Goal: Contribute content: Contribute content

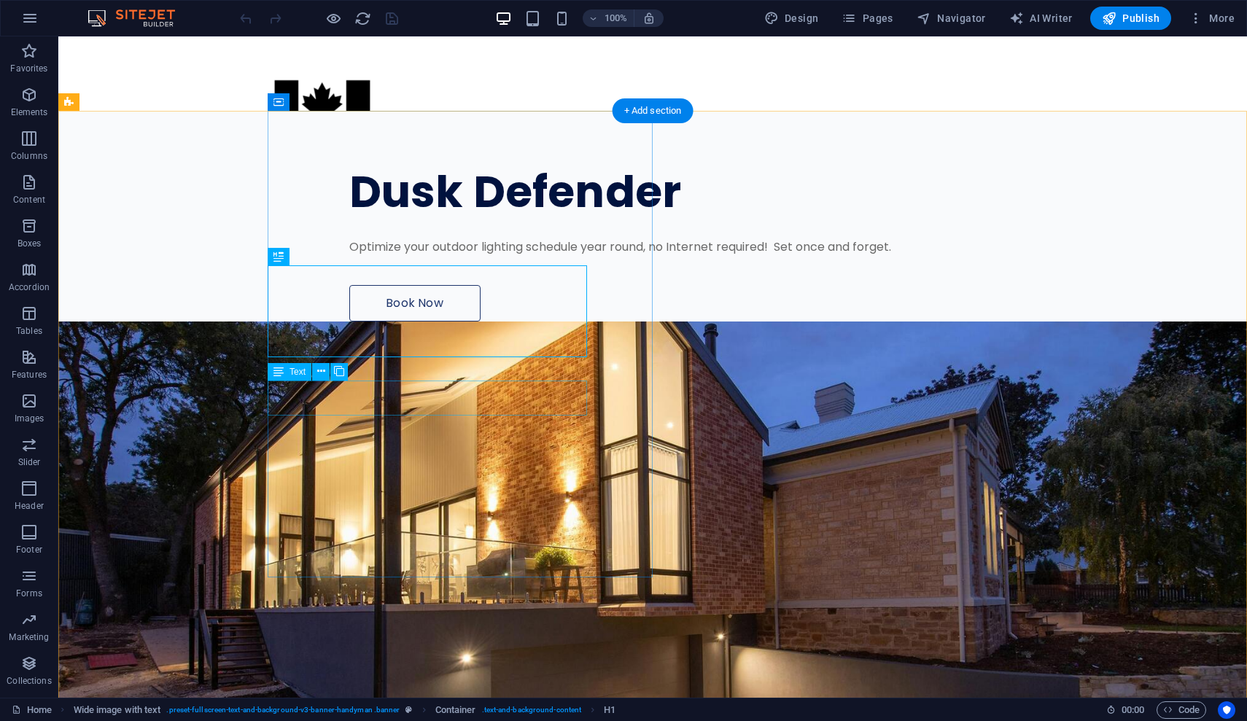
click at [349, 256] on div "Optimize your outdoor lighting schedule year round, no Internet required! Set o…" at bounding box center [724, 247] width 751 height 18
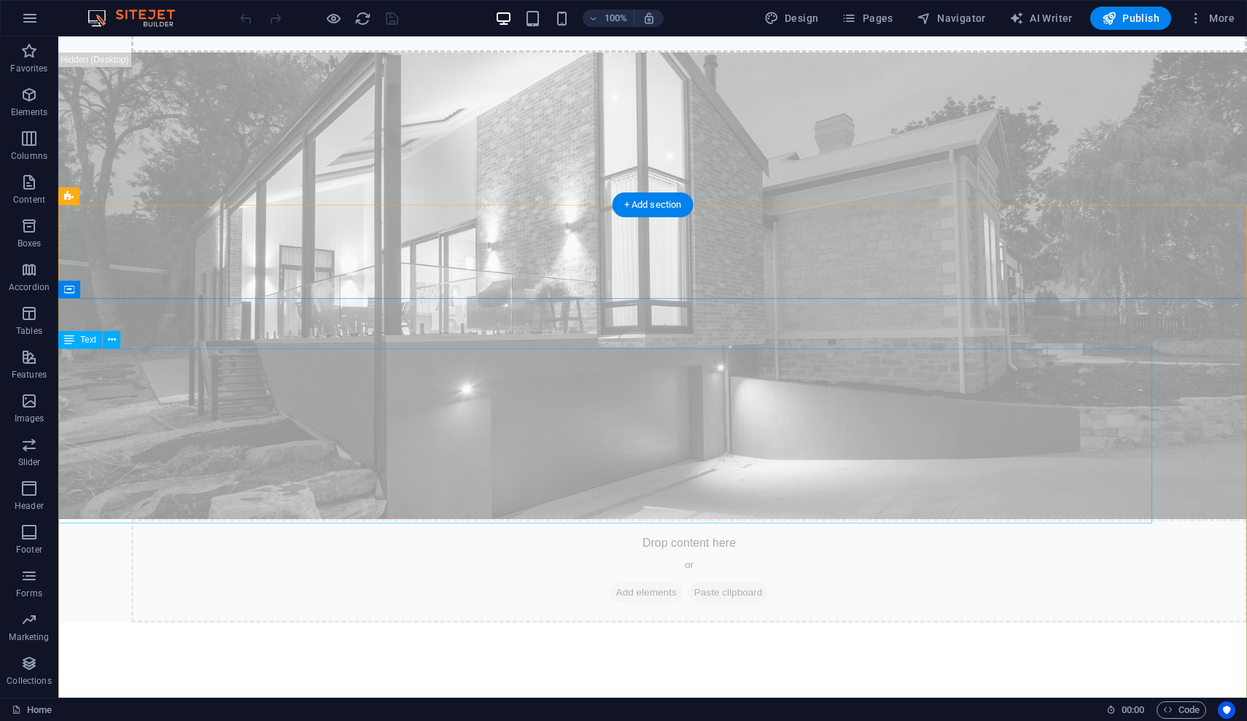
scroll to position [842, 0]
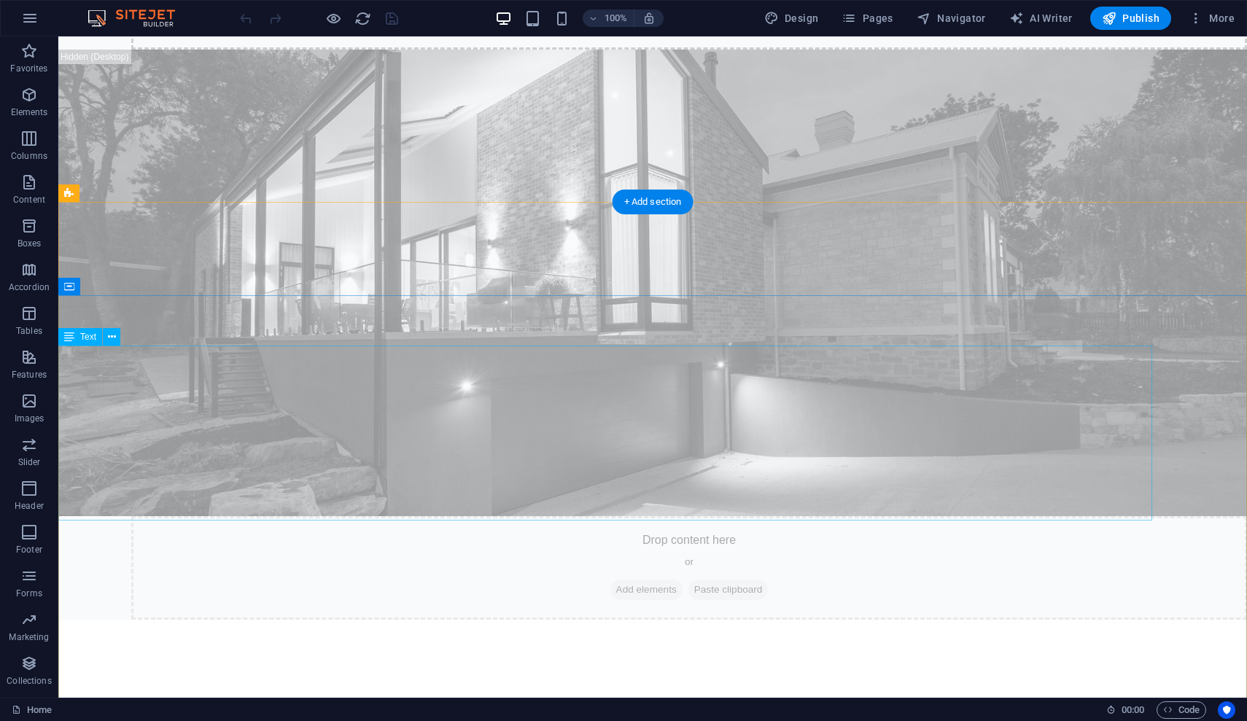
click at [114, 335] on icon at bounding box center [112, 337] width 8 height 15
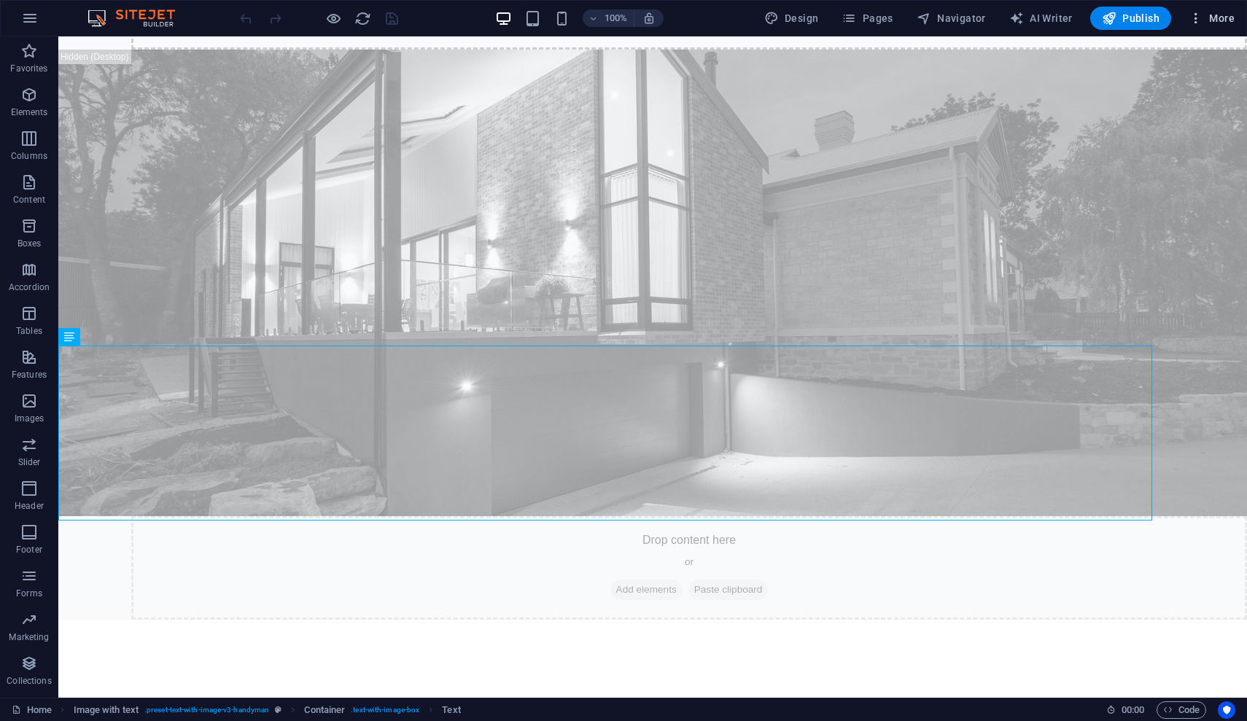
click at [1198, 25] on icon "button" at bounding box center [1196, 18] width 15 height 15
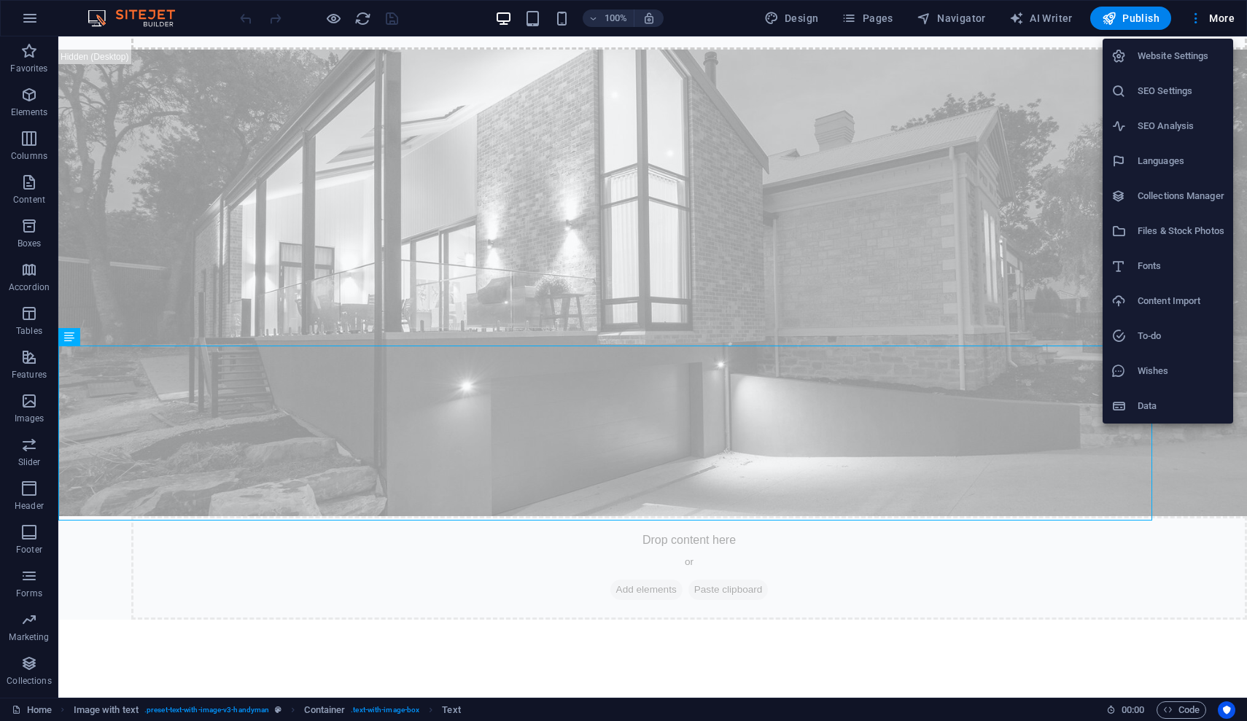
click at [402, 402] on div at bounding box center [623, 360] width 1247 height 721
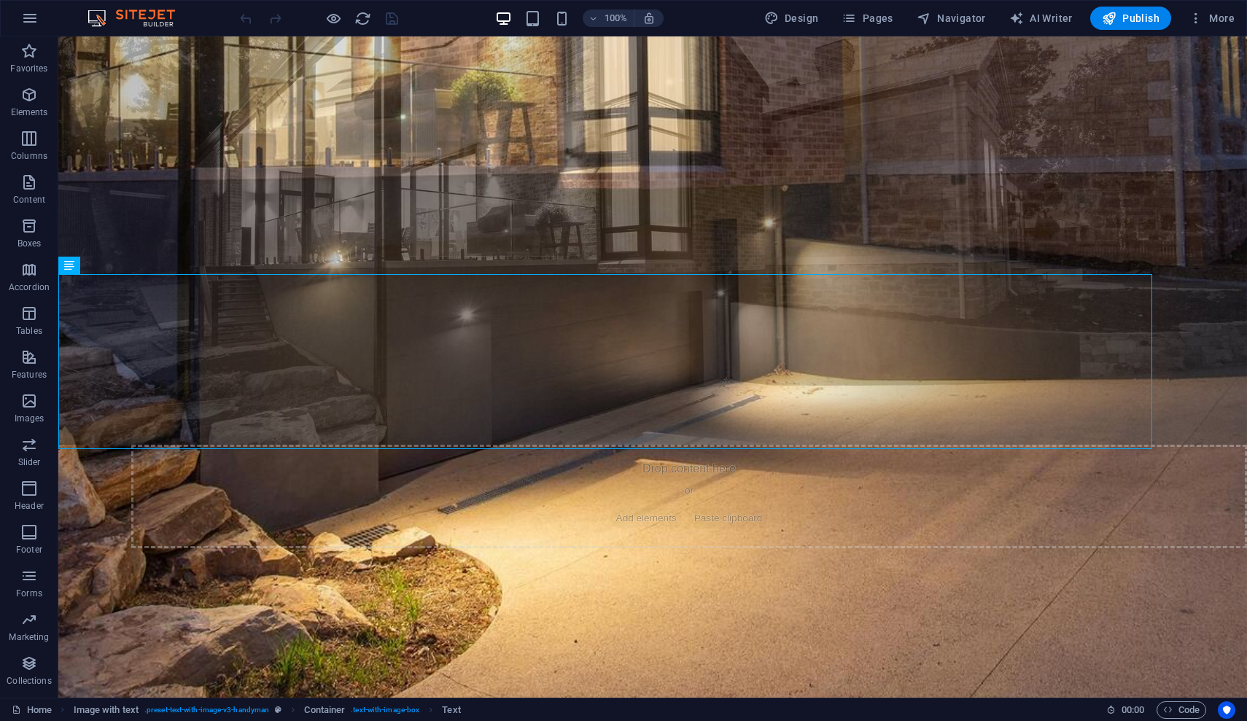
scroll to position [917, 0]
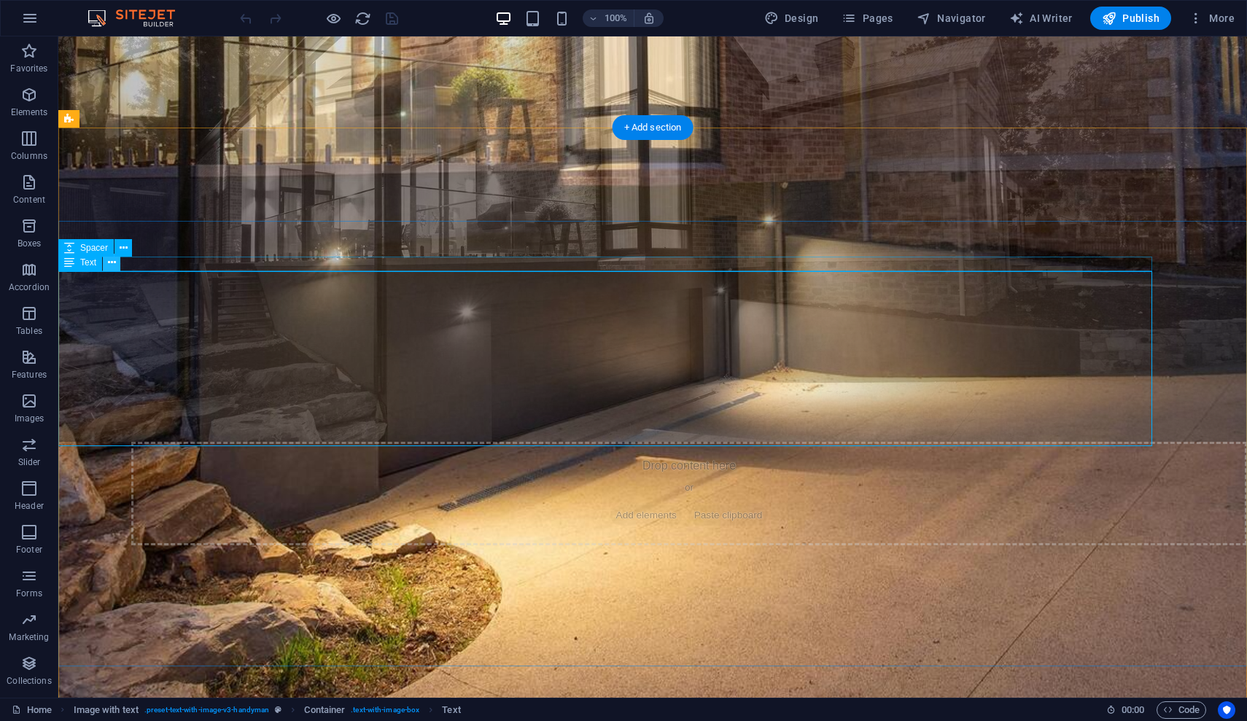
click at [112, 265] on icon at bounding box center [112, 262] width 8 height 15
click at [1148, 675] on div at bounding box center [605, 682] width 1094 height 15
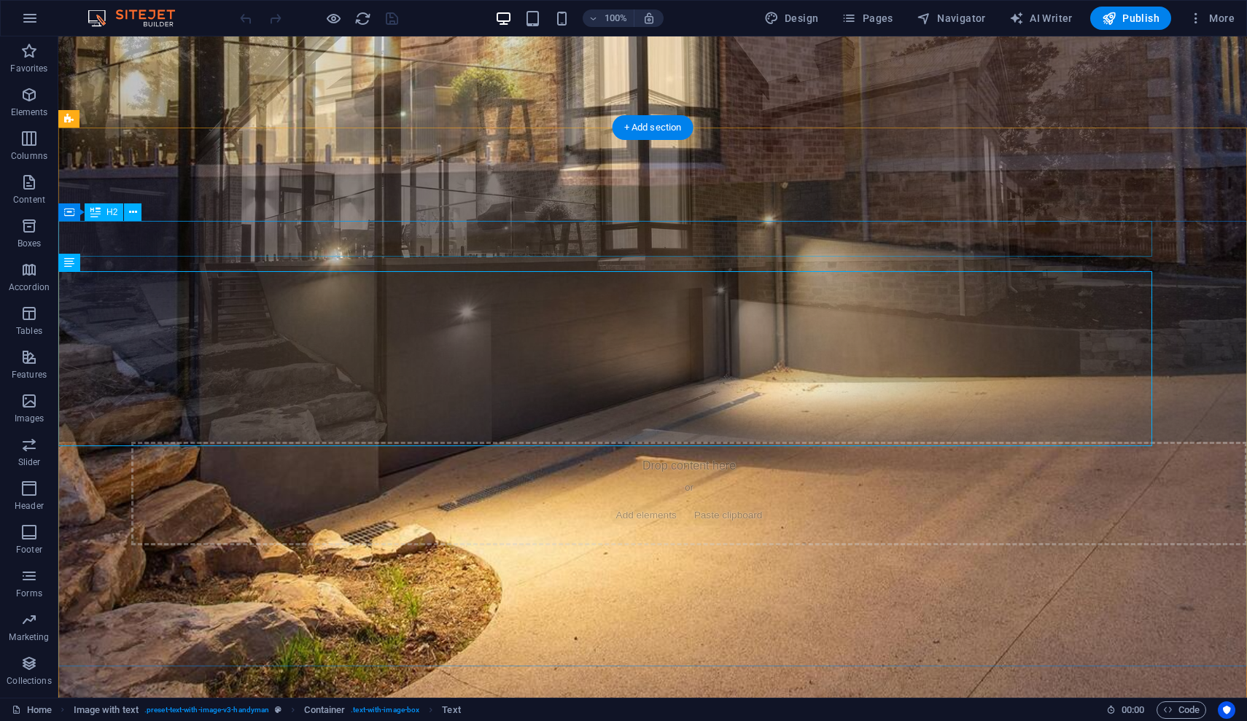
click at [389, 639] on div "Automate your Dusk to [PERSON_NAME] Schedule" at bounding box center [605, 657] width 1094 height 36
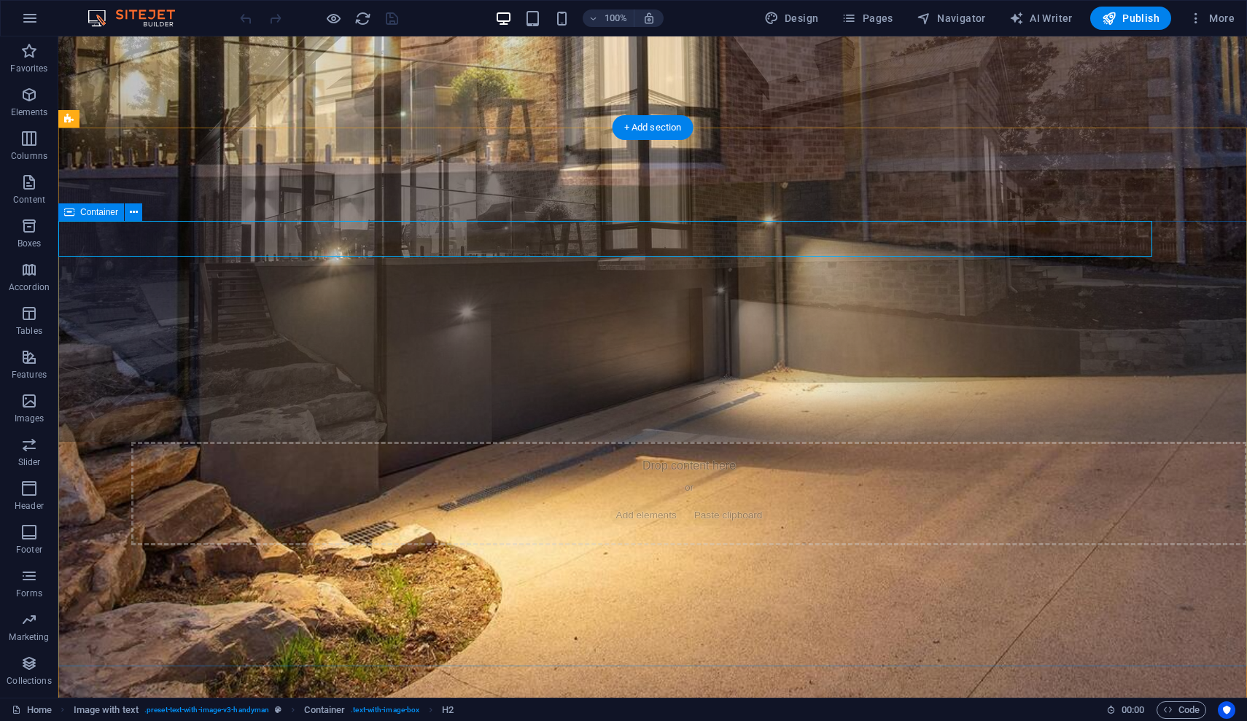
click at [98, 211] on span "Container" at bounding box center [99, 212] width 38 height 9
click at [141, 209] on button at bounding box center [134, 212] width 18 height 18
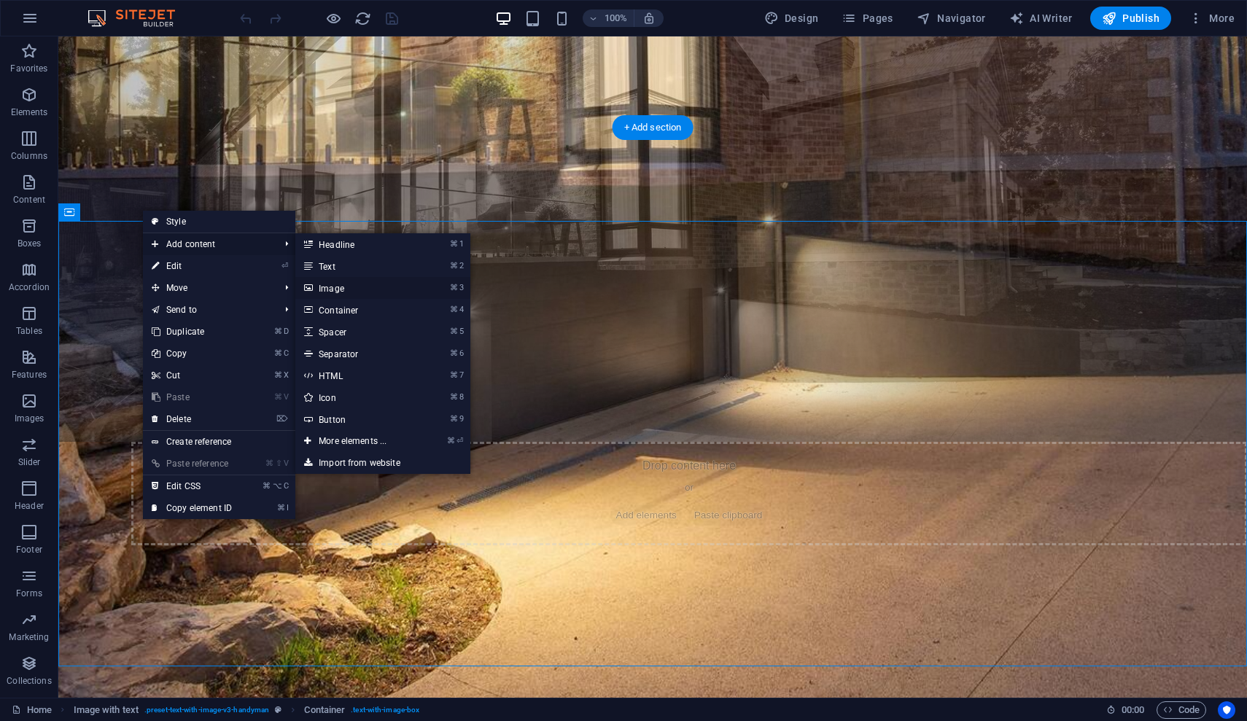
click at [330, 287] on link "⌘ 3 Image" at bounding box center [355, 288] width 120 height 22
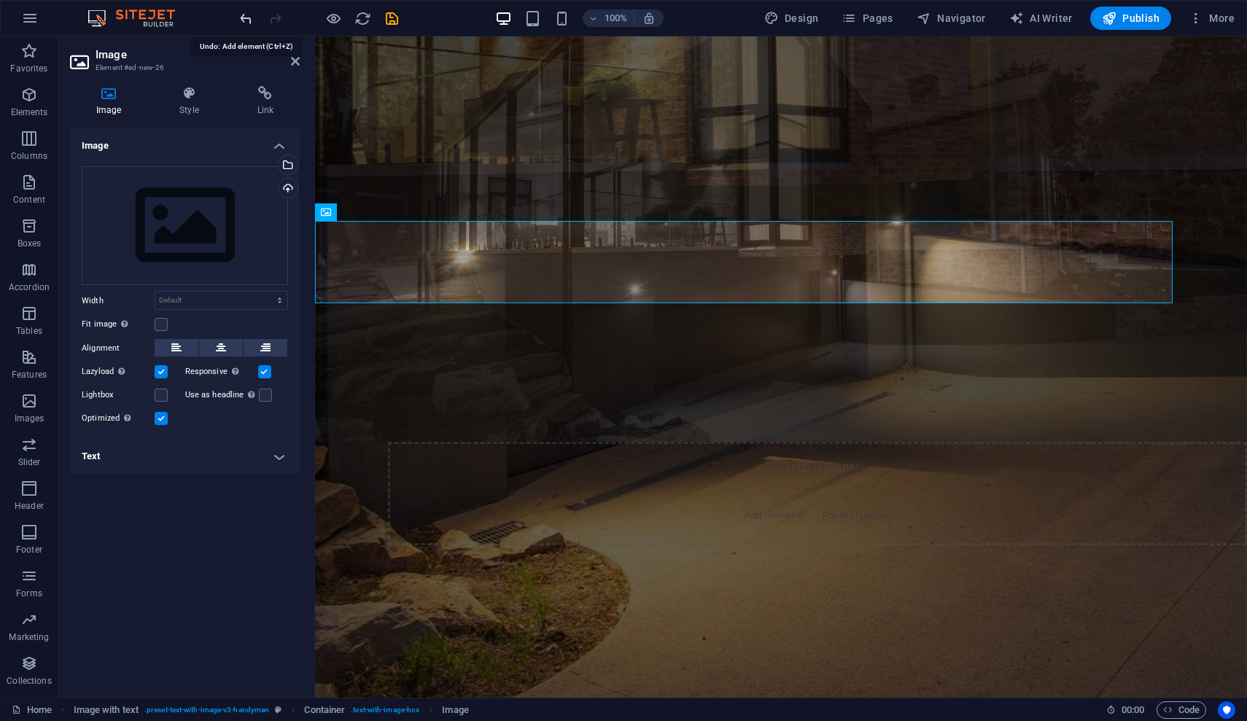
click at [240, 20] on icon "undo" at bounding box center [246, 18] width 17 height 17
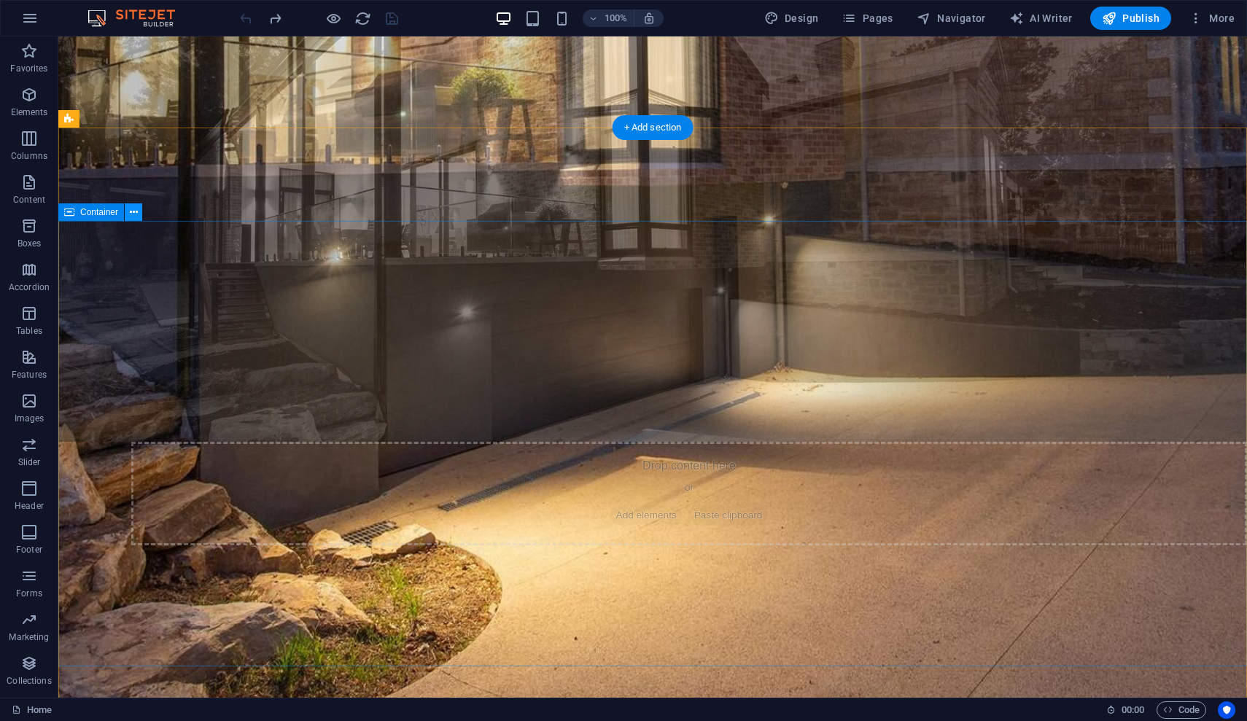
click at [135, 213] on icon at bounding box center [134, 212] width 8 height 15
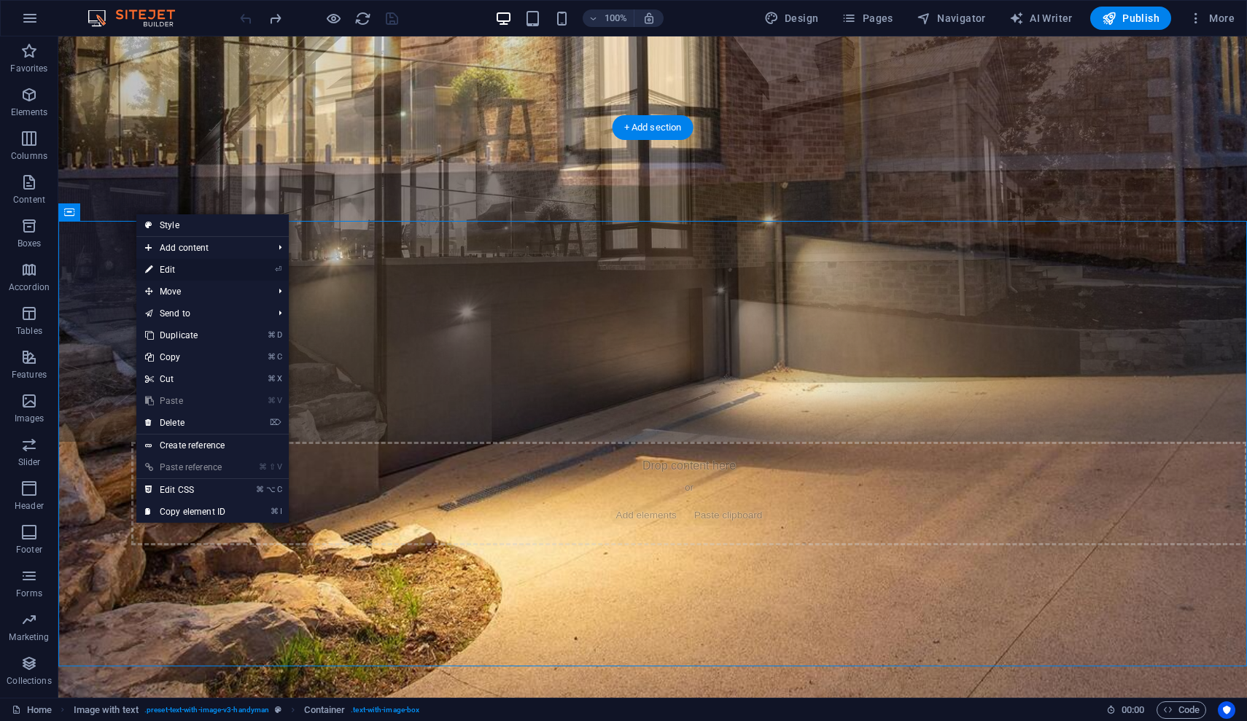
click at [177, 265] on link "⏎ Edit" at bounding box center [185, 270] width 98 height 22
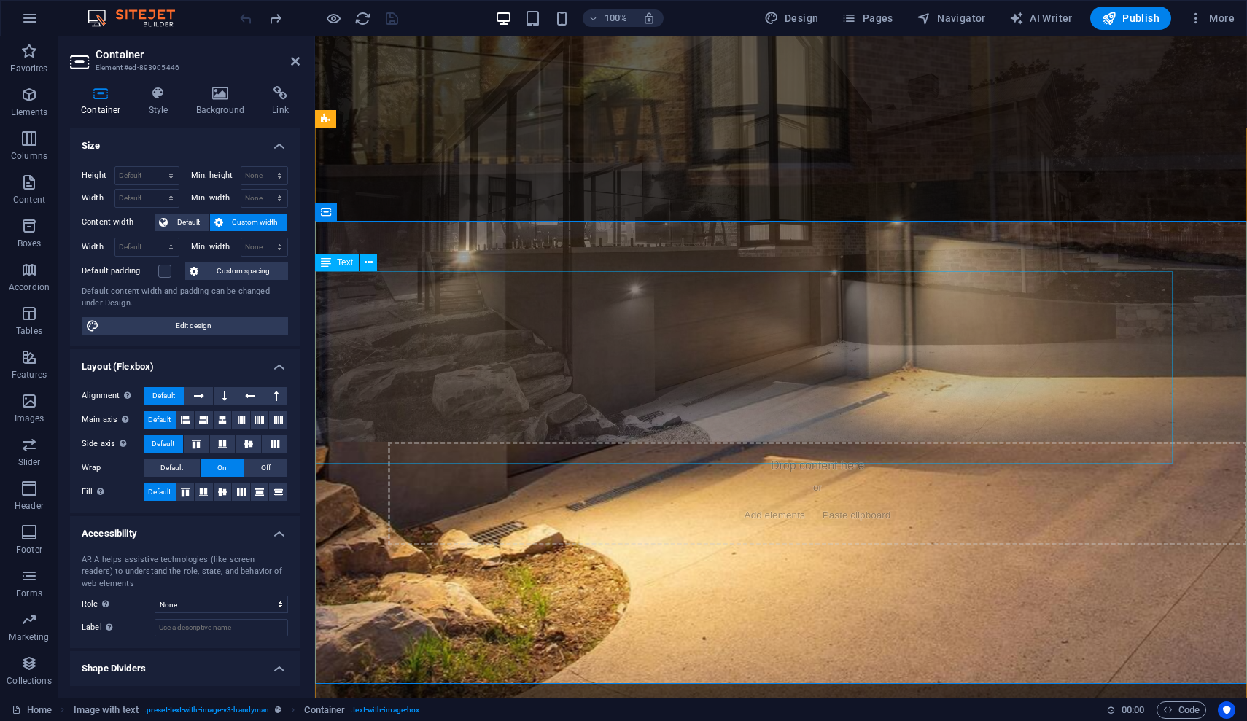
click at [440, 478] on icon at bounding box center [437, 478] width 8 height 15
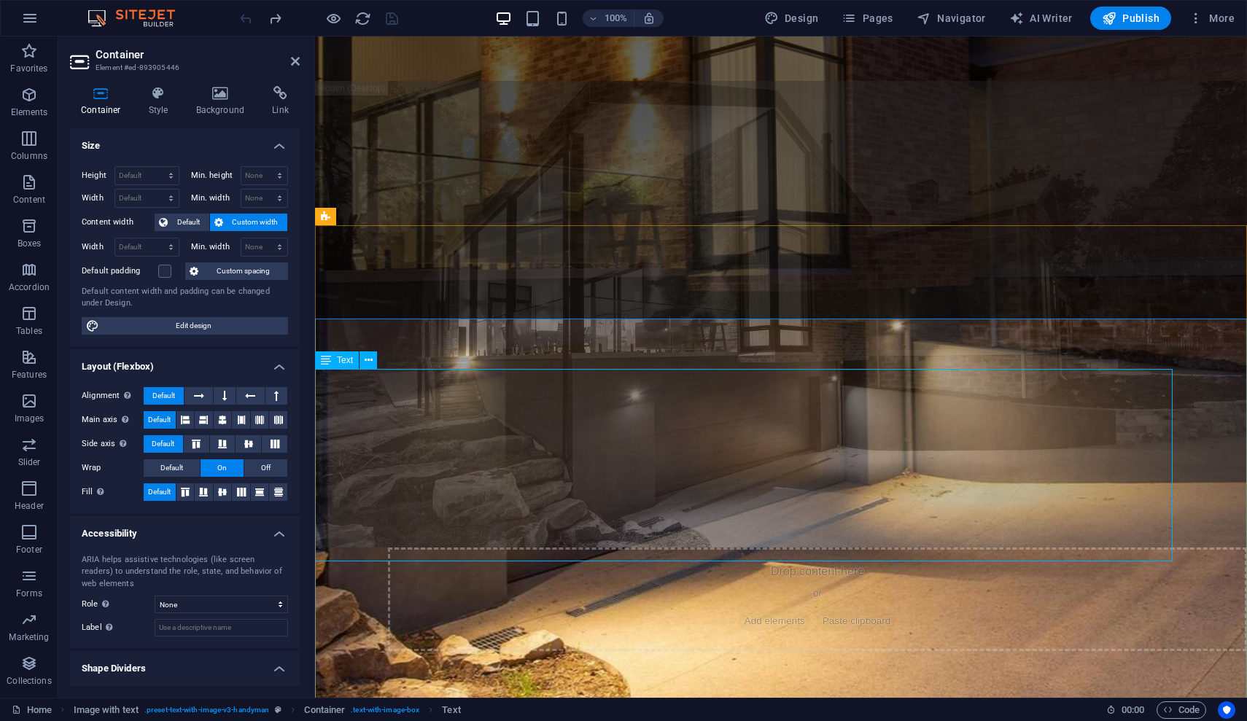
scroll to position [808, 0]
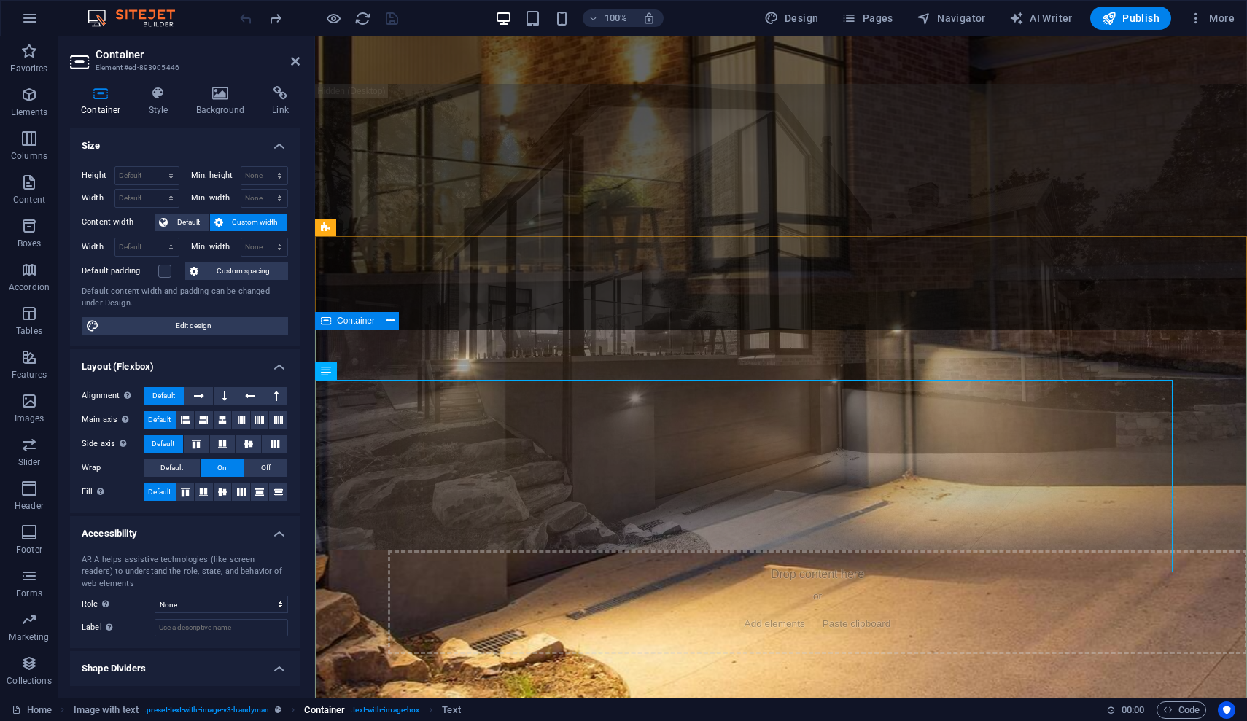
click at [415, 713] on span ". text-with-image-box" at bounding box center [385, 711] width 69 height 18
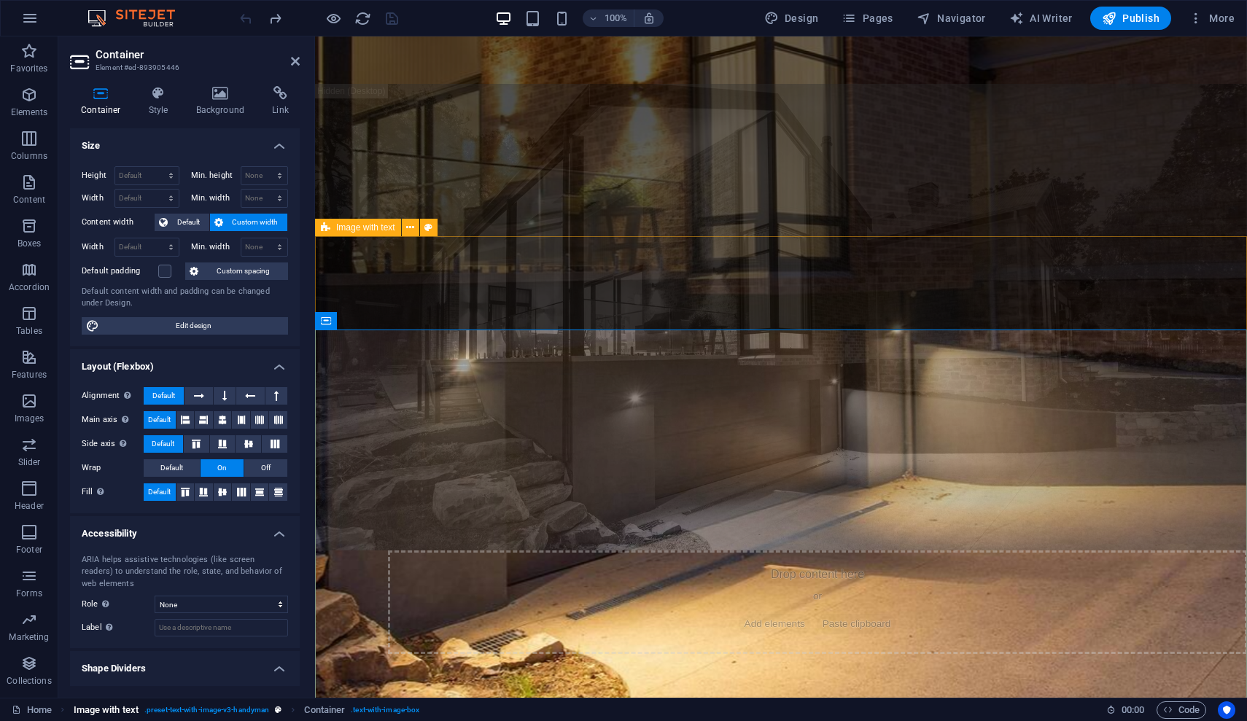
click at [233, 710] on span ". preset-text-with-image-v3-handyman" at bounding box center [206, 711] width 125 height 18
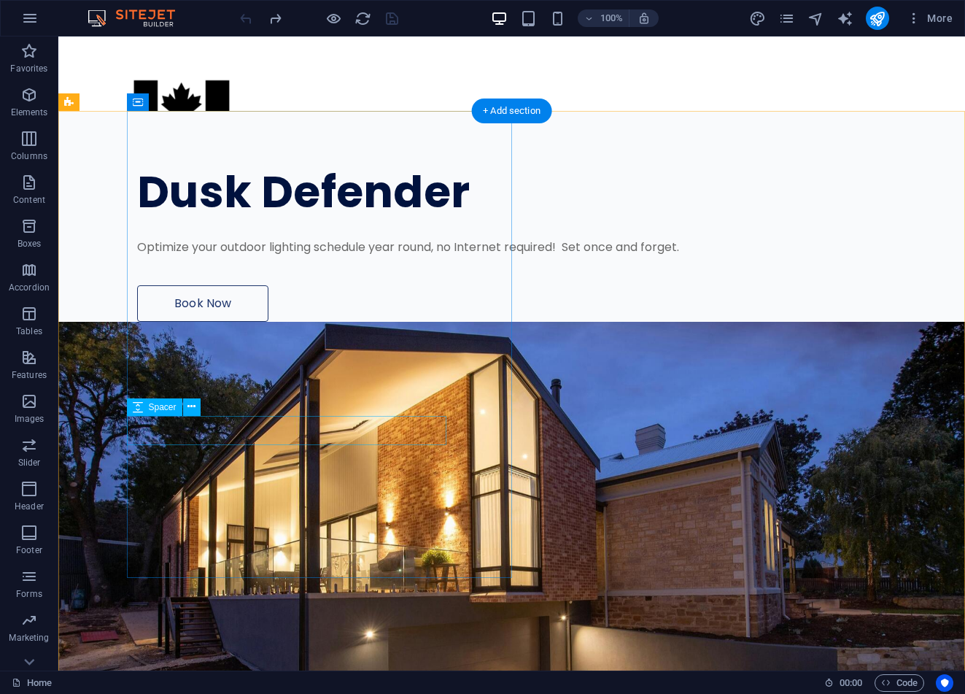
scroll to position [0, 0]
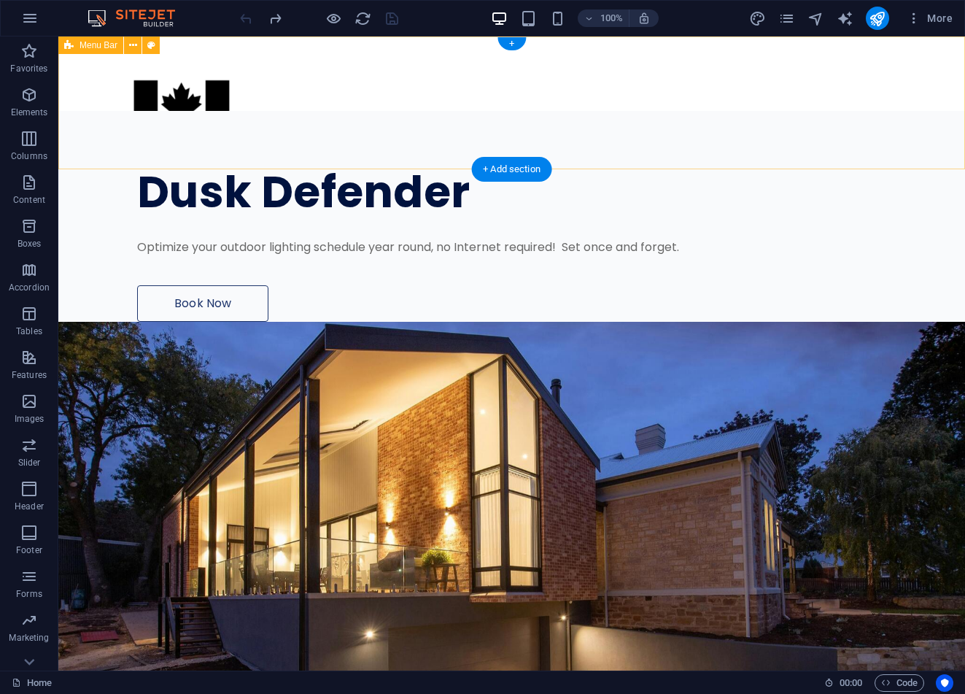
click at [416, 77] on div at bounding box center [511, 102] width 906 height 133
click at [507, 41] on div "+" at bounding box center [511, 43] width 28 height 13
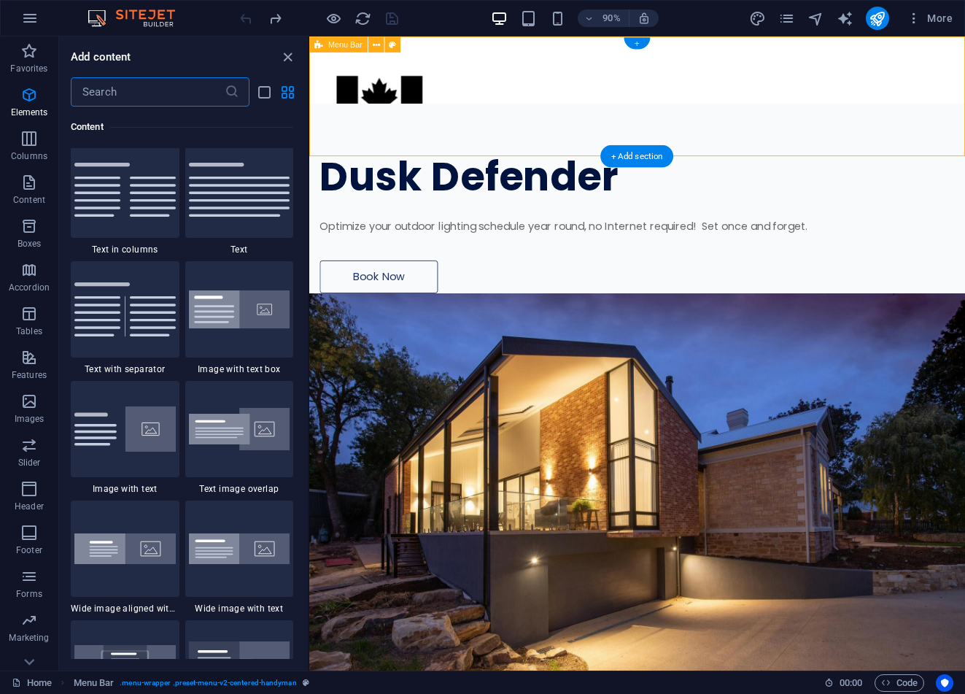
scroll to position [2564, 0]
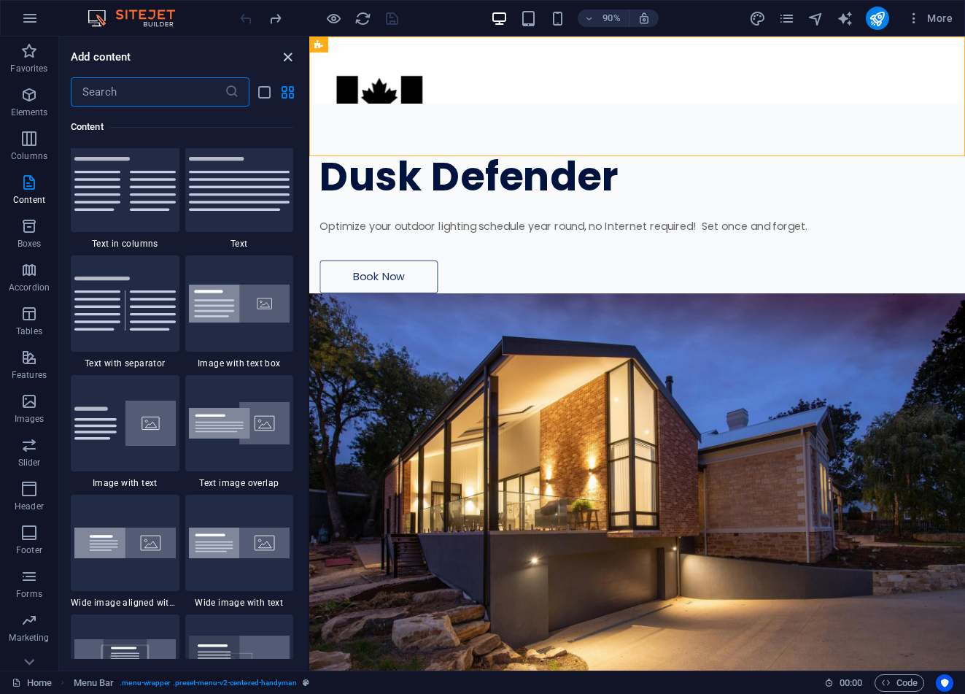
click at [294, 58] on icon "close panel" at bounding box center [287, 57] width 17 height 17
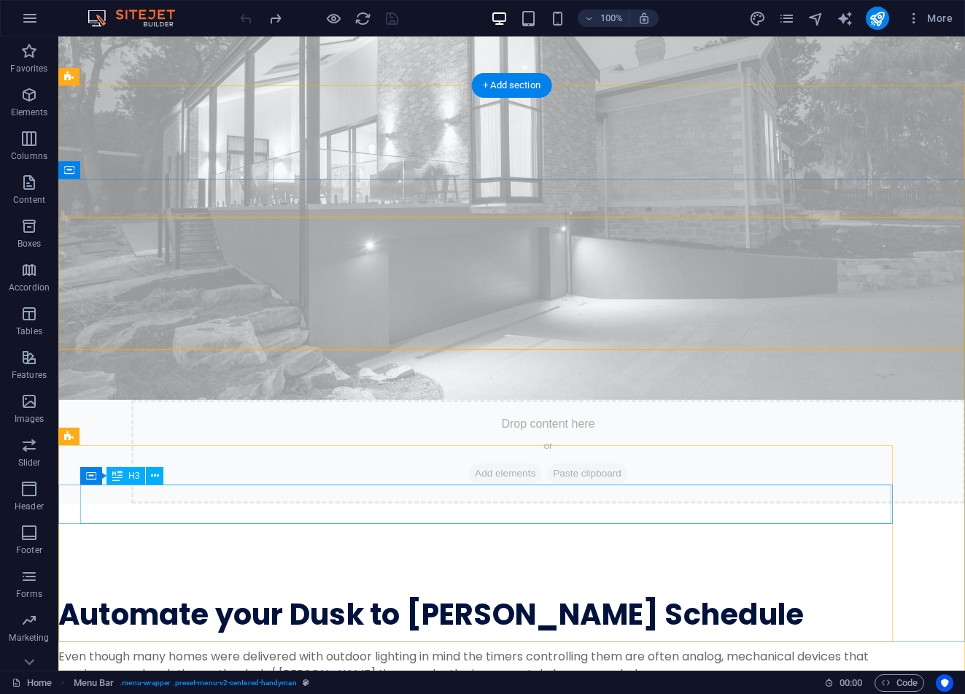
scroll to position [960, 0]
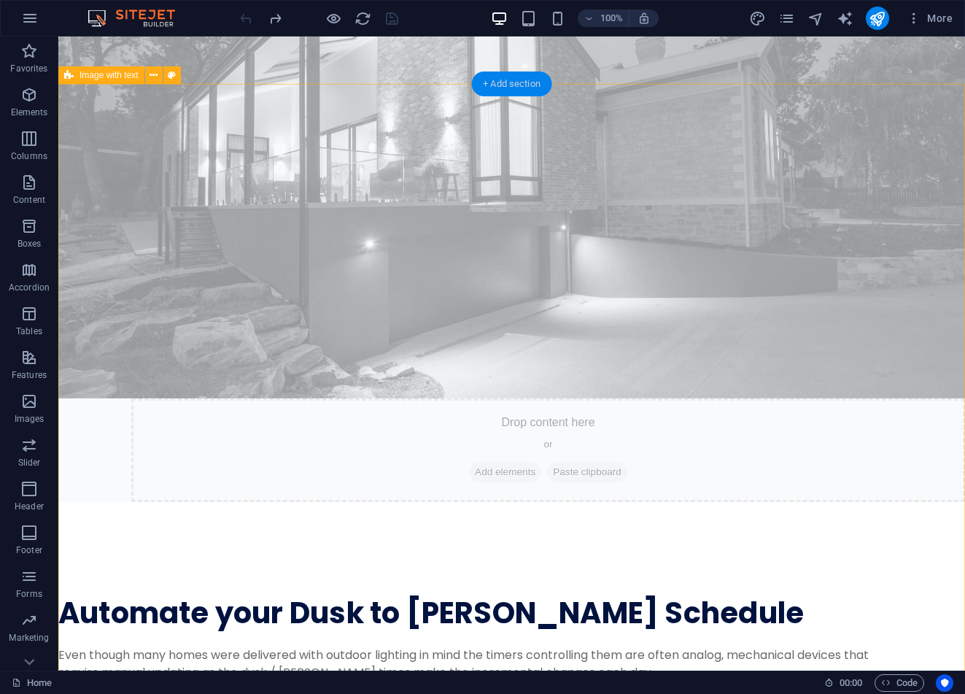
click at [502, 88] on div "+ Add section" at bounding box center [511, 83] width 81 height 25
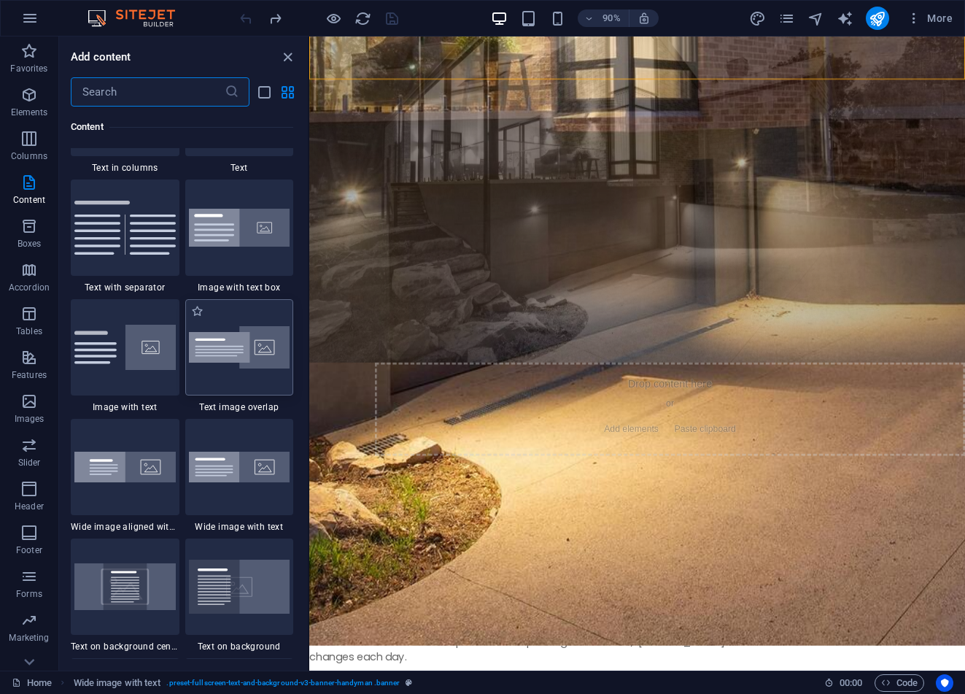
scroll to position [2649, 0]
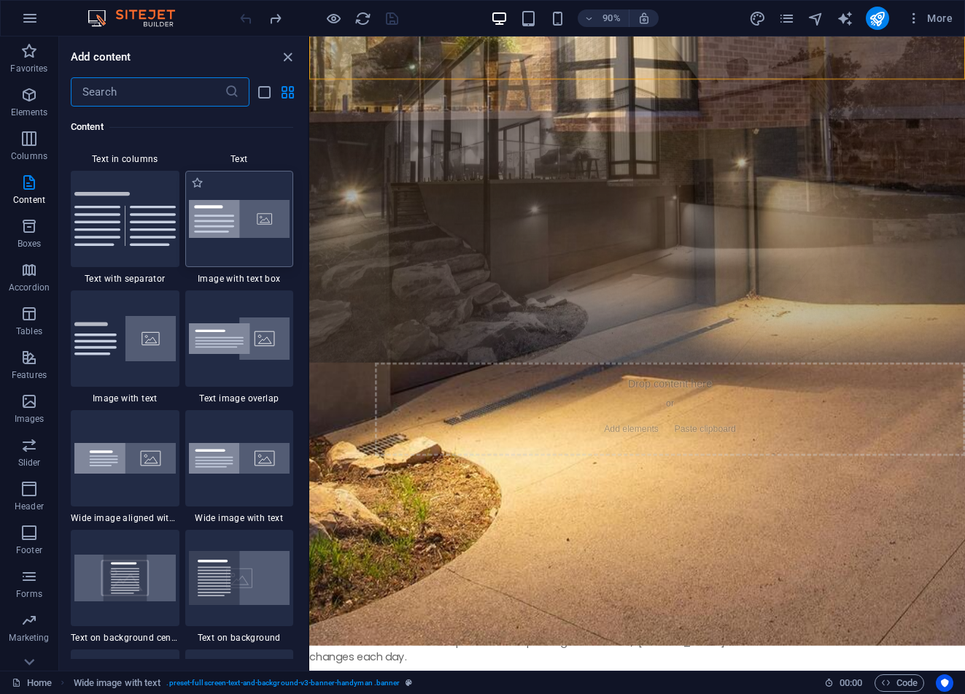
click at [261, 238] on img at bounding box center [239, 219] width 101 height 39
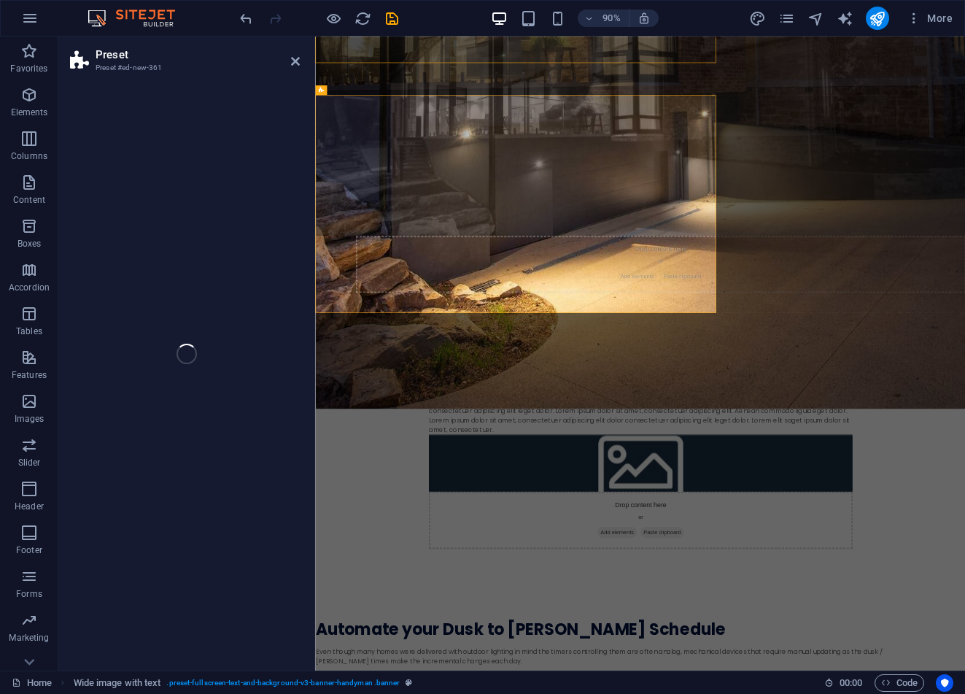
select select "rem"
select select "px"
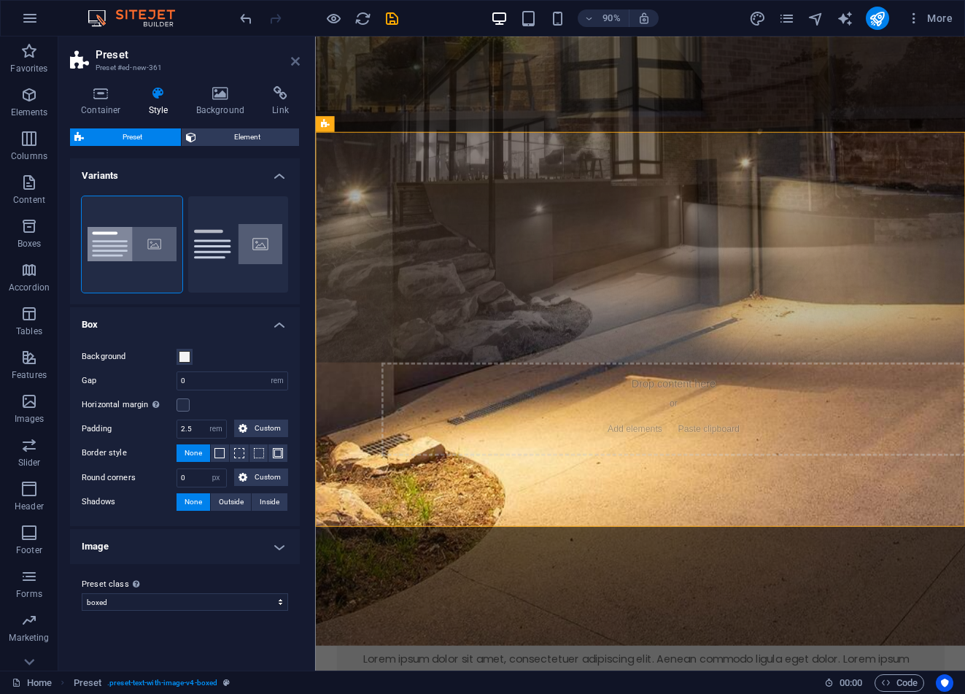
click at [295, 58] on icon at bounding box center [295, 61] width 9 height 12
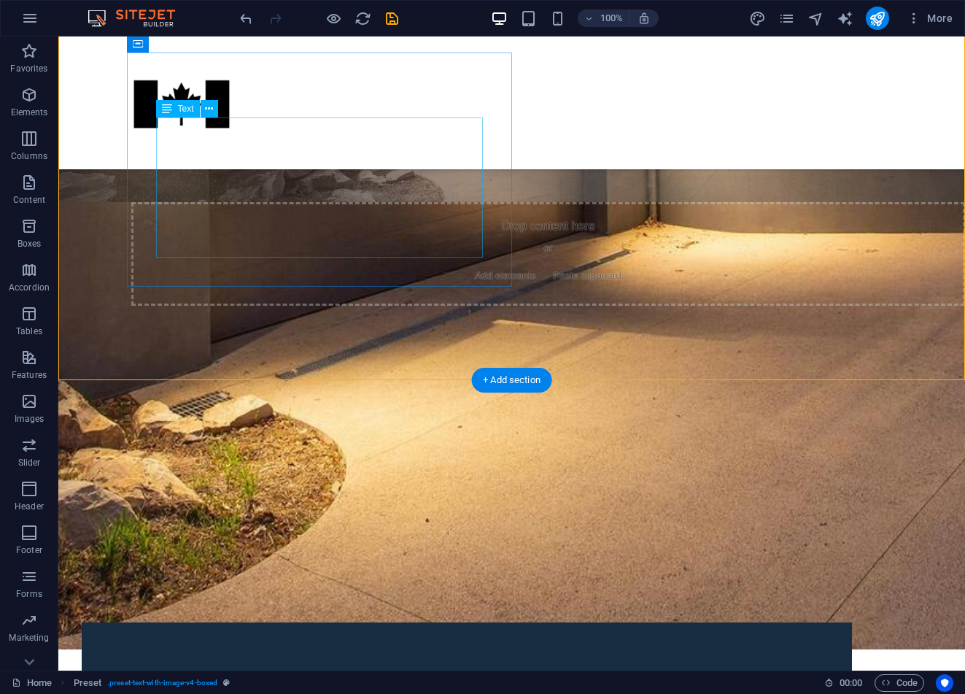
scroll to position [1158, 0]
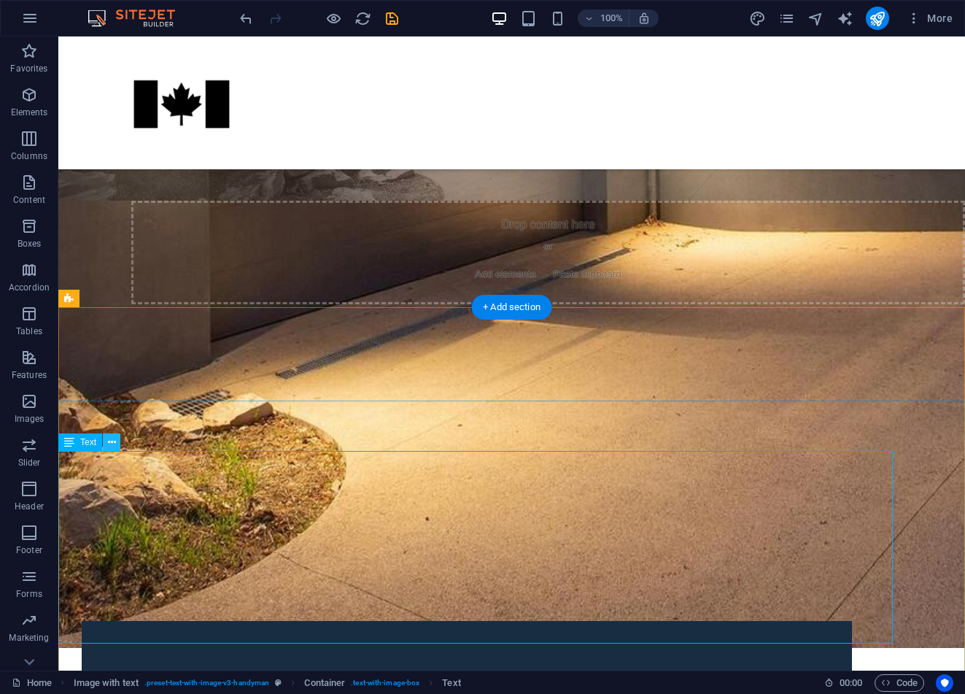
click at [113, 443] on icon at bounding box center [112, 442] width 8 height 15
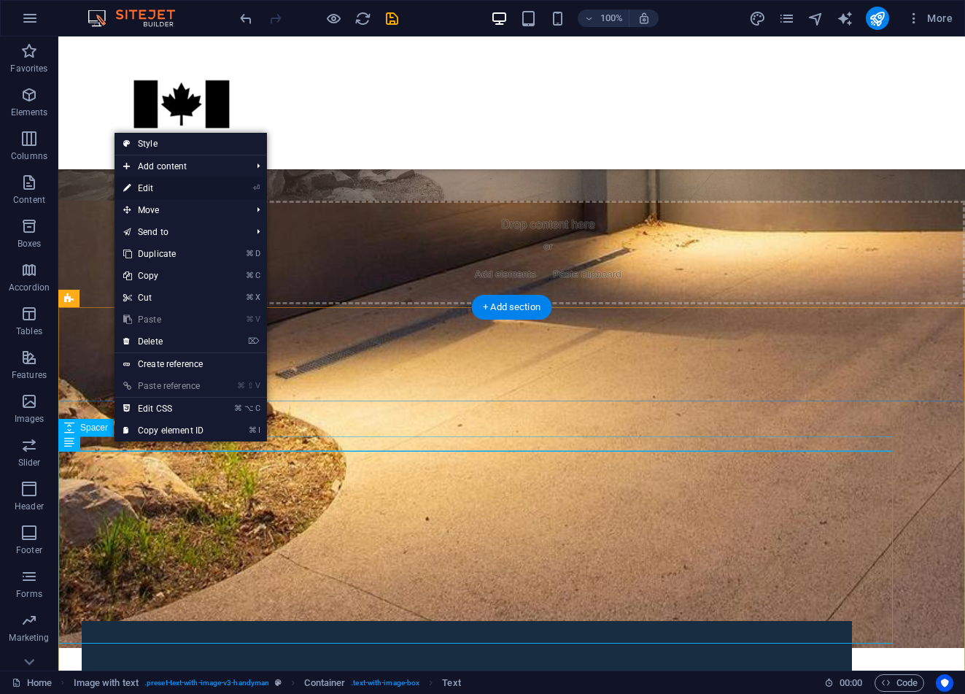
click at [146, 184] on link "⏎ Edit" at bounding box center [163, 188] width 98 height 22
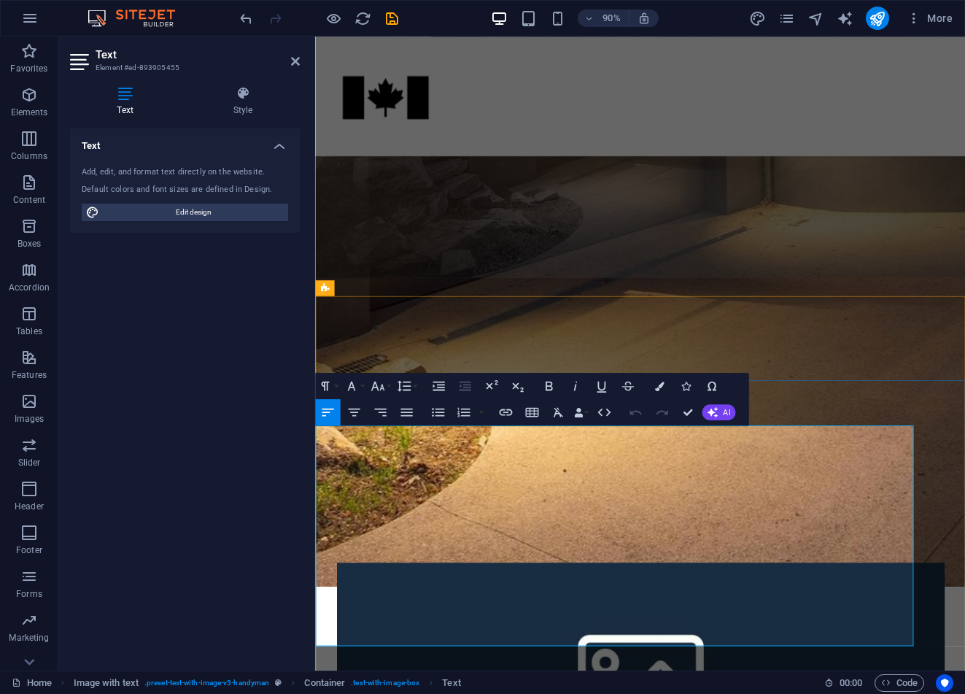
copy div "Even though many homes were delivered with outdoor lighting in mind the timers …"
click at [570, 521] on div "Lorem ipsum dolor sit amet, consectetuer adipiscing elit. Aenean commodo ligula…" at bounding box center [676, 556] width 617 height 70
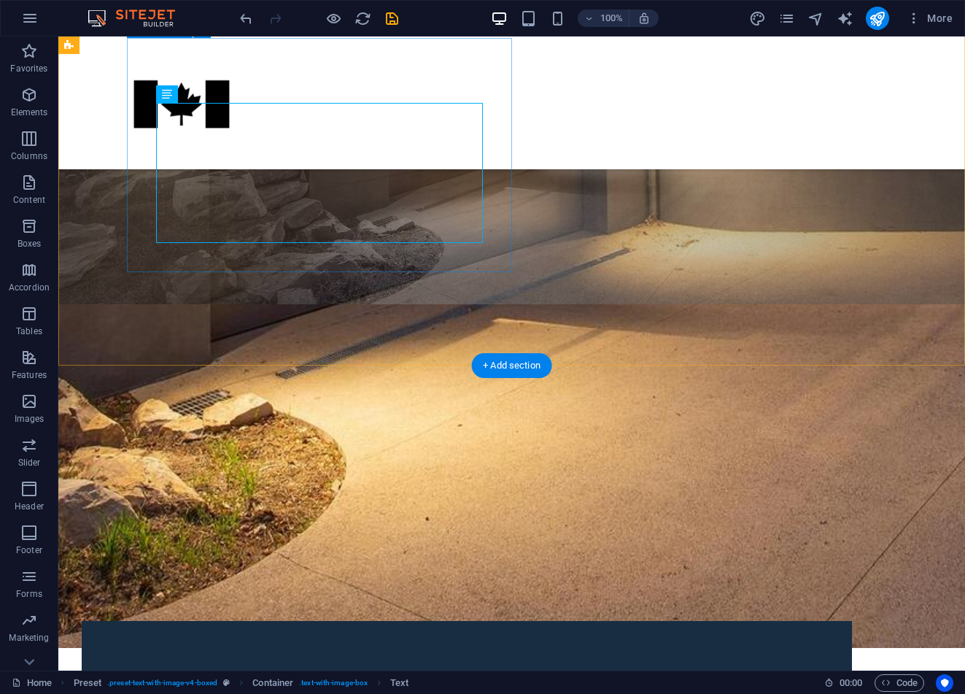
click at [417, 456] on div "New headline Lorem ipsum dolor sit amet, consectetuer adipiscing elit. Aenean c…" at bounding box center [467, 538] width 770 height 165
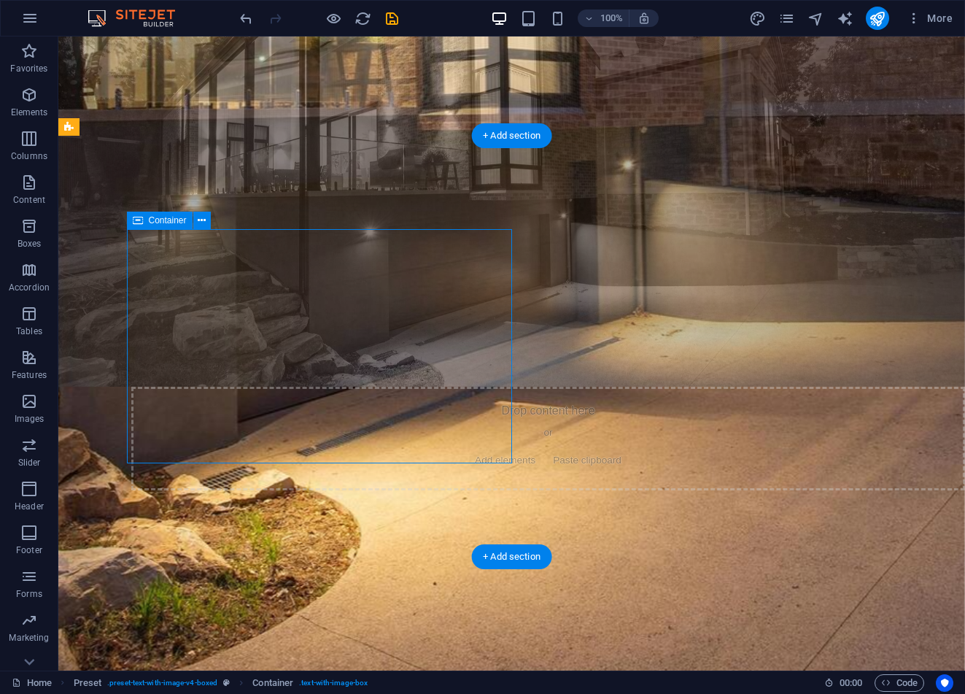
scroll to position [967, 0]
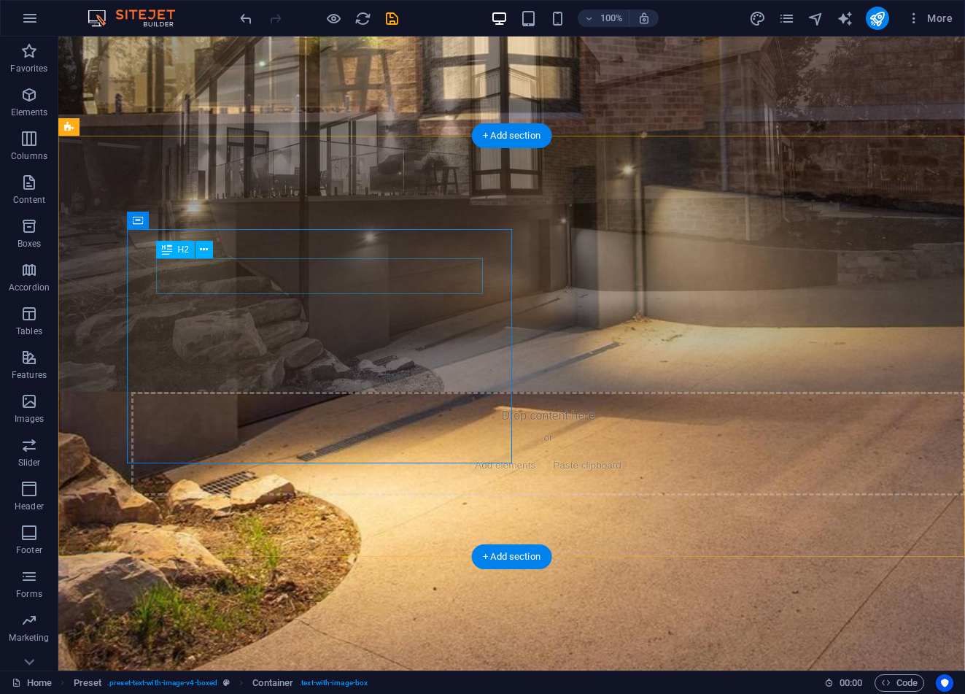
click at [224, 676] on div "New headline" at bounding box center [467, 694] width 712 height 36
click at [209, 285] on icon at bounding box center [209, 285] width 8 height 15
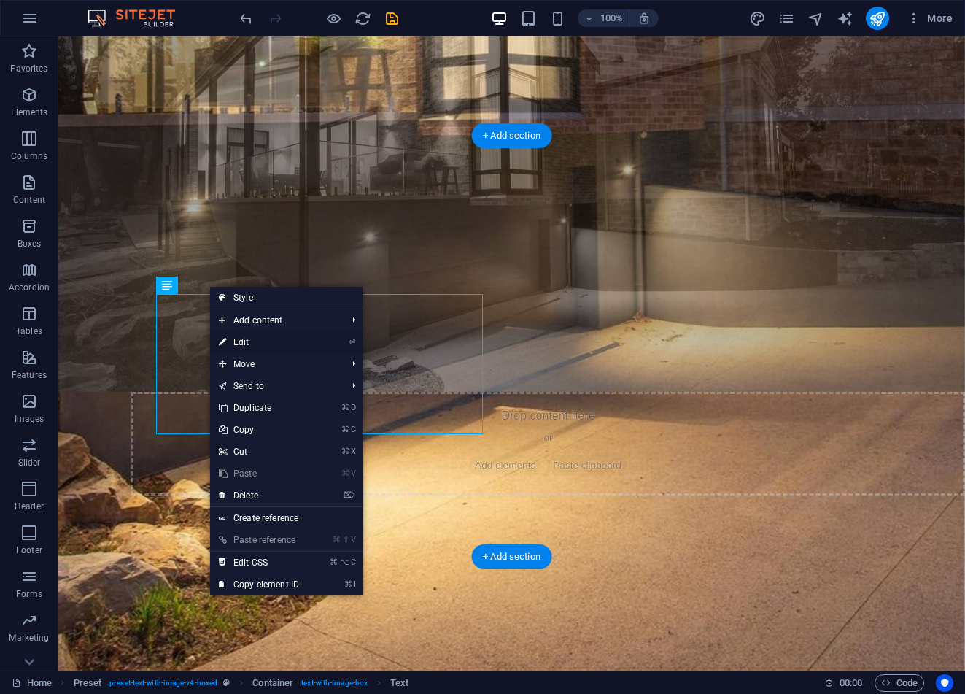
click at [256, 341] on link "⏎ Edit" at bounding box center [259, 342] width 98 height 22
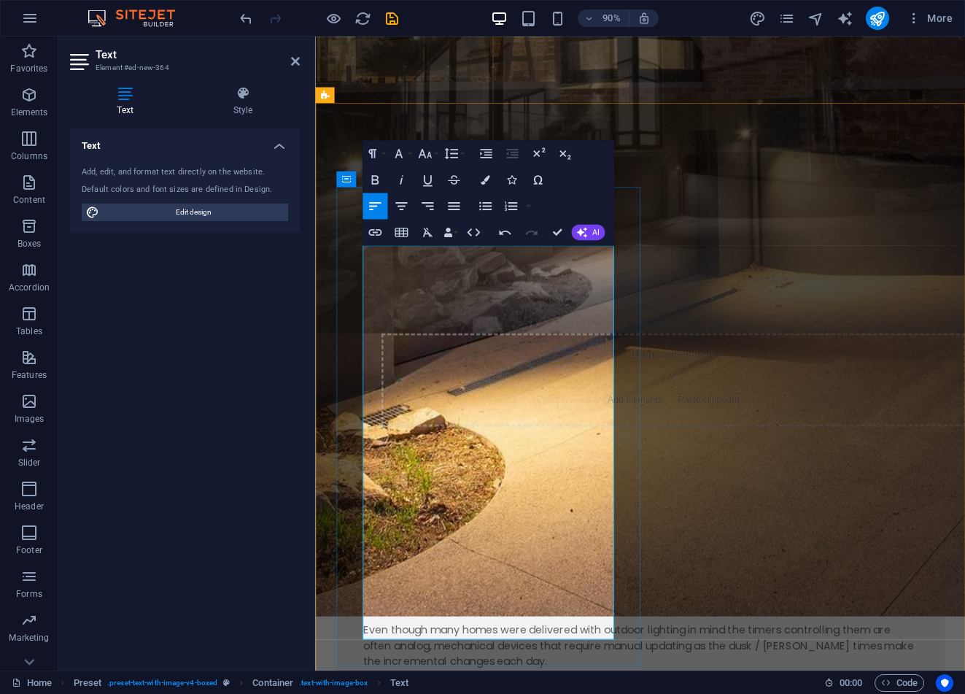
scroll to position [993, 0]
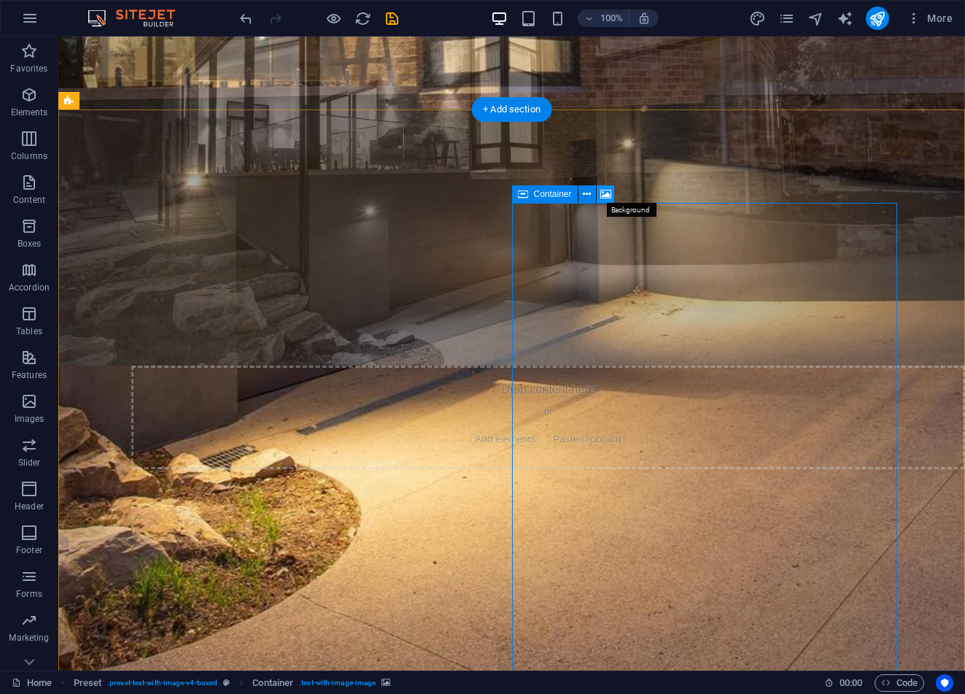
click at [607, 195] on icon at bounding box center [605, 194] width 11 height 15
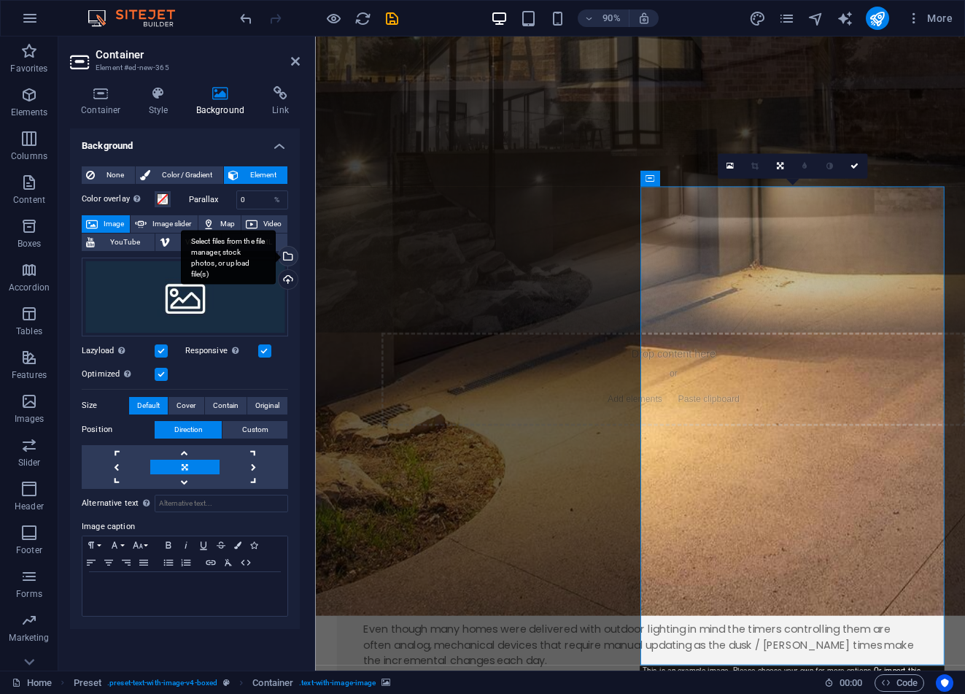
click at [289, 255] on div "Select files from the file manager, stock photos, or upload file(s)" at bounding box center [287, 257] width 22 height 22
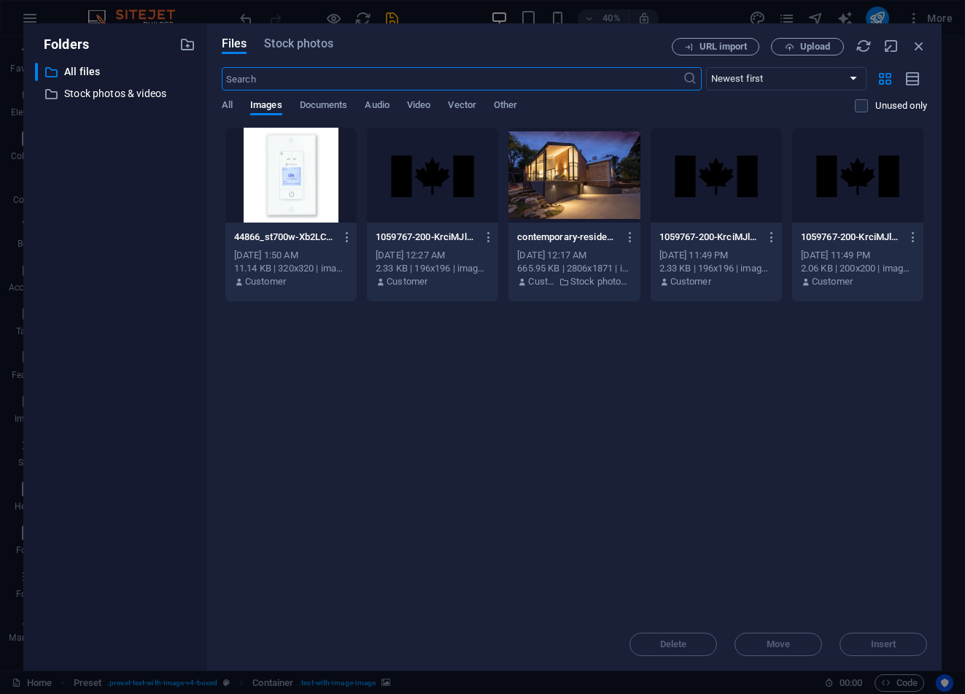
scroll to position [956, 0]
click at [255, 179] on div at bounding box center [290, 175] width 131 height 95
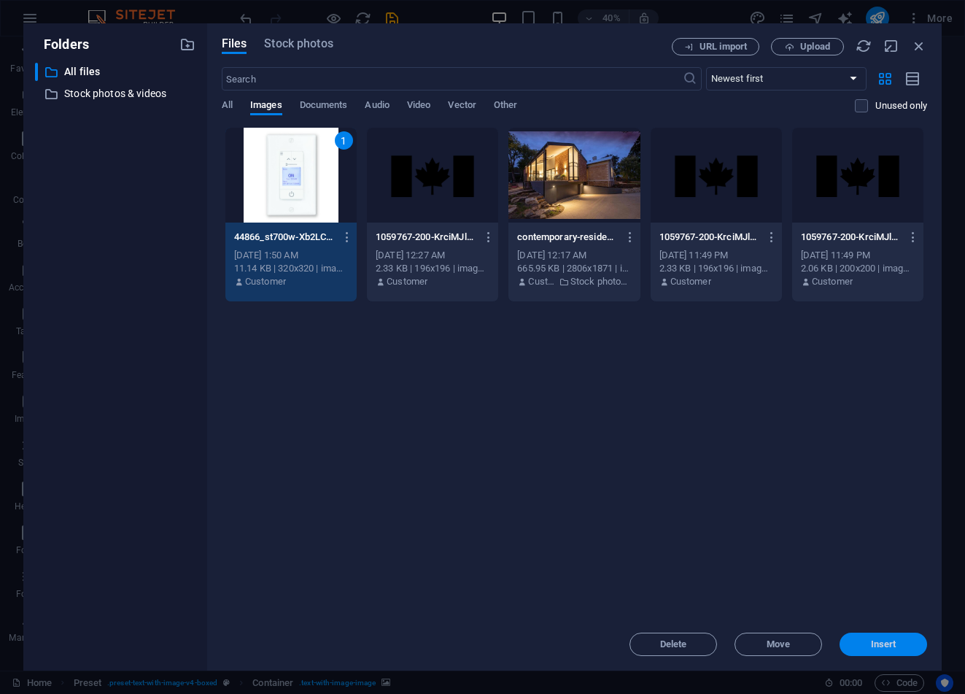
click at [870, 637] on button "Insert" at bounding box center [883, 643] width 88 height 23
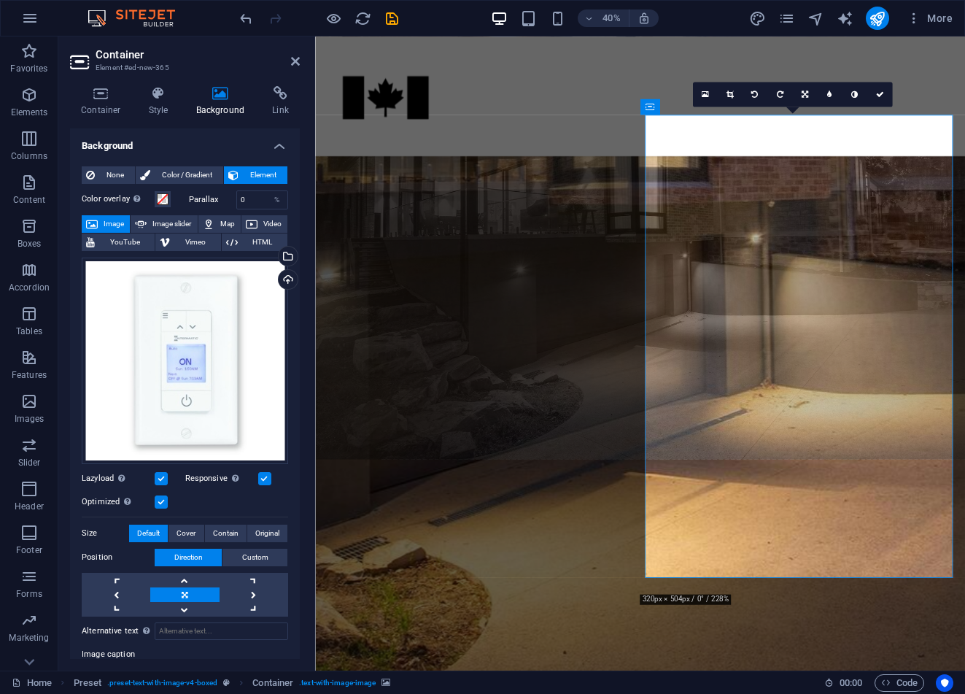
scroll to position [1073, 0]
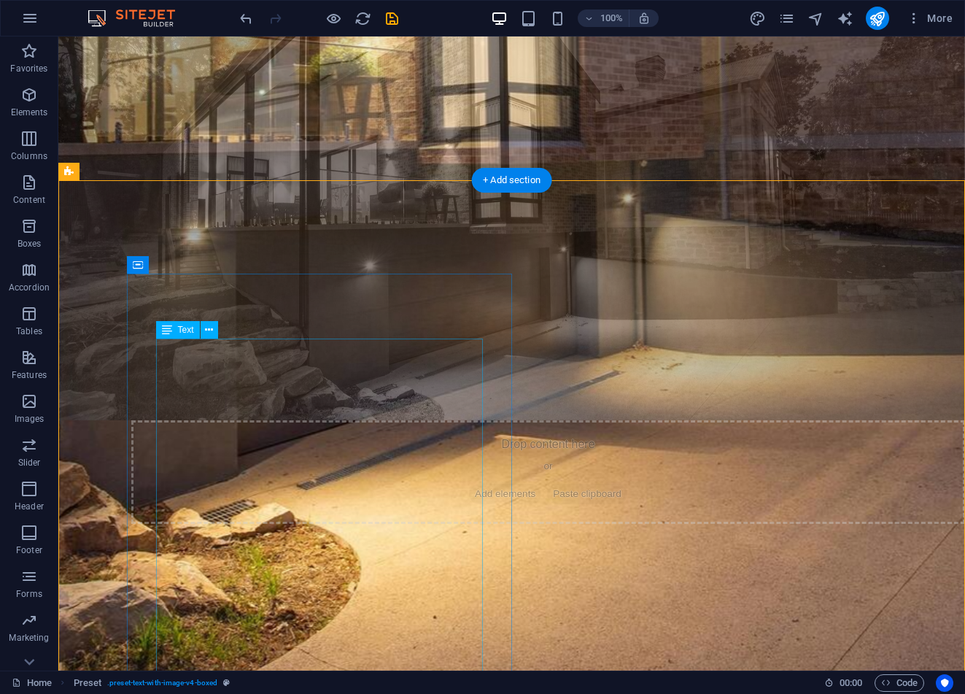
scroll to position [941, 0]
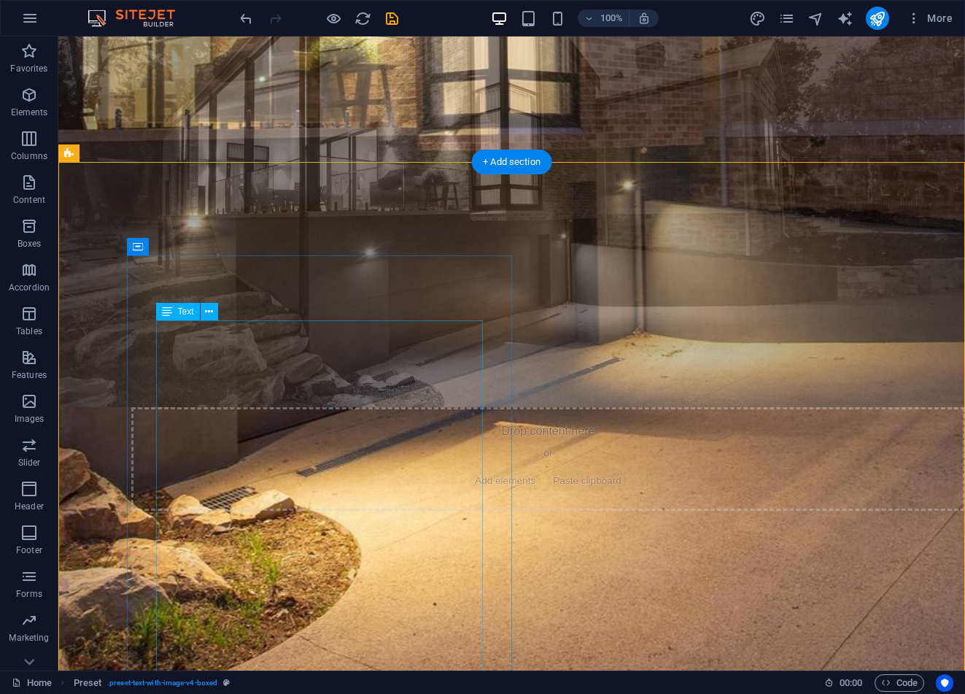
scroll to position [957, 0]
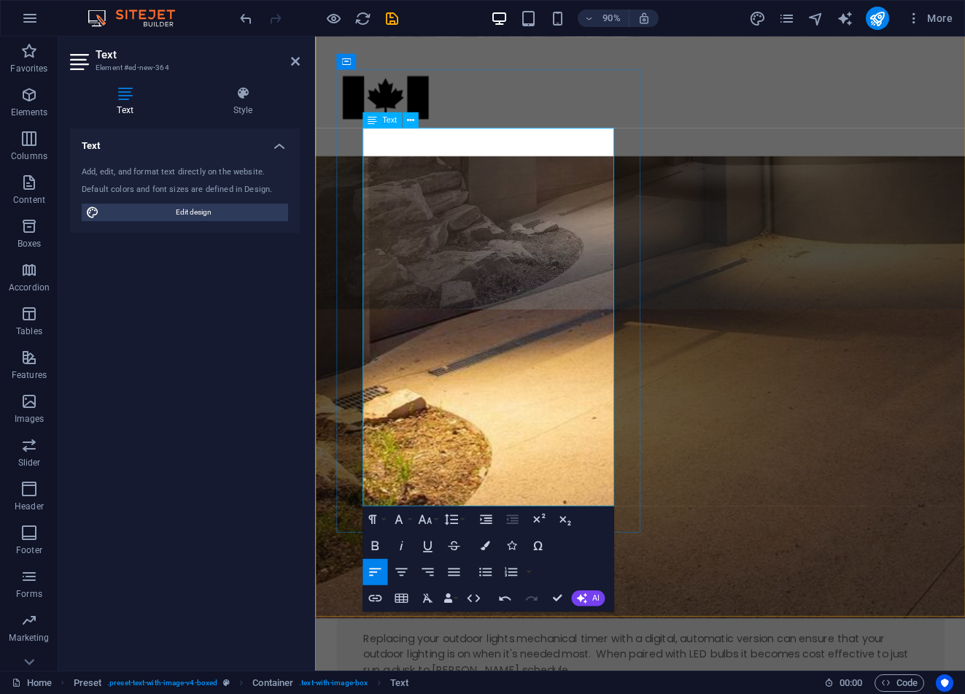
scroll to position [1124, 0]
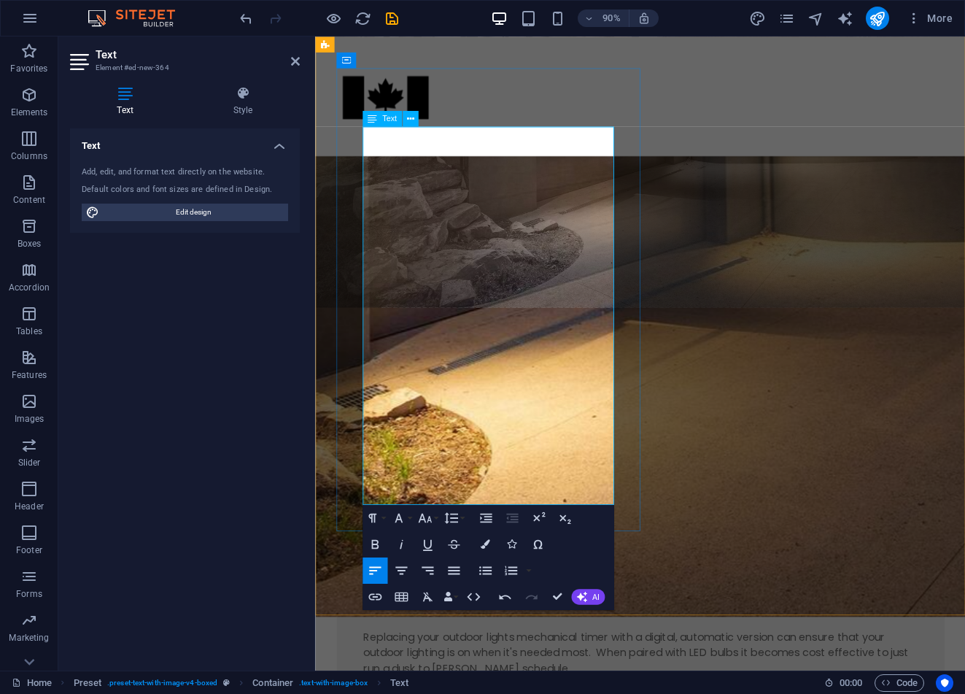
click at [532, 625] on p "Homeowners do not attend to the task of keeping the on / off cycles of their ou…" at bounding box center [676, 651] width 617 height 53
click at [418, 625] on p "Homeowners do not attend to the task of keeping the on / off cycles of their ou…" at bounding box center [676, 651] width 617 height 53
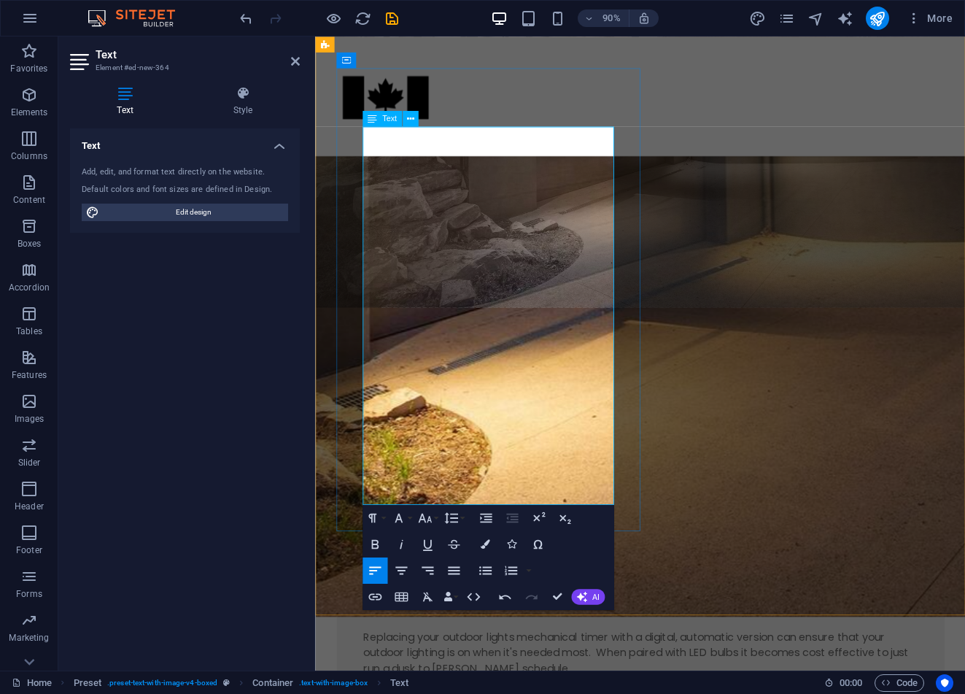
click at [597, 625] on p "Homeowners do not attend to the task of keeping the on / off cycles of their ou…" at bounding box center [676, 651] width 617 height 53
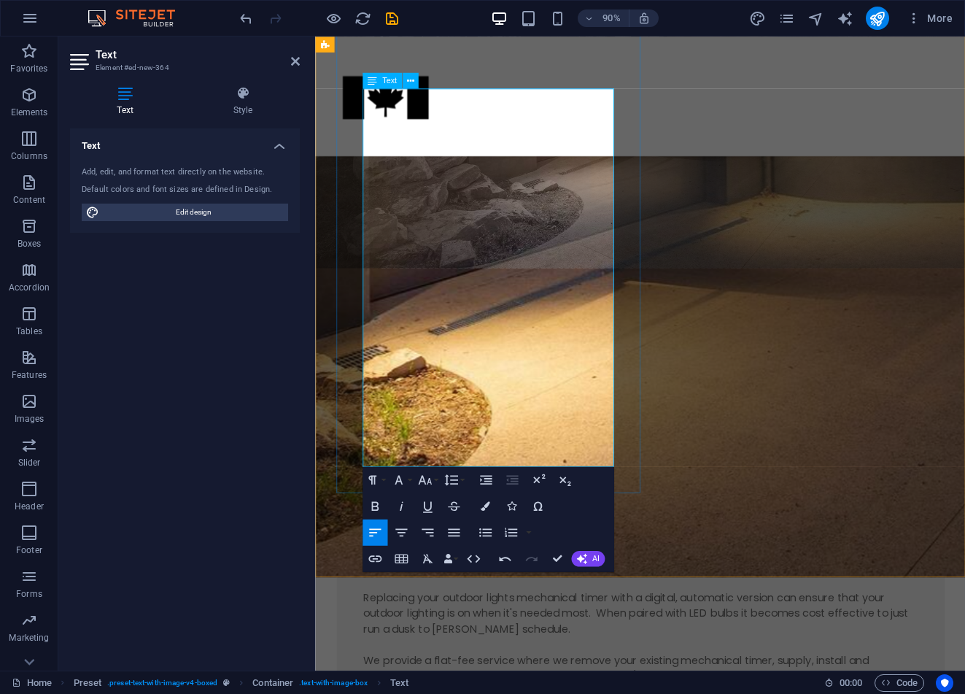
scroll to position [1171, 0]
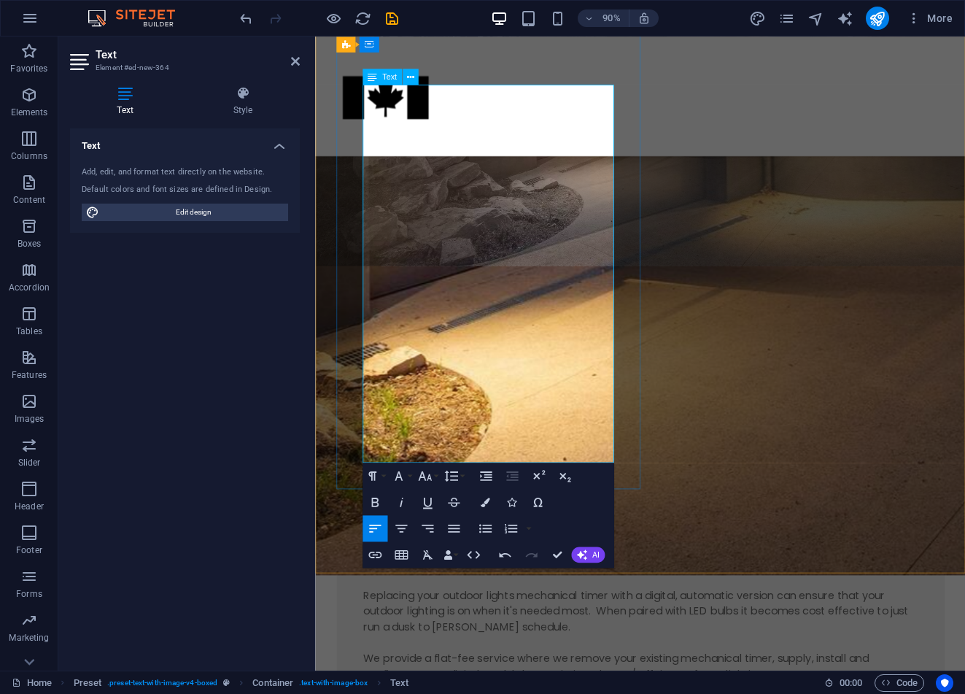
click at [546, 648] on p "Replacing your outdoor lights mechanical timer with a digital, automatic versio…" at bounding box center [676, 674] width 617 height 53
click at [482, 648] on p "Replacing your outdoor lights mechanical timer with a digital, automatic versio…" at bounding box center [676, 674] width 617 height 53
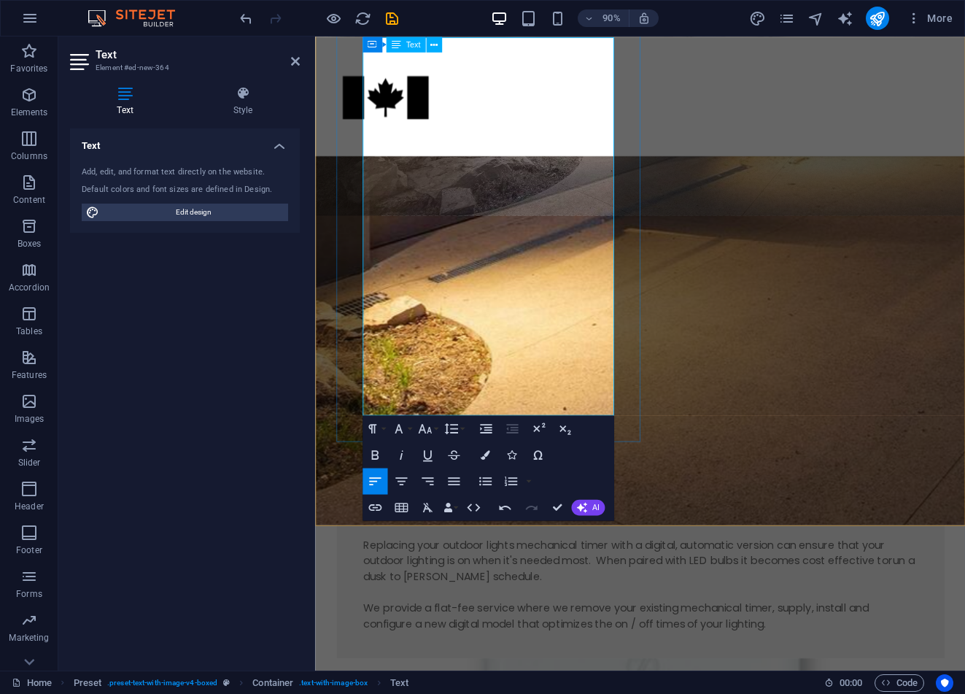
scroll to position [1220, 0]
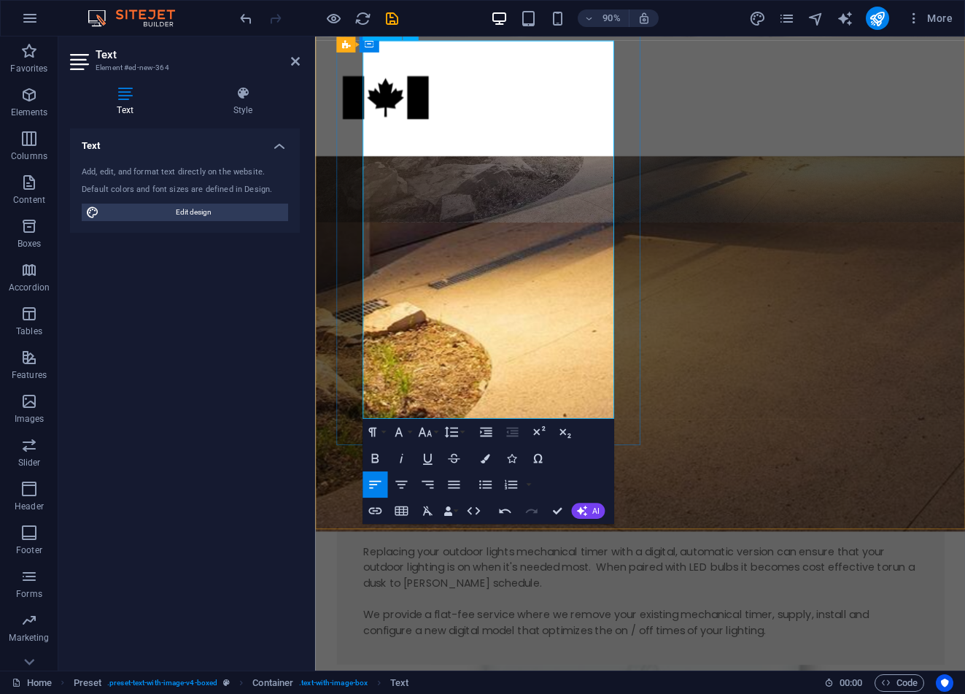
click at [629, 669] on p "We provide a flat-fee service where we remove your existing mechanical timer, s…" at bounding box center [676, 686] width 617 height 35
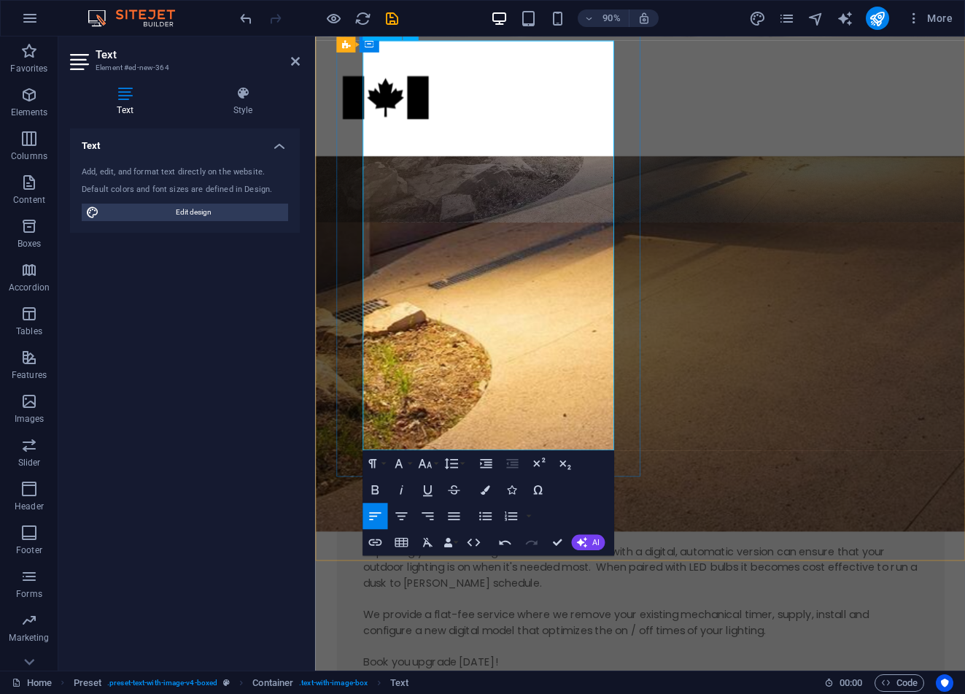
click at [374, 540] on icon "button" at bounding box center [375, 542] width 16 height 16
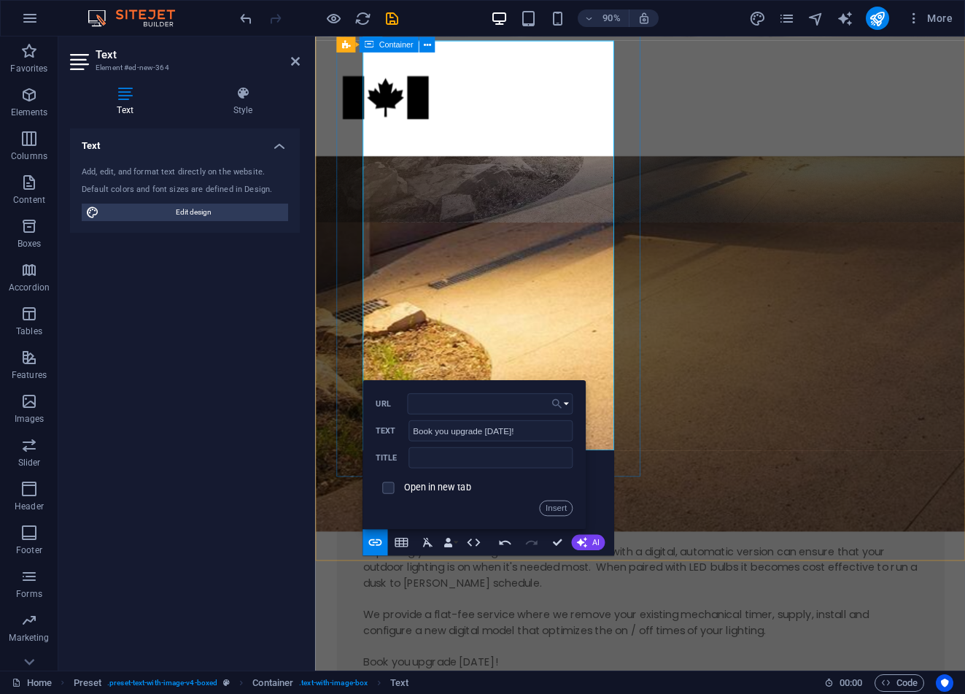
click at [556, 407] on icon "button" at bounding box center [556, 403] width 13 height 16
click at [509, 407] on input "URL" at bounding box center [489, 403] width 165 height 21
type input "mailto:[EMAIL_ADDRESS][DOMAIN_NAME]"
click at [470, 462] on input "text" at bounding box center [490, 457] width 164 height 21
type input "B"
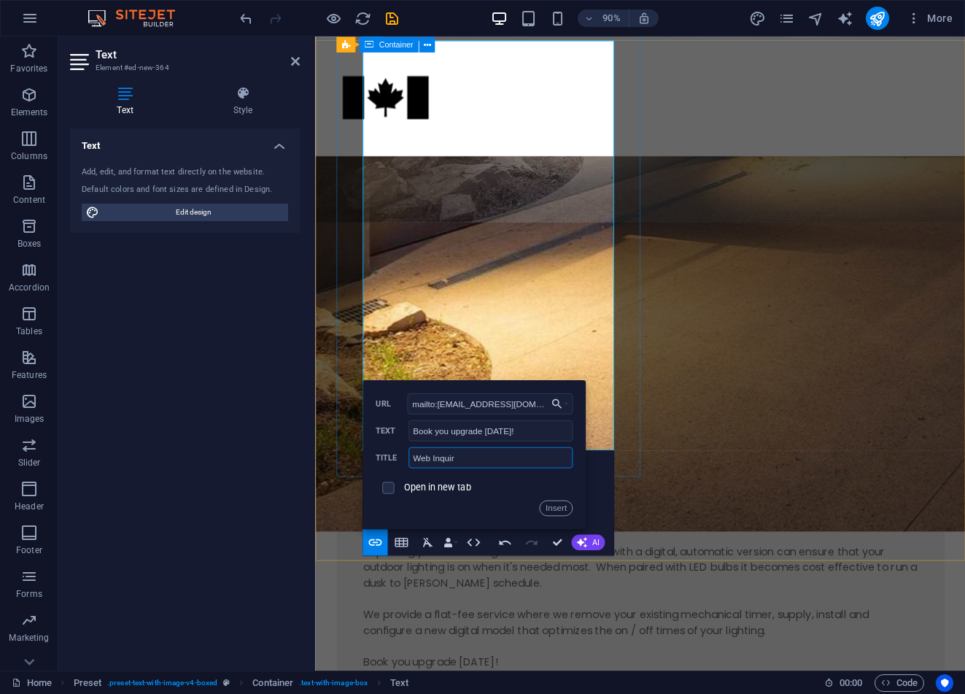
type input "Web Inquiry"
click at [565, 505] on button "Insert" at bounding box center [555, 508] width 33 height 16
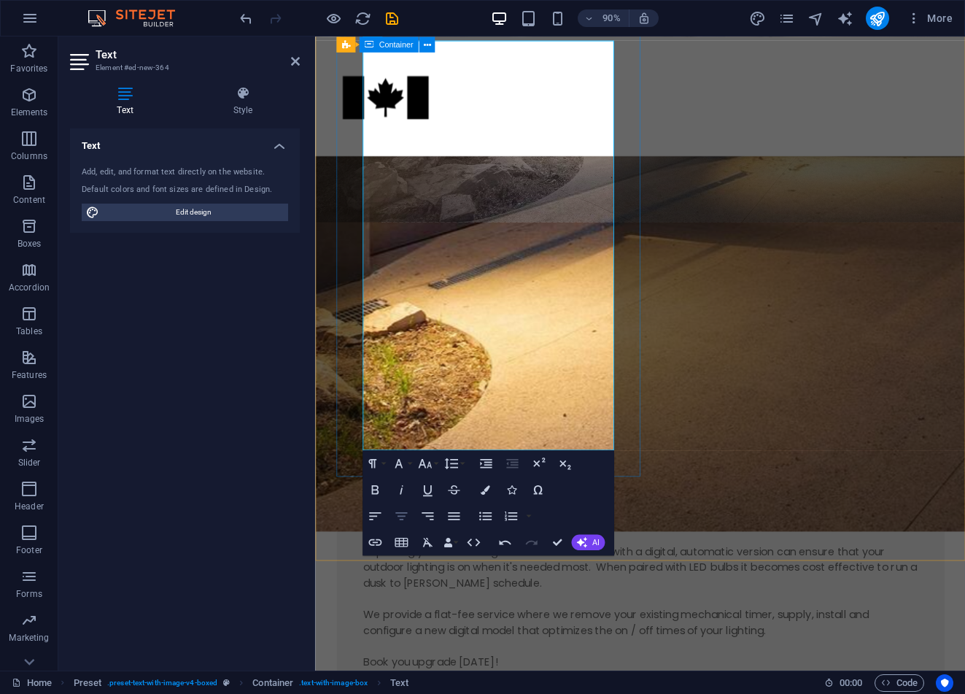
click at [399, 517] on icon "button" at bounding box center [401, 516] width 16 height 16
click at [438, 461] on button "Font Size" at bounding box center [427, 463] width 25 height 26
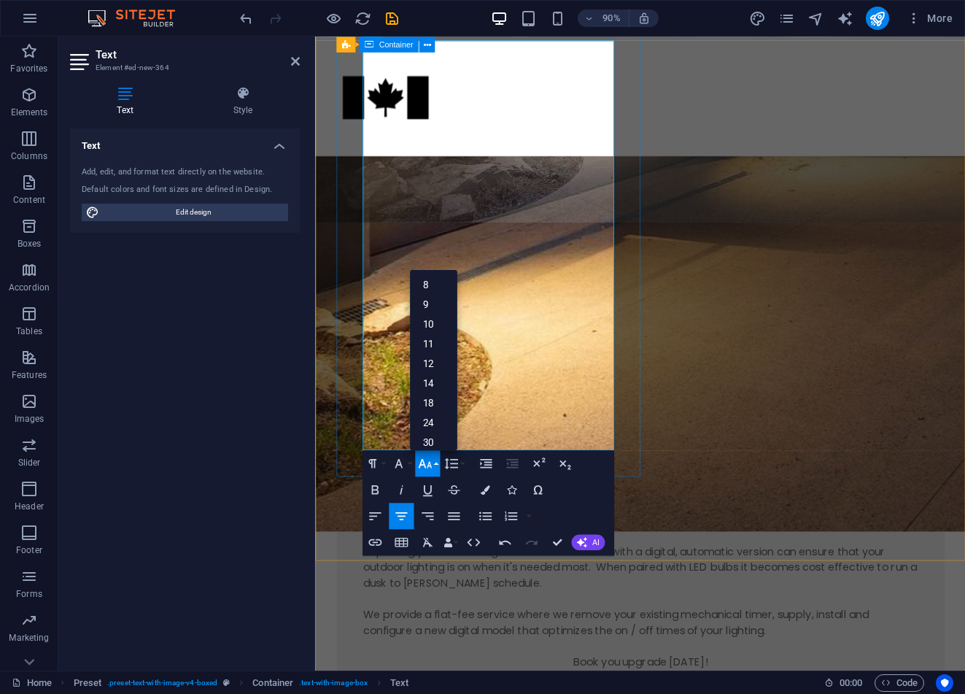
click at [591, 493] on div "Paragraph Format Normal Heading 1 Heading 2 Heading 3 Heading 4 Heading 5 Headi…" at bounding box center [488, 502] width 252 height 105
click at [577, 491] on div "Paragraph Format Normal Heading 1 Heading 2 Heading 3 Heading 4 Heading 5 Headi…" at bounding box center [488, 502] width 252 height 105
click at [378, 489] on icon "button" at bounding box center [375, 489] width 16 height 16
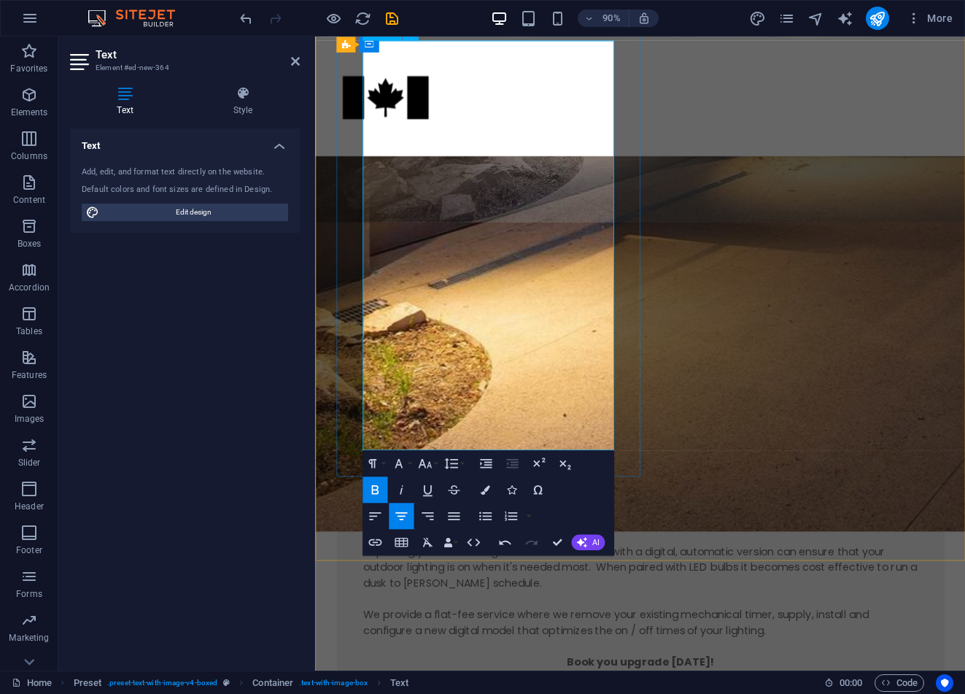
click at [532, 669] on p "We provide a flat-fee service where we remove your existing mechanical timer, s…" at bounding box center [676, 686] width 617 height 35
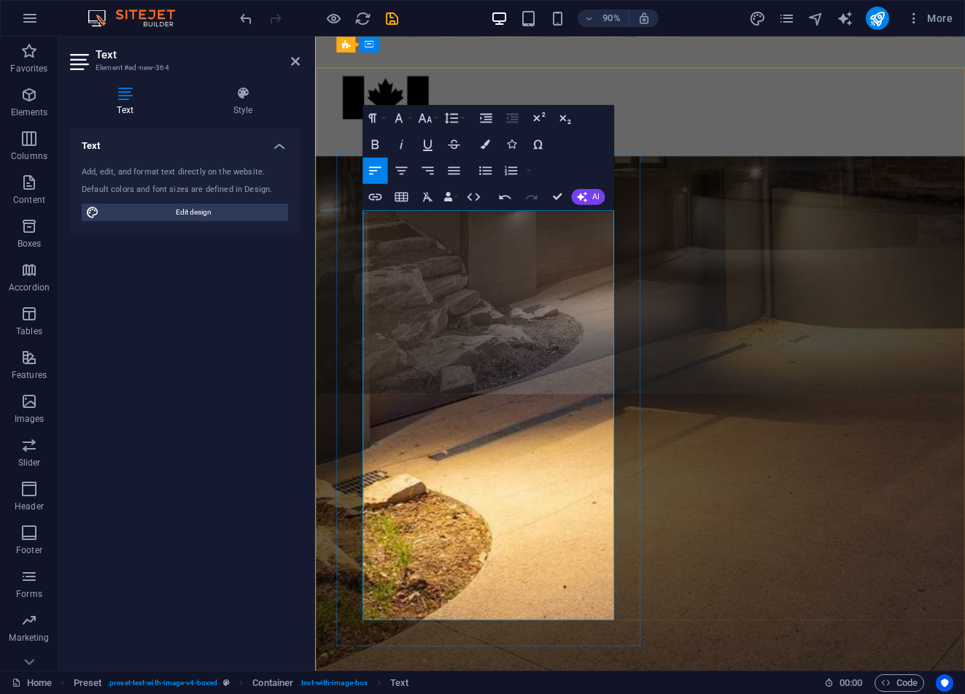
scroll to position [1028, 0]
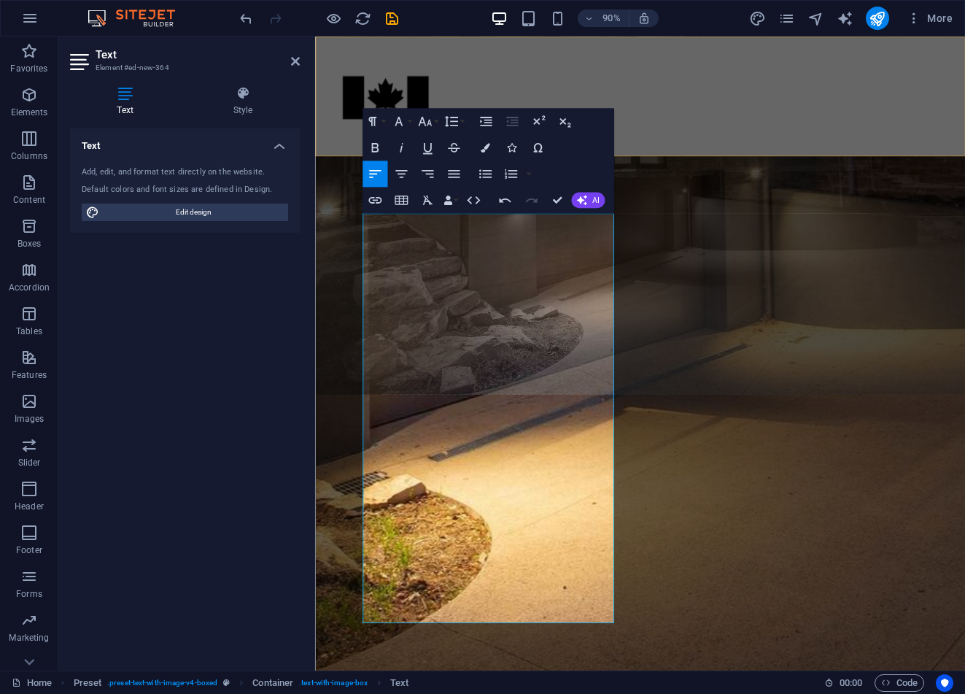
click at [812, 120] on div at bounding box center [676, 102] width 722 height 133
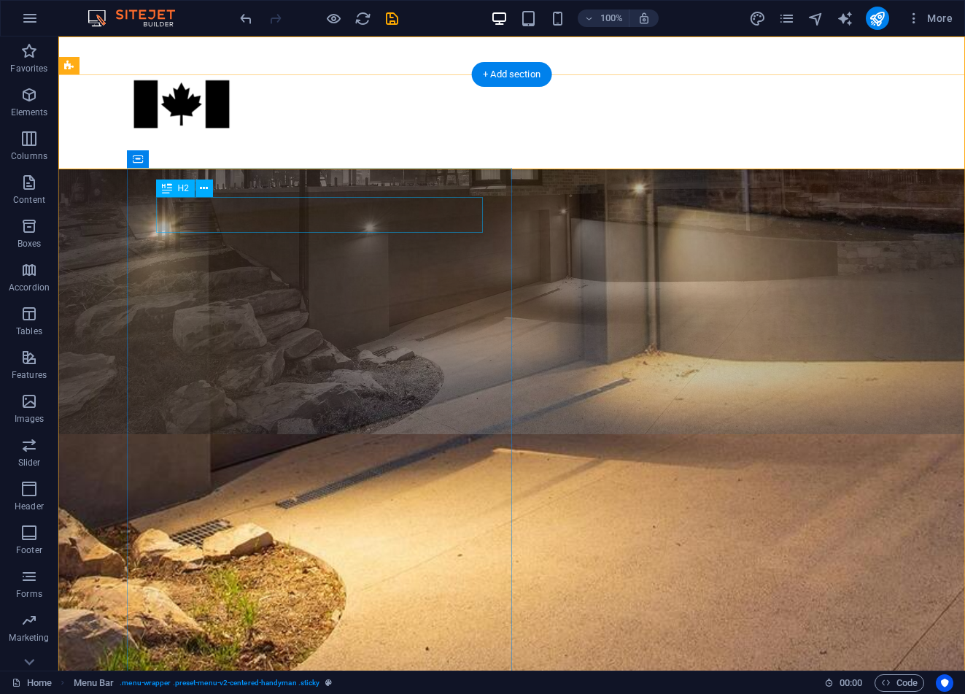
click at [295, 615] on div "Bright Nights" at bounding box center [467, 633] width 712 height 36
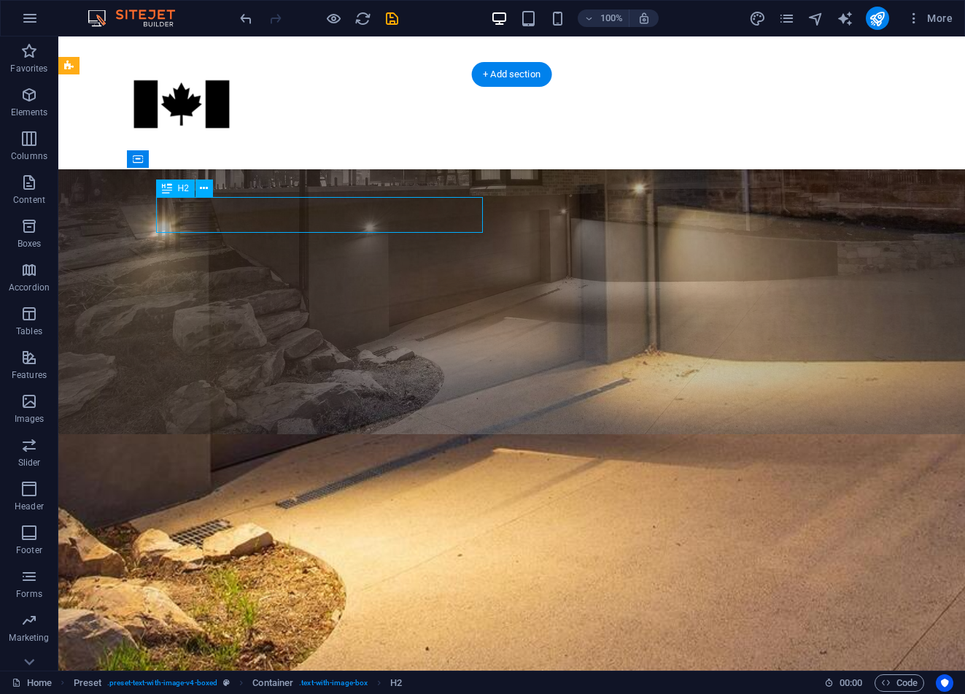
click at [367, 615] on div "Bright Nights" at bounding box center [467, 633] width 712 height 36
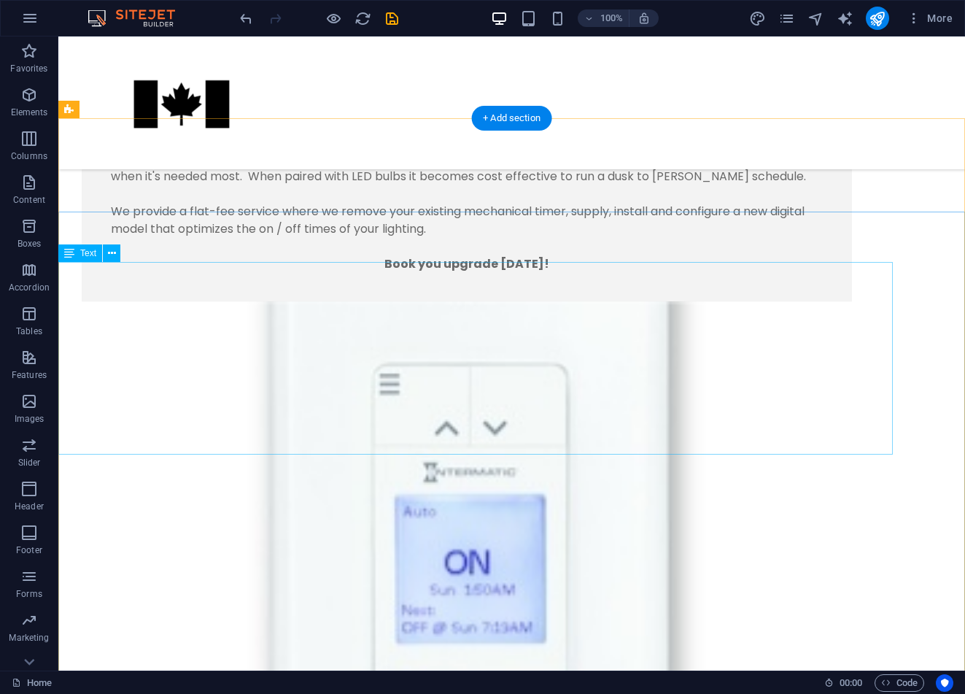
scroll to position [1657, 0]
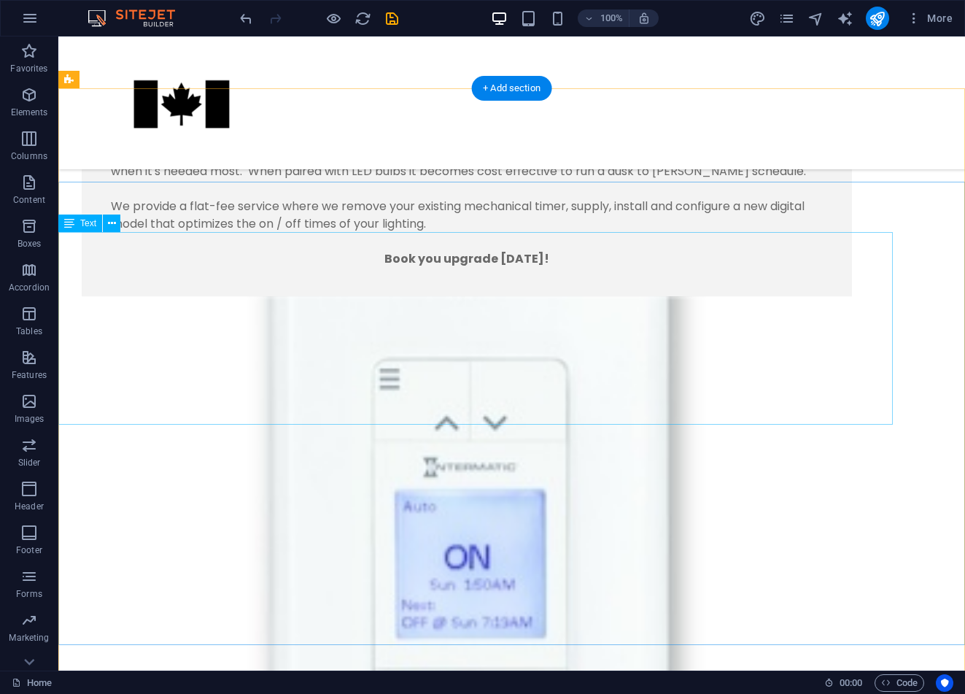
click at [114, 229] on icon at bounding box center [112, 223] width 8 height 15
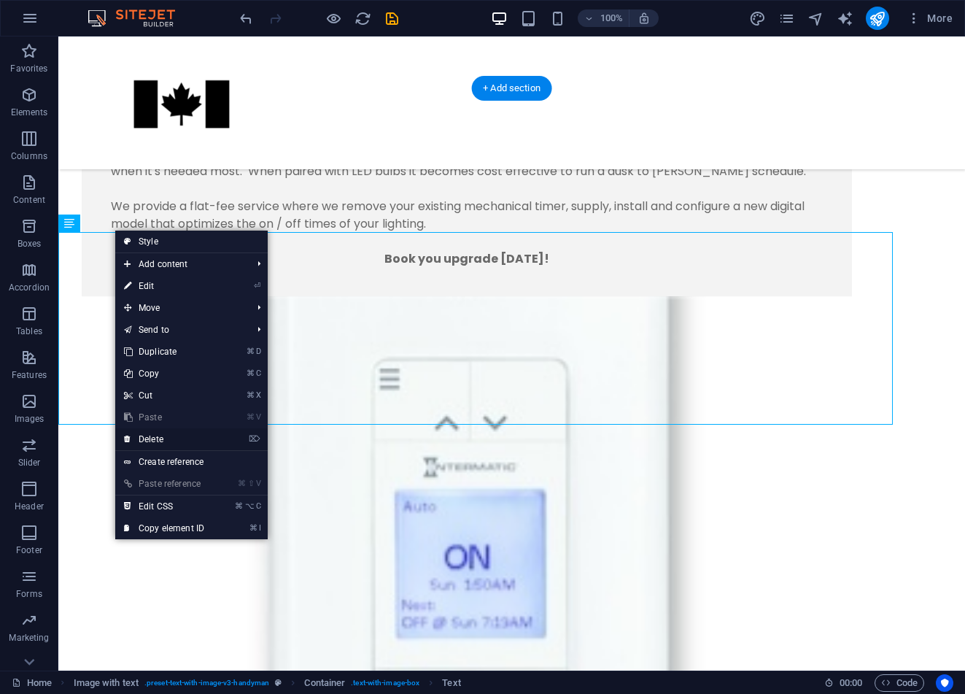
click at [166, 435] on link "⌦ Delete" at bounding box center [164, 439] width 98 height 22
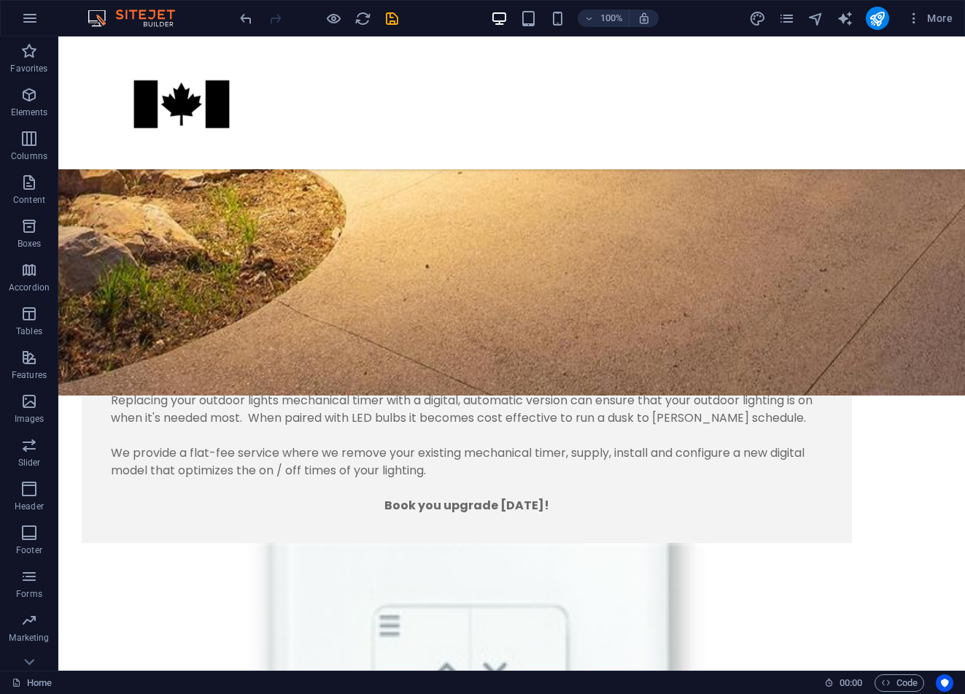
scroll to position [1410, 0]
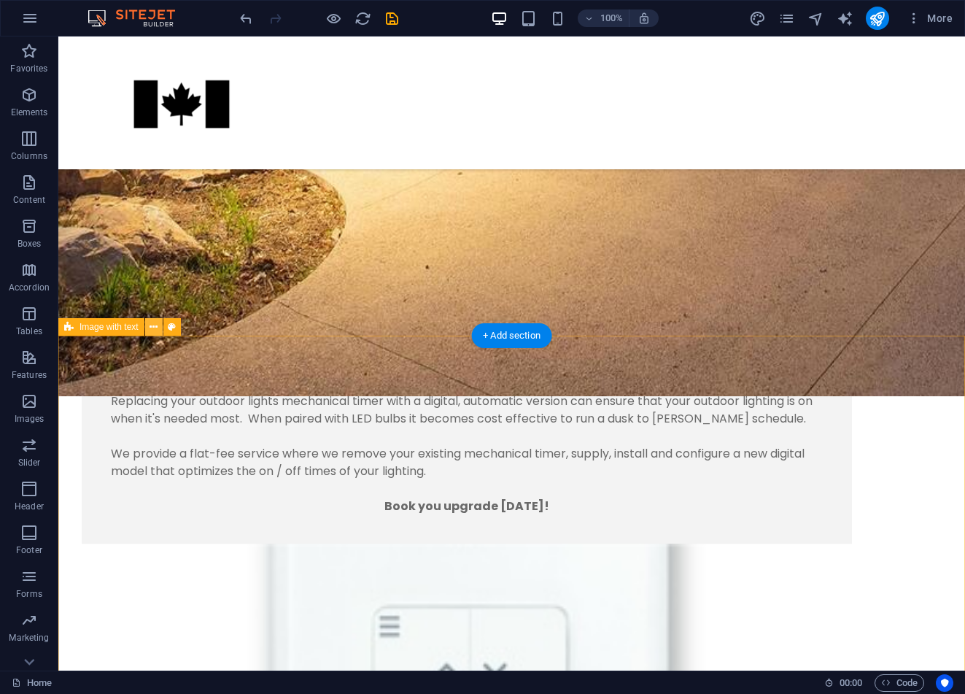
click at [159, 327] on button at bounding box center [154, 327] width 18 height 18
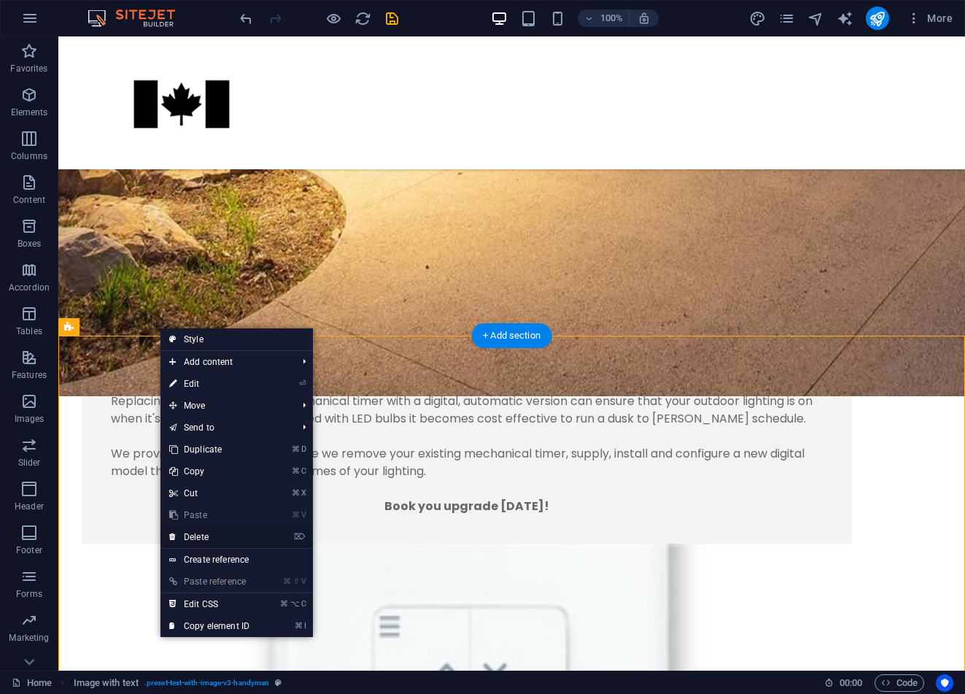
click at [212, 534] on link "⌦ Delete" at bounding box center [209, 537] width 98 height 22
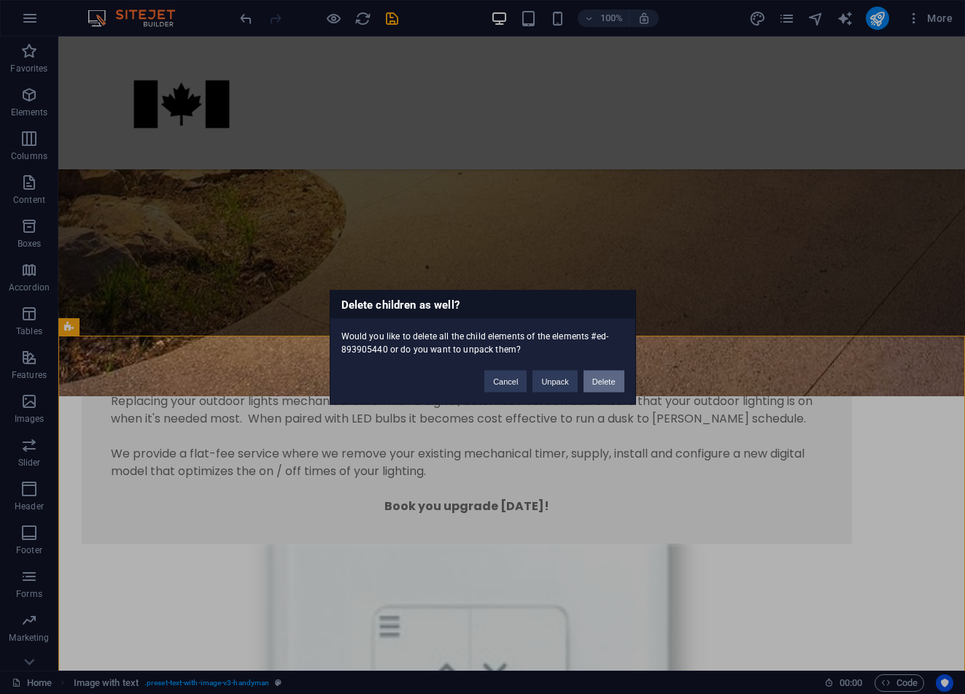
click at [610, 386] on button "Delete" at bounding box center [603, 381] width 41 height 22
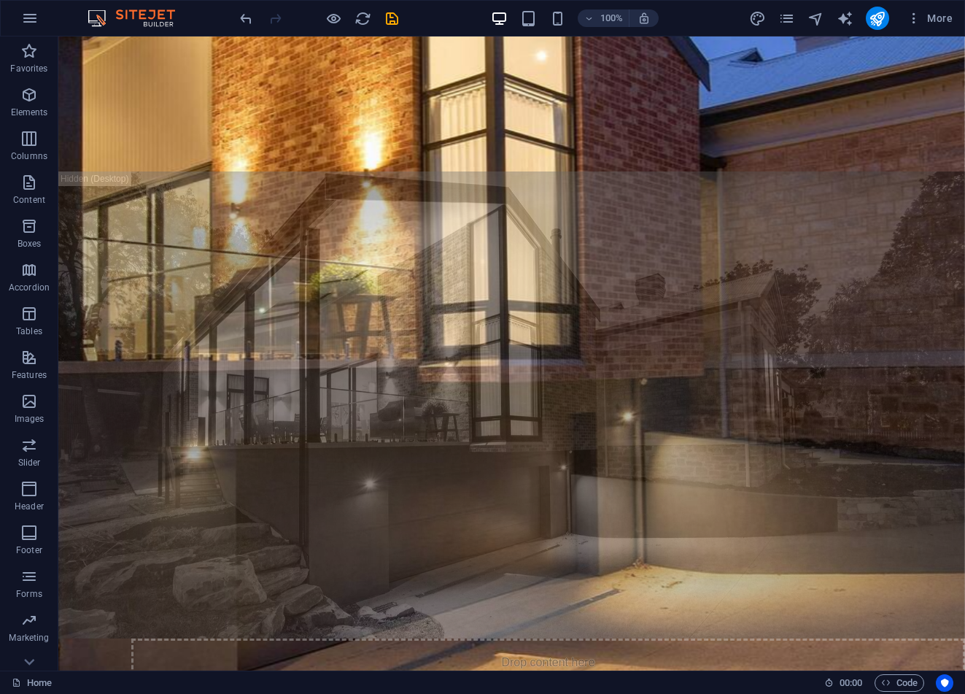
scroll to position [720, 0]
click at [242, 25] on icon "undo" at bounding box center [246, 18] width 17 height 17
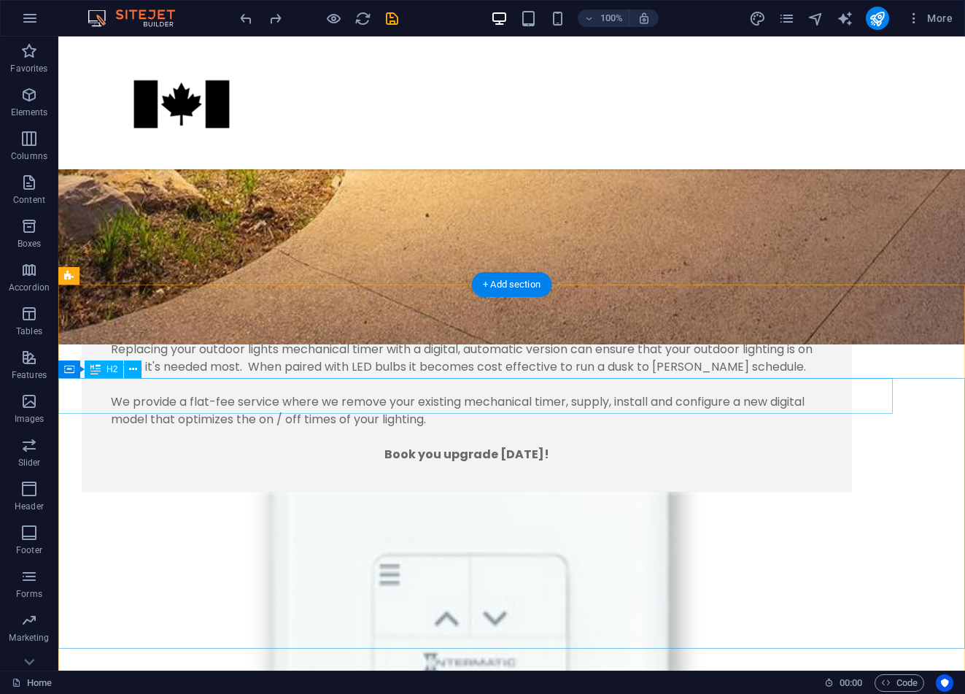
scroll to position [1458, 0]
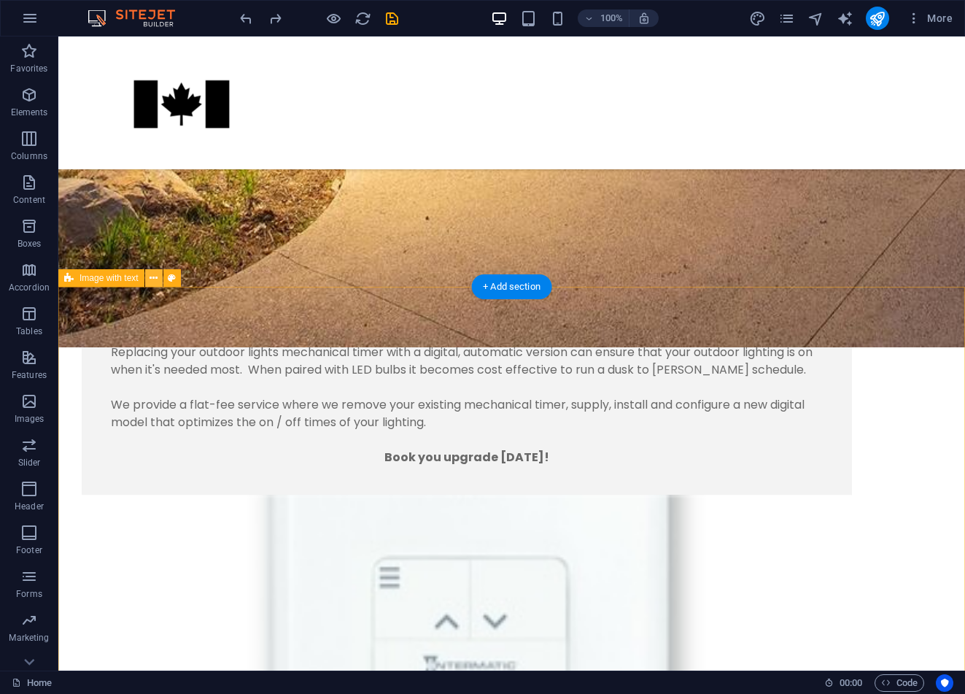
click at [153, 281] on icon at bounding box center [153, 278] width 8 height 15
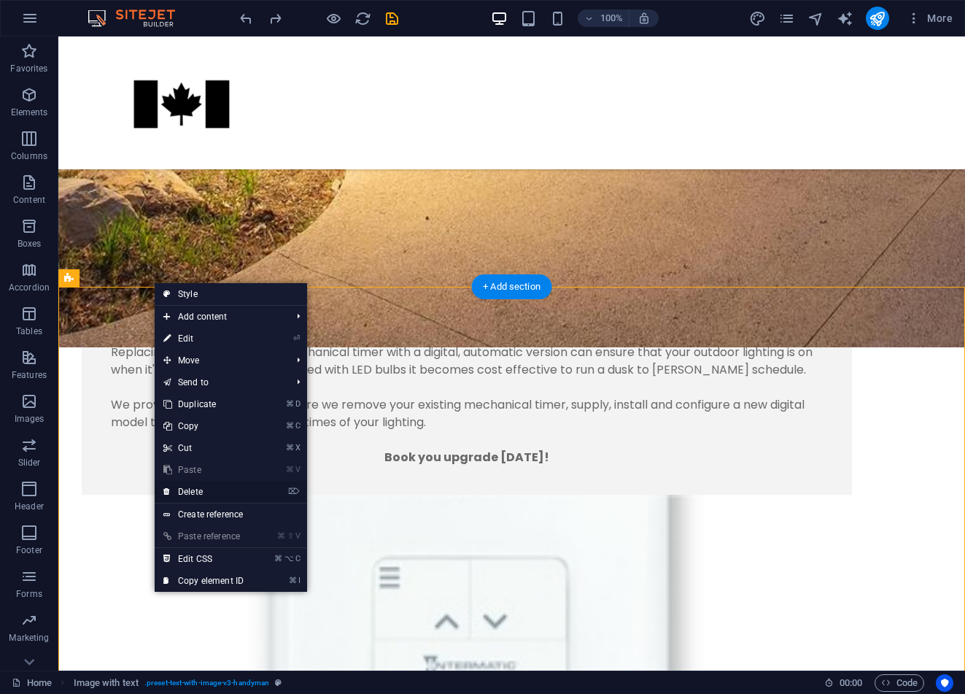
click at [195, 490] on link "⌦ Delete" at bounding box center [204, 492] width 98 height 22
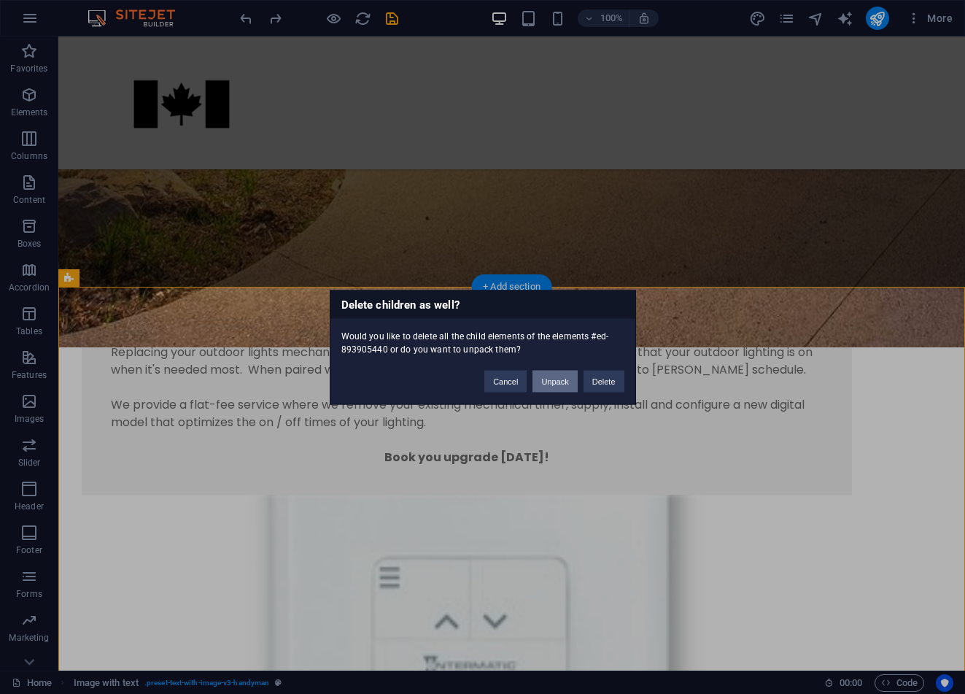
click at [572, 376] on button "Unpack" at bounding box center [554, 381] width 44 height 22
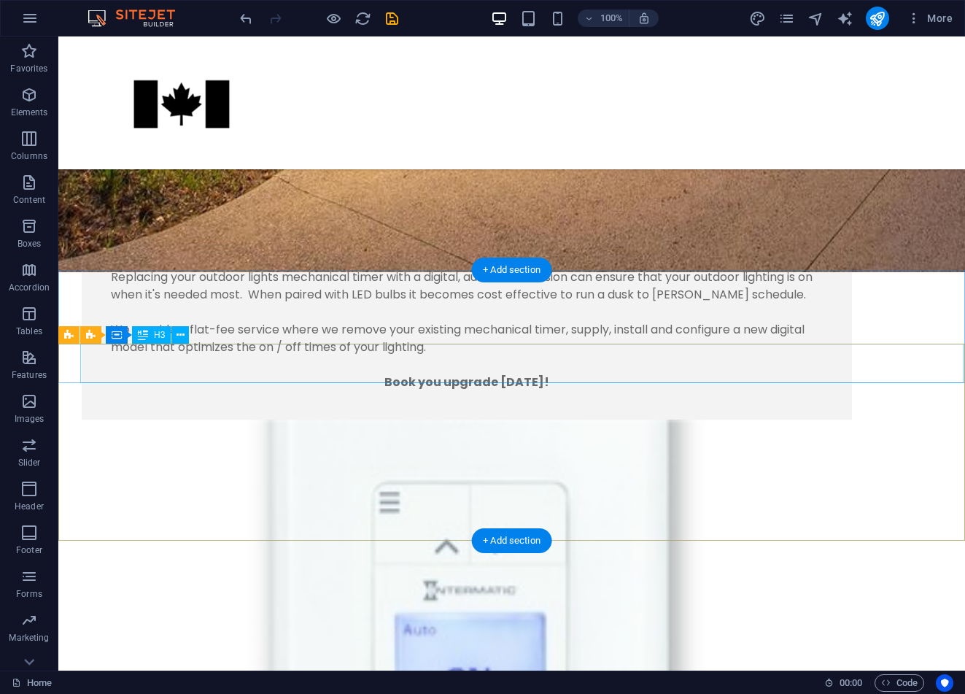
scroll to position [1533, 0]
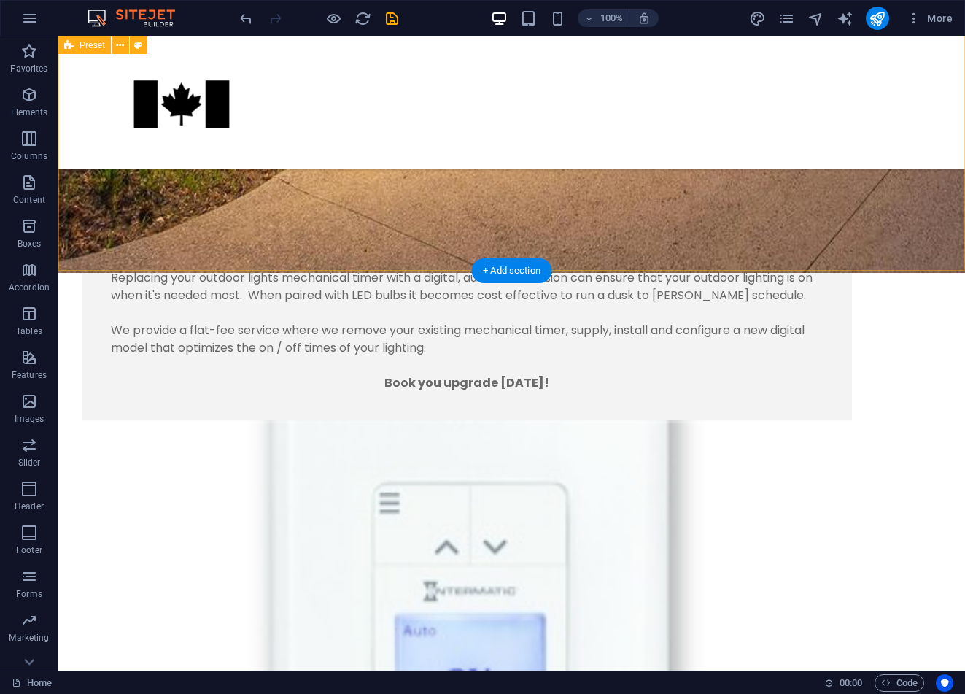
click at [465, 236] on div "Bright Nights Even though many homes have outdoor lighting, the timers or switc…" at bounding box center [511, 560] width 906 height 1144
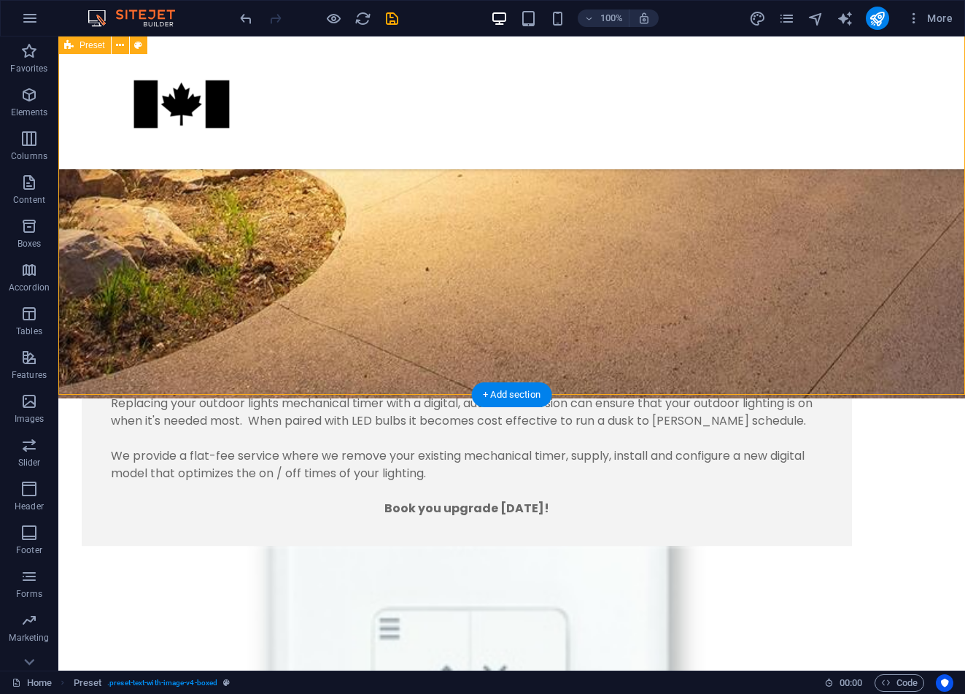
scroll to position [1410, 0]
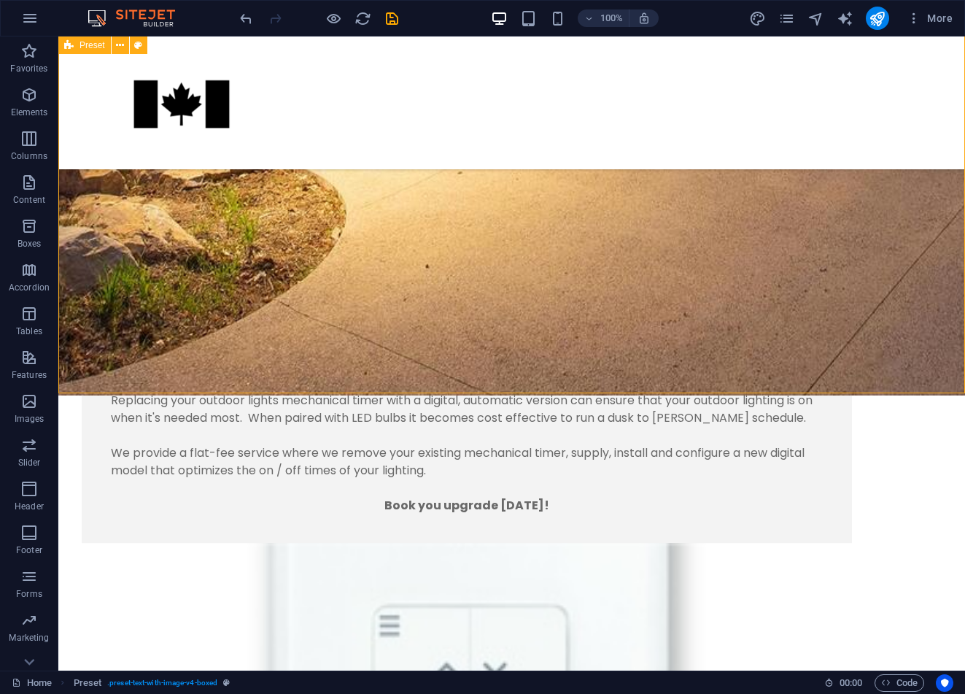
click at [453, 309] on div "Bright Nights Even though many homes have outdoor lighting, the timers or switc…" at bounding box center [511, 682] width 906 height 1144
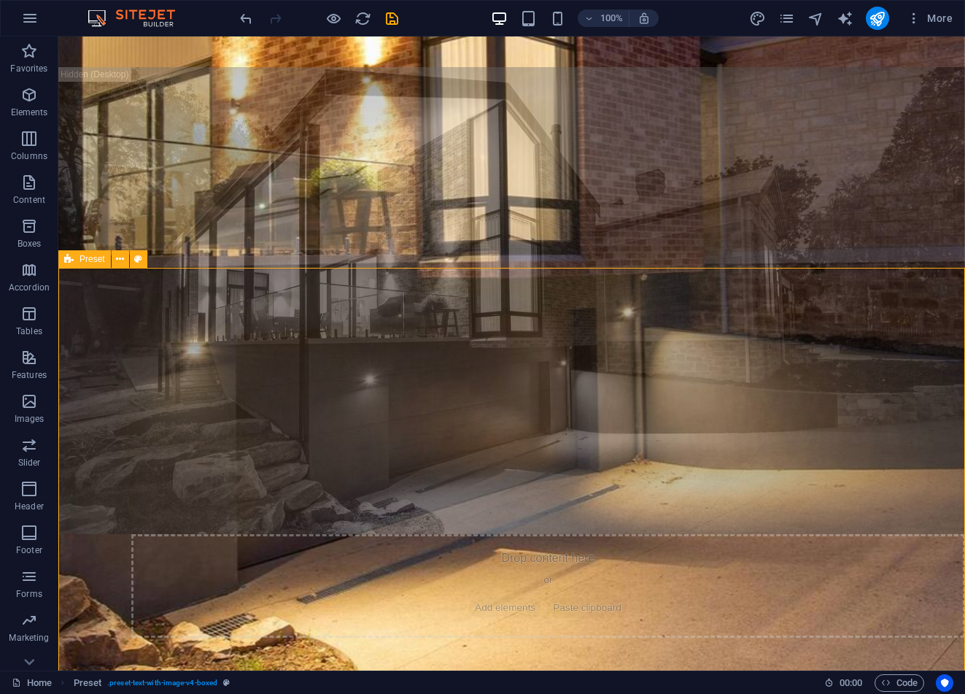
scroll to position [827, 0]
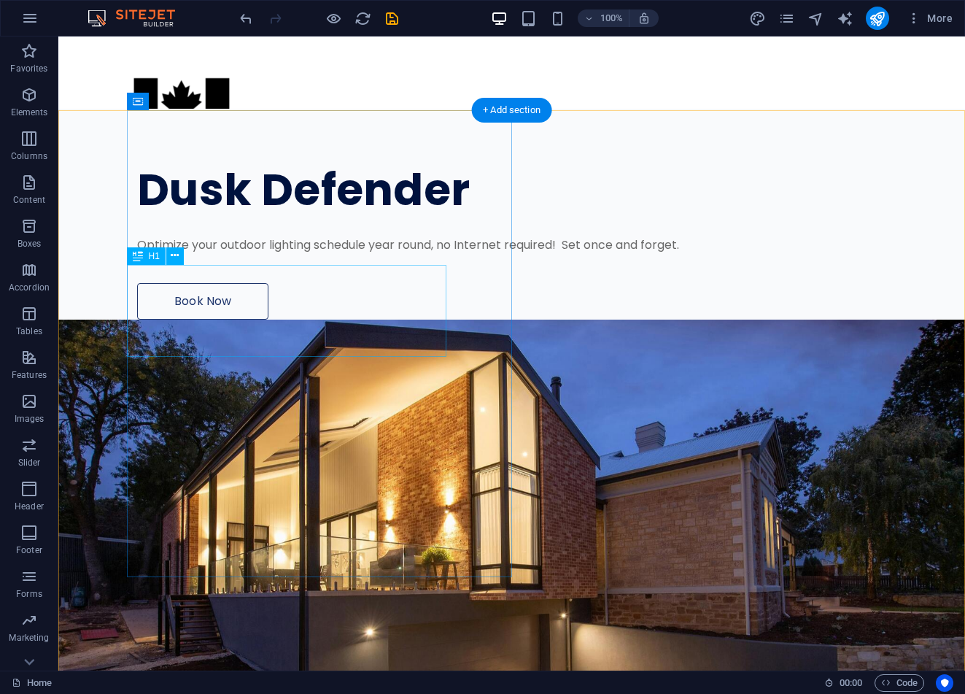
scroll to position [1, 0]
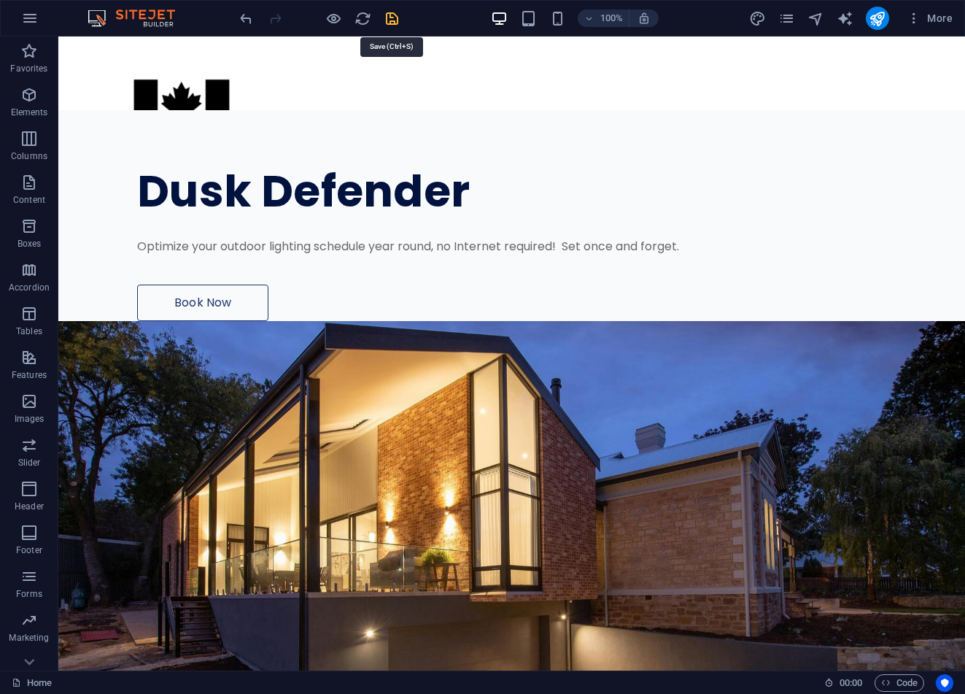
click at [392, 24] on icon "save" at bounding box center [392, 18] width 17 height 17
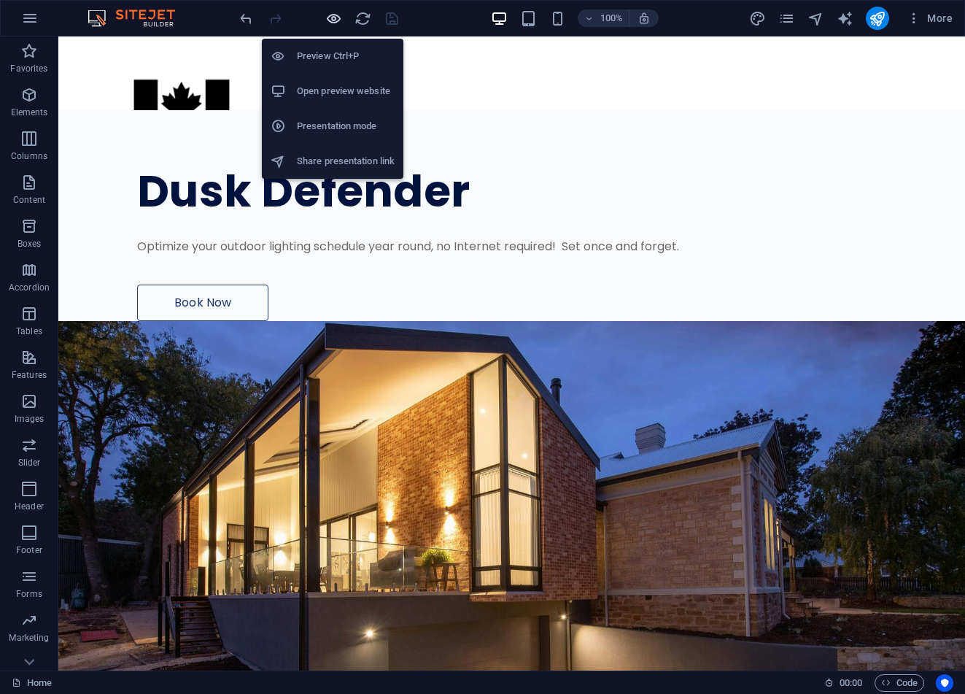
click at [330, 11] on icon "button" at bounding box center [333, 18] width 17 height 17
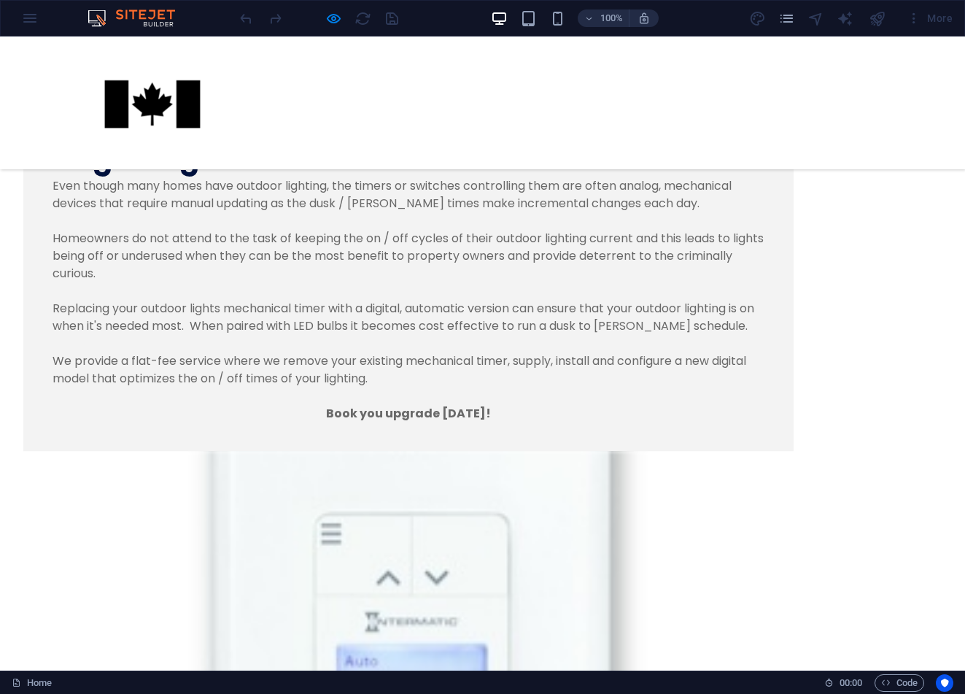
scroll to position [830, 0]
click at [326, 403] on strong "Book you upgrade [DATE]!" at bounding box center [408, 411] width 165 height 17
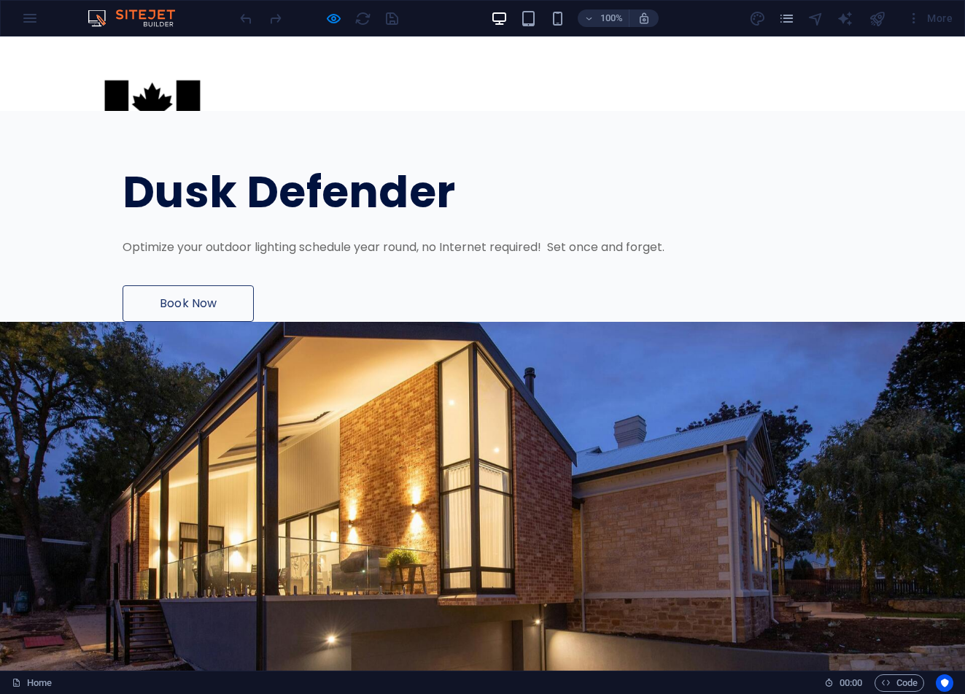
scroll to position [0, 0]
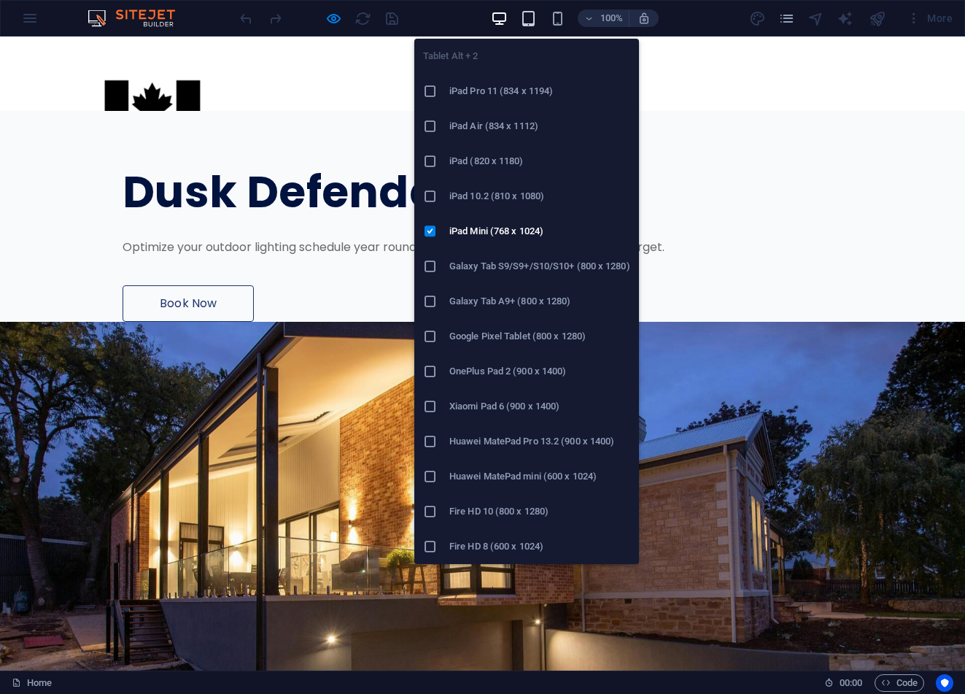
click at [529, 27] on div "Tablet Alt + 2 iPad Pro 11 (834 x 1194) iPad Air (834 x 1112) iPad (820 x 1180)…" at bounding box center [526, 295] width 225 height 537
click at [529, 19] on icon "button" at bounding box center [528, 18] width 17 height 17
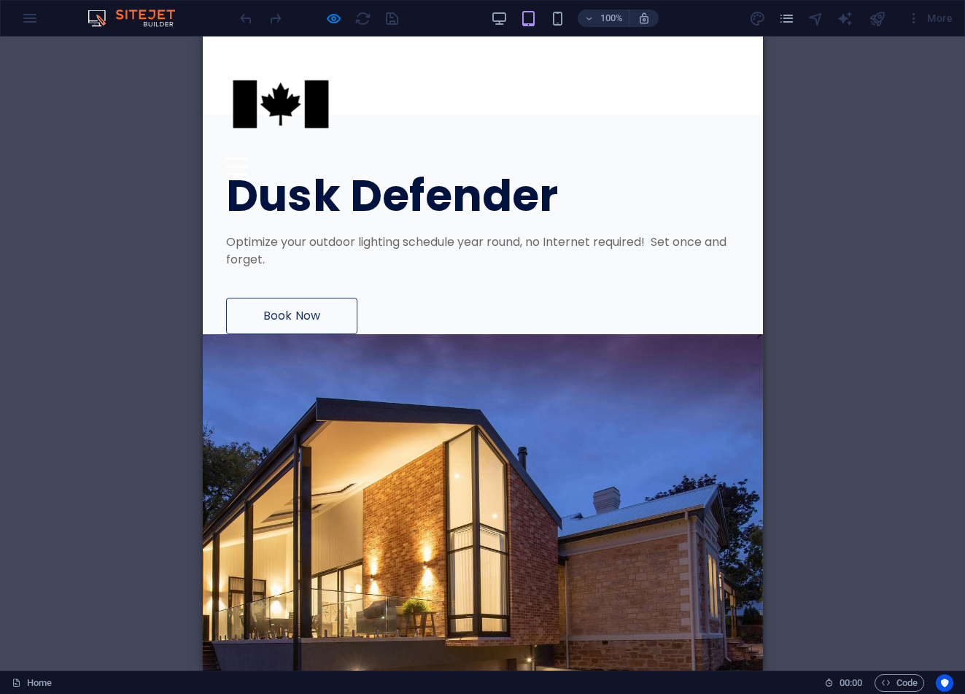
click at [804, 338] on div "Drag here to replace the existing content. Press “Ctrl” if you want to create a…" at bounding box center [482, 353] width 965 height 634
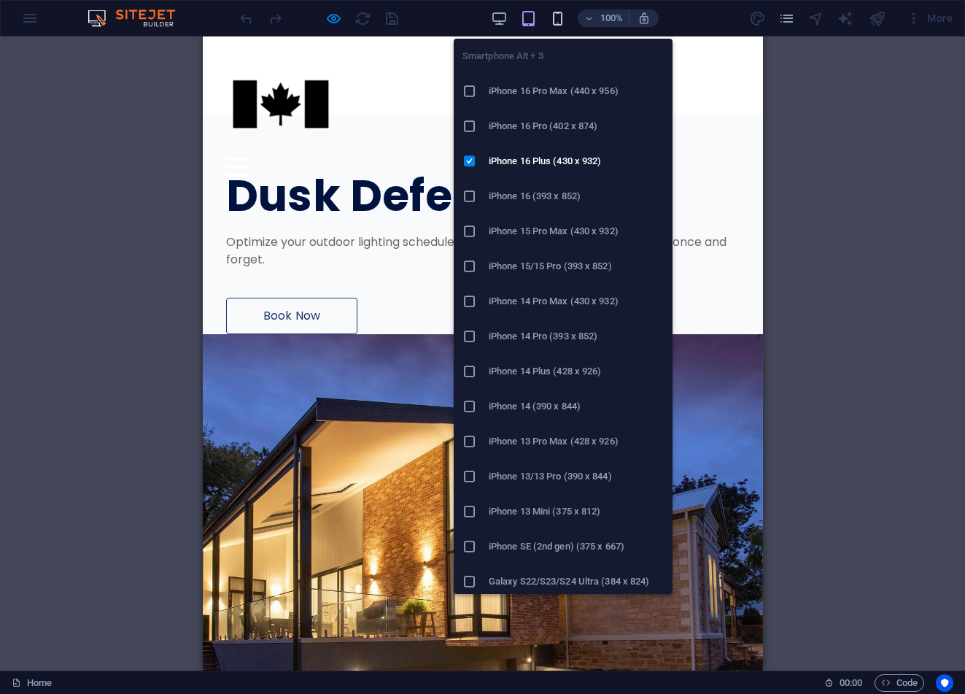
click at [559, 16] on icon "button" at bounding box center [557, 18] width 17 height 17
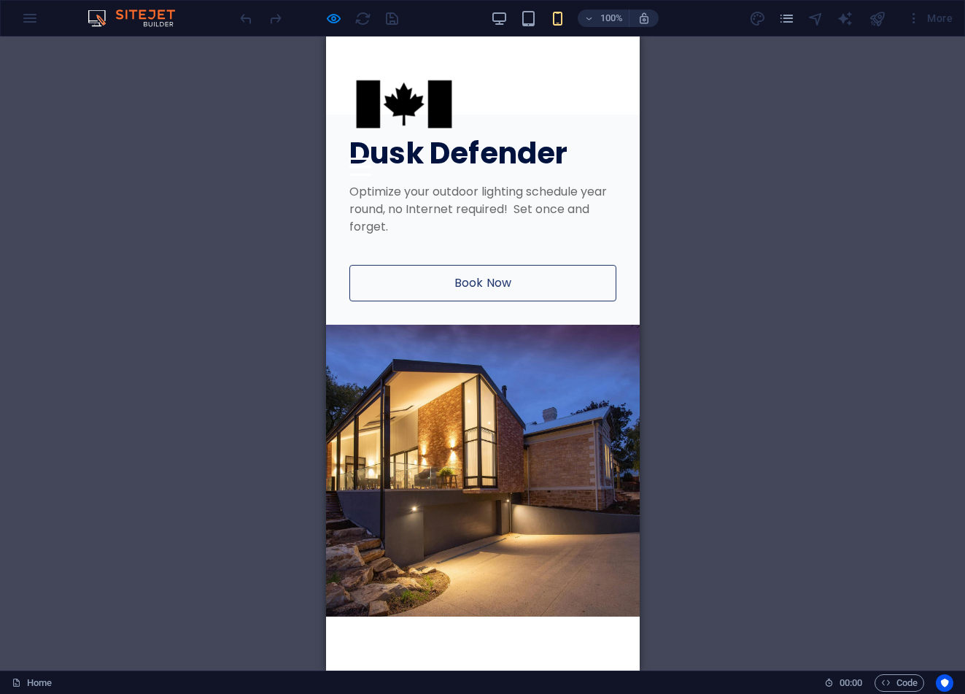
click at [510, 19] on div "100%" at bounding box center [574, 18] width 168 height 23
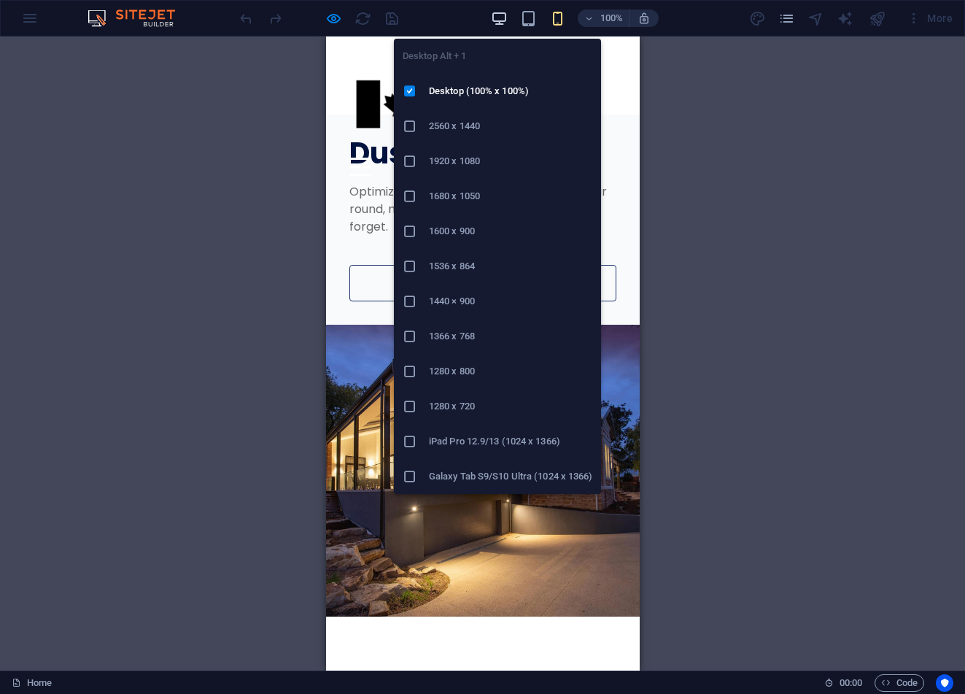
click at [501, 19] on icon "button" at bounding box center [499, 18] width 17 height 17
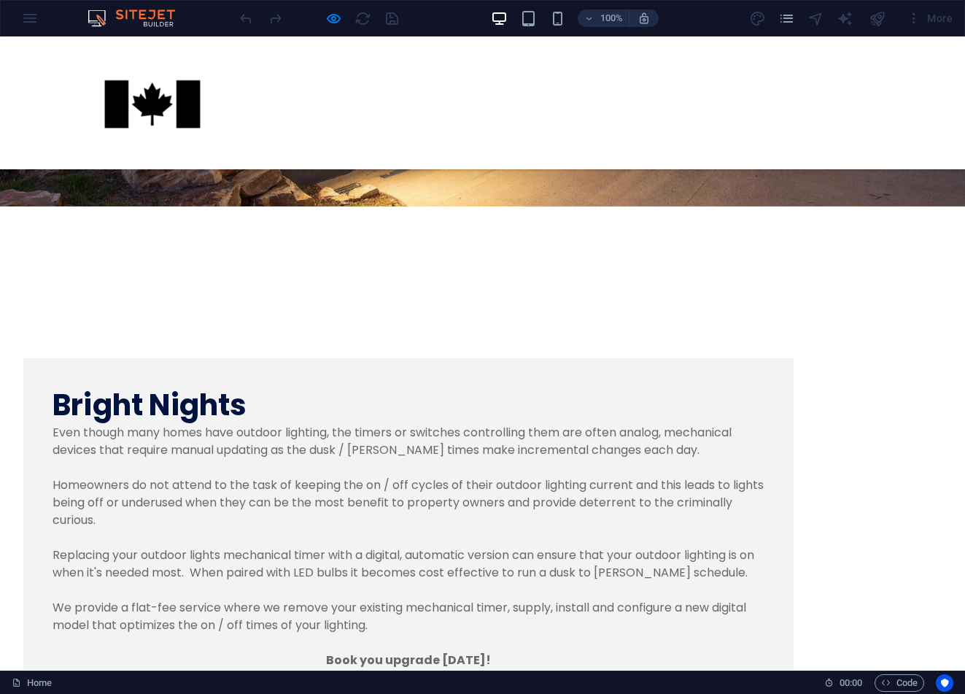
scroll to position [534, 0]
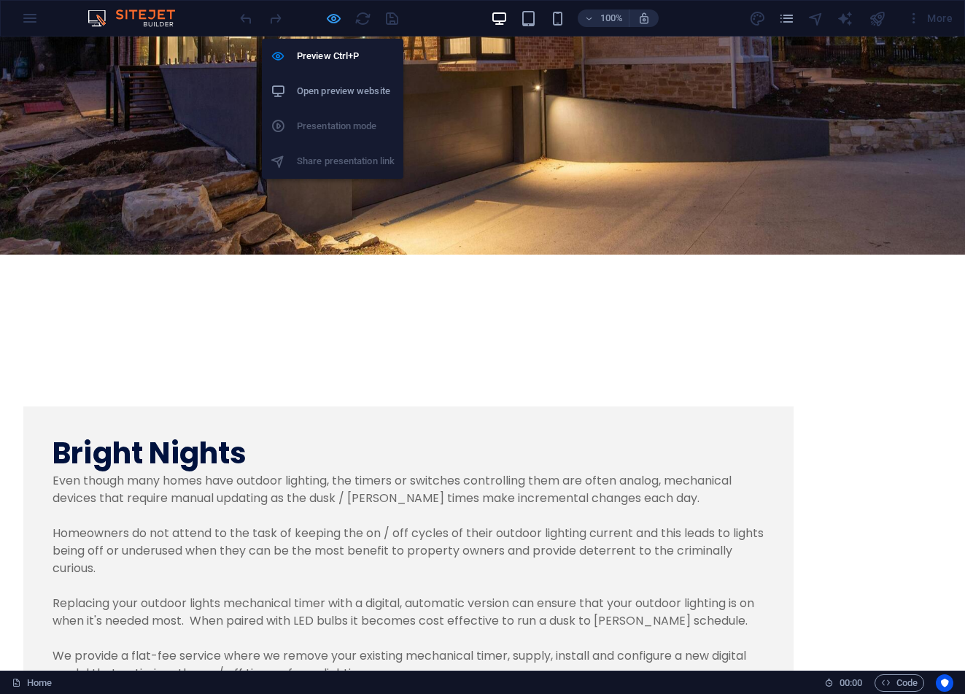
click at [336, 18] on icon "button" at bounding box center [333, 18] width 17 height 17
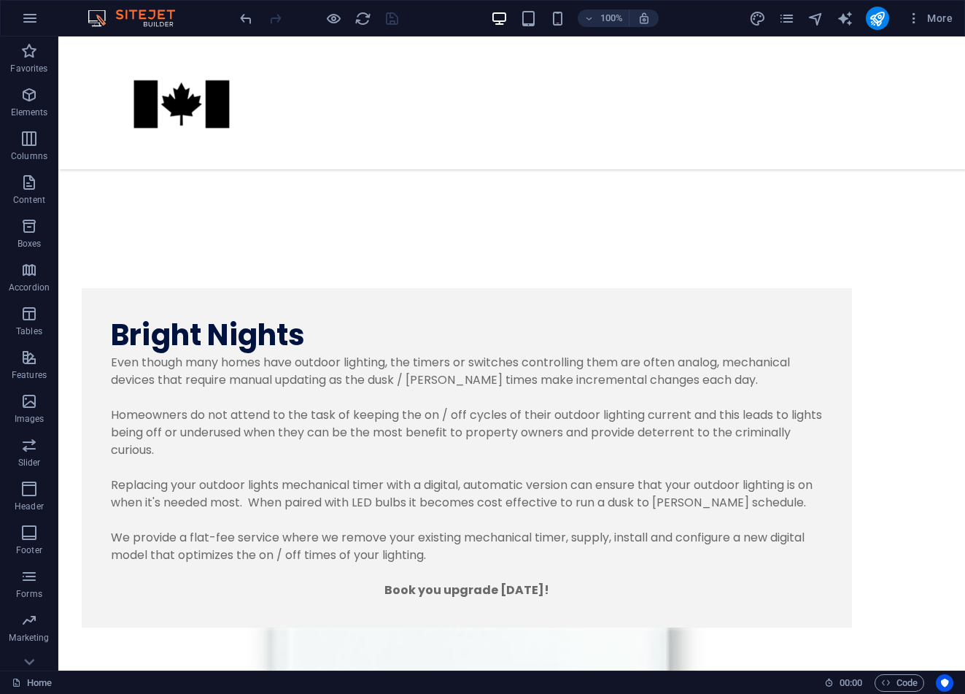
scroll to position [1321, 0]
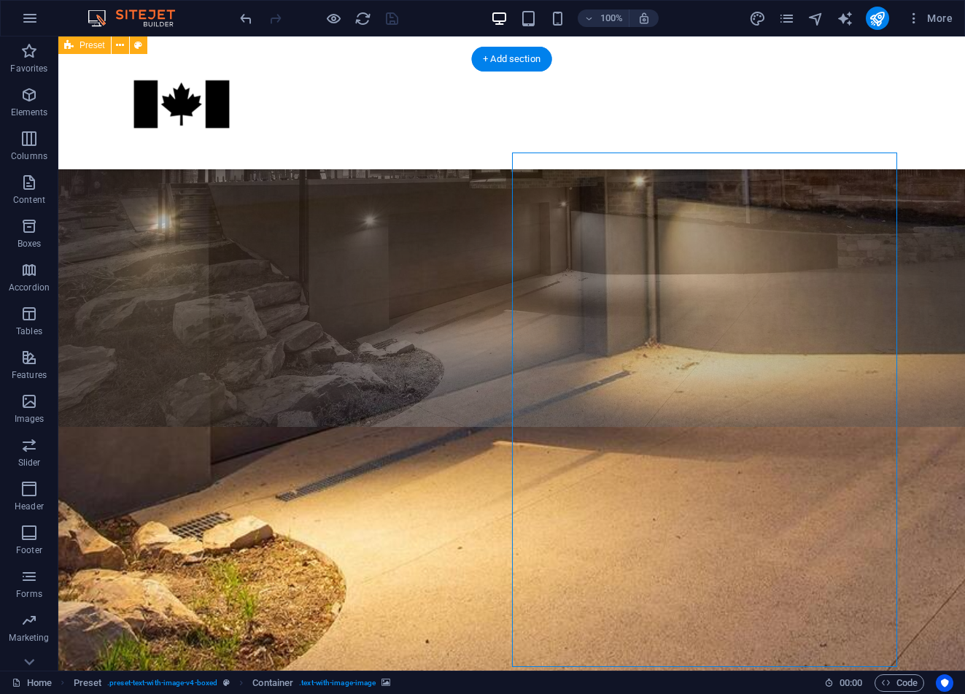
scroll to position [1007, 0]
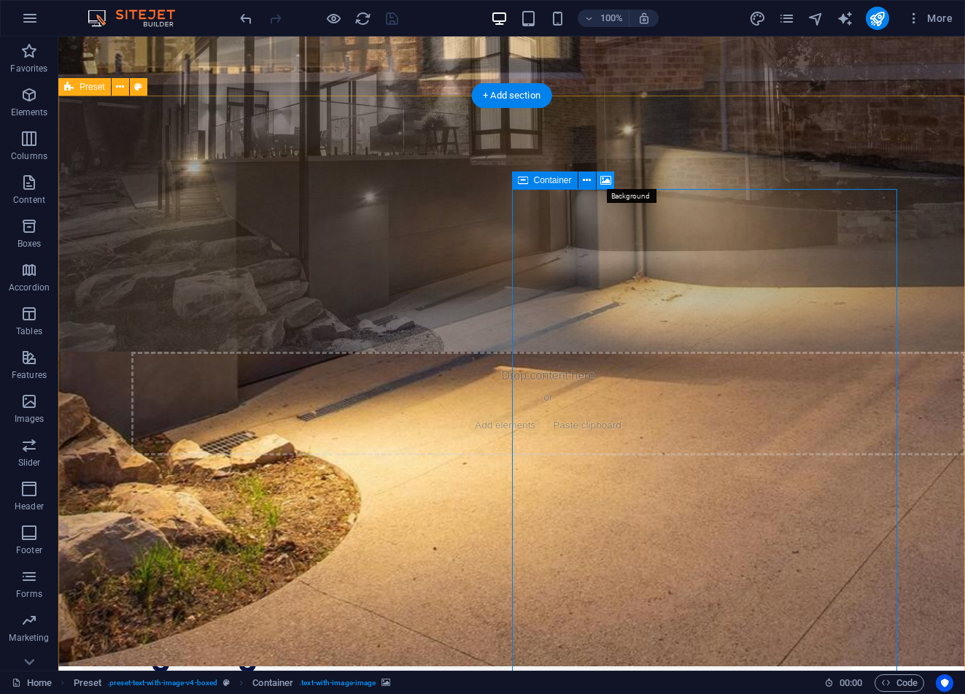
click at [609, 179] on icon at bounding box center [605, 180] width 11 height 15
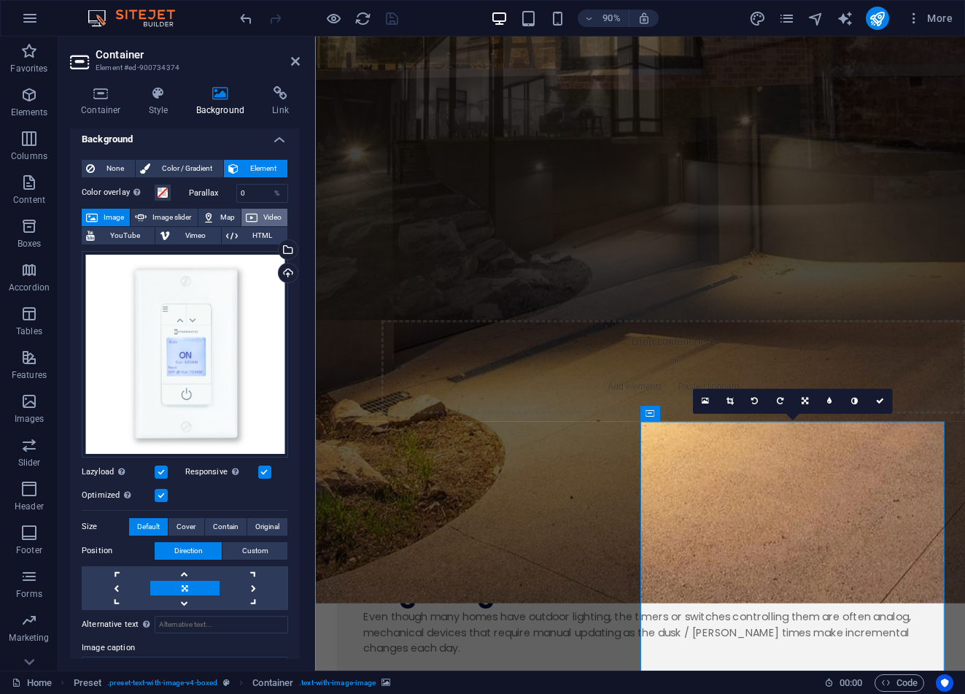
scroll to position [9, 0]
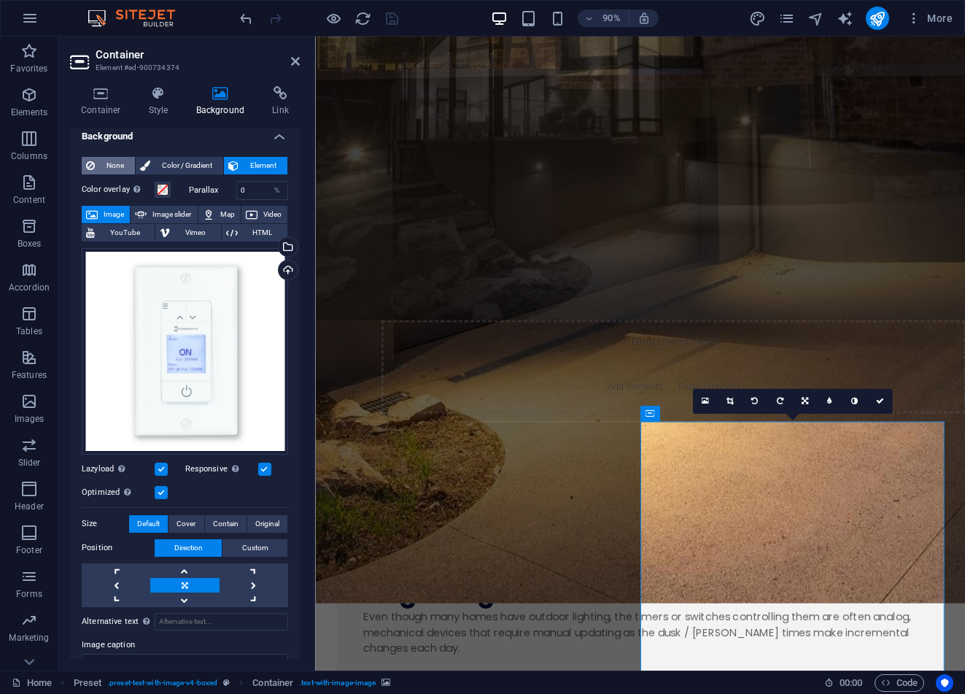
click at [116, 167] on span "None" at bounding box center [114, 166] width 31 height 18
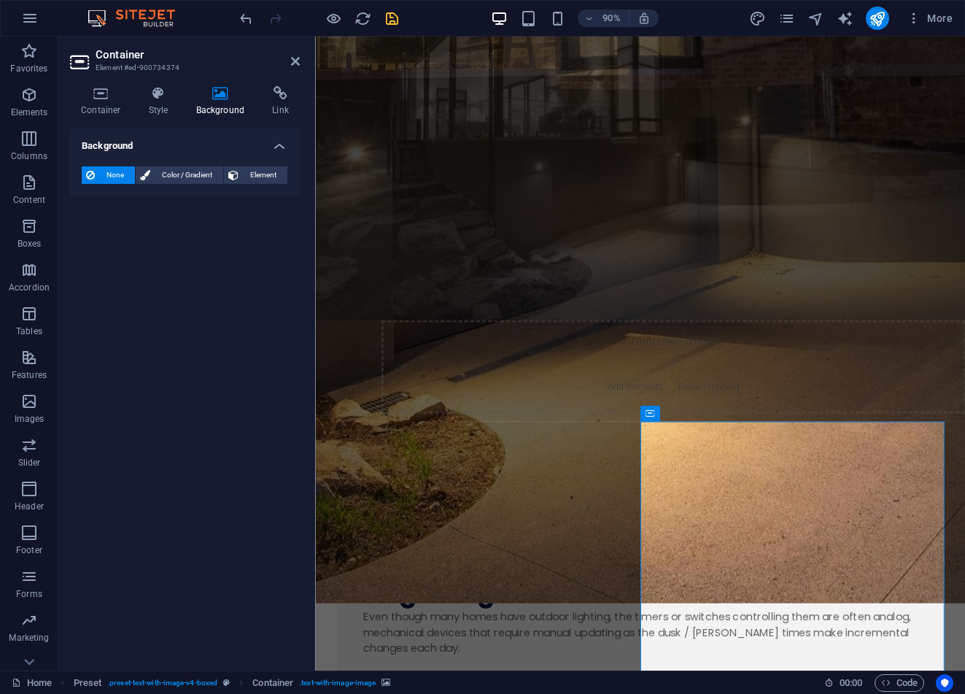
scroll to position [0, 0]
click at [266, 175] on span "Element" at bounding box center [263, 175] width 40 height 18
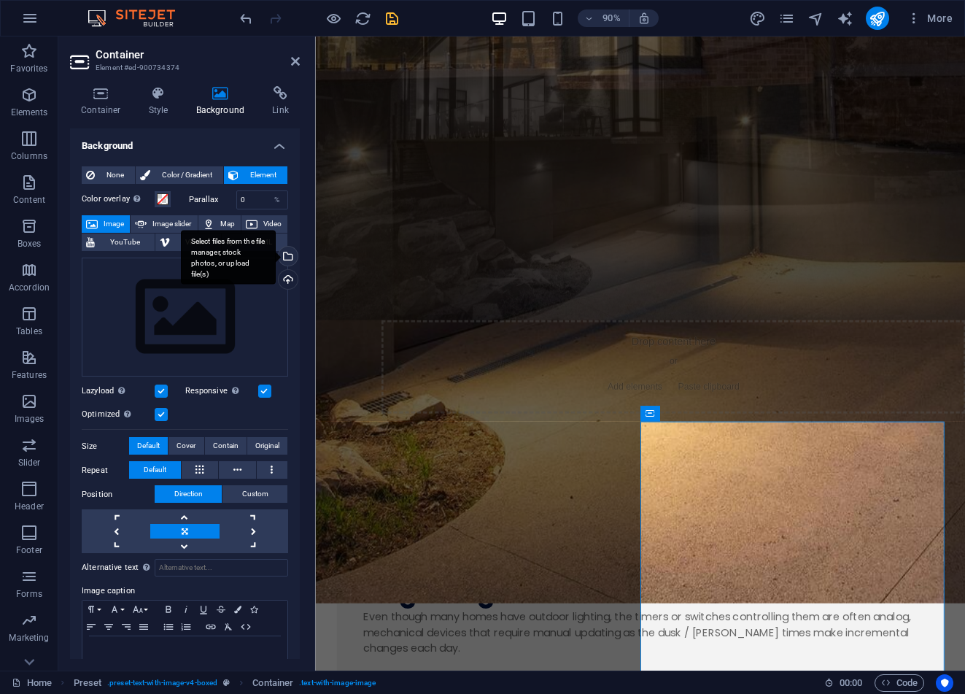
click at [290, 254] on div "Select files from the file manager, stock photos, or upload file(s)" at bounding box center [287, 257] width 22 height 22
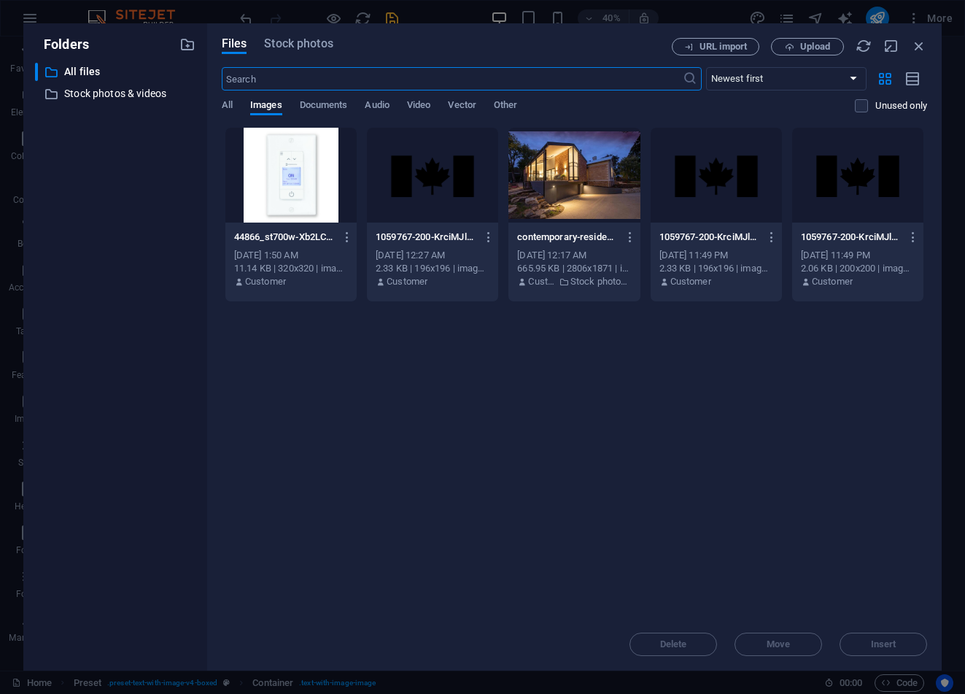
click at [283, 177] on div at bounding box center [290, 175] width 131 height 95
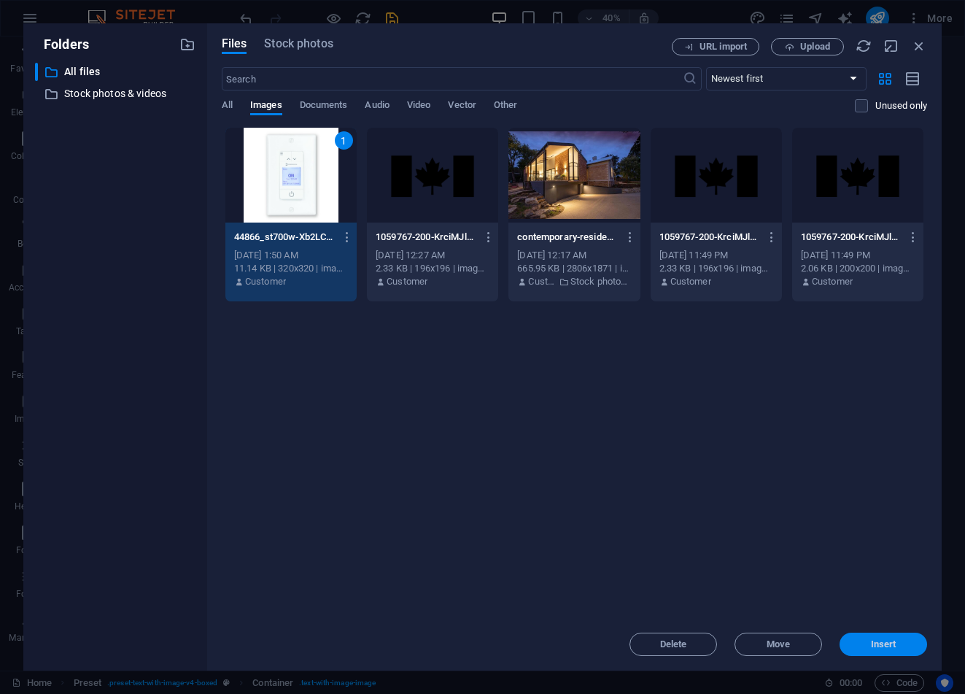
click at [873, 640] on span "Insert" at bounding box center [884, 644] width 26 height 9
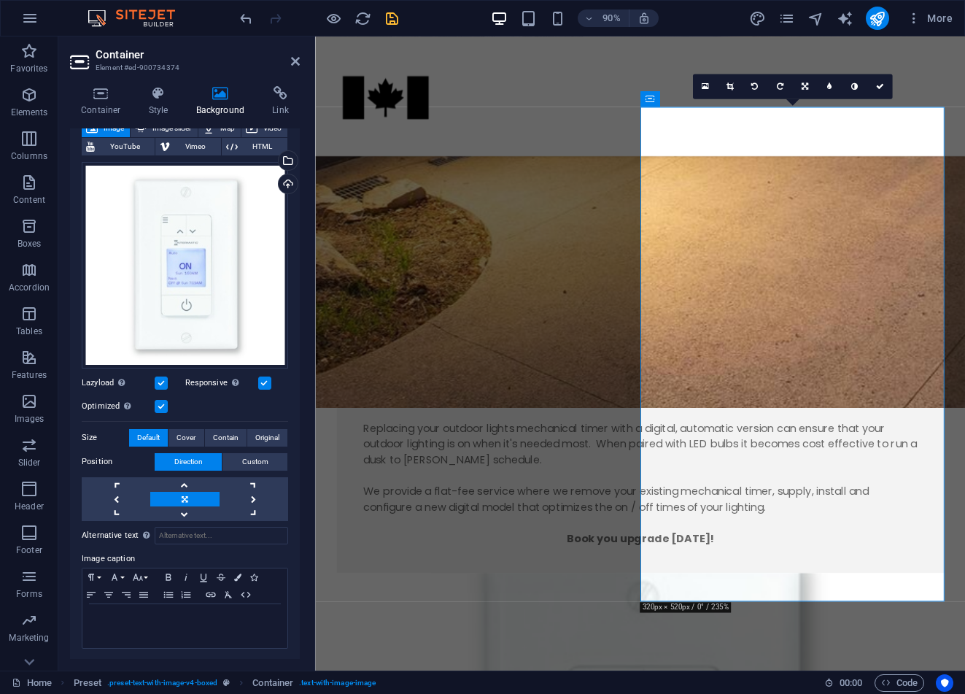
scroll to position [94, 0]
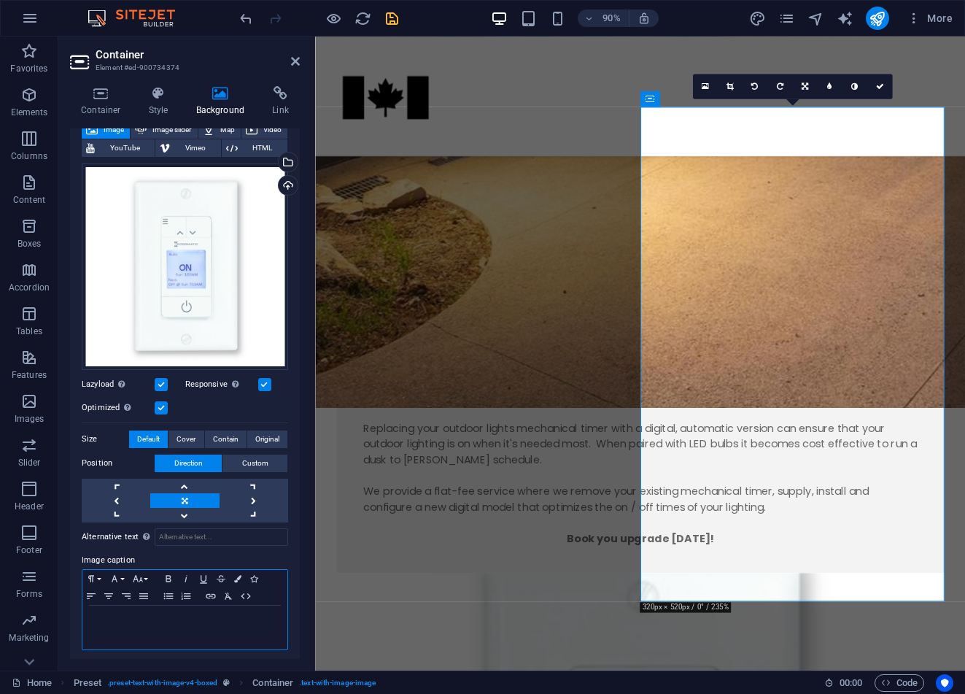
click at [125, 616] on p at bounding box center [185, 619] width 190 height 13
click at [212, 546] on div "Alternative text The alternative text is used by devices that cannot display im…" at bounding box center [185, 586] width 206 height 128
click at [232, 438] on span "Contain" at bounding box center [226, 439] width 26 height 18
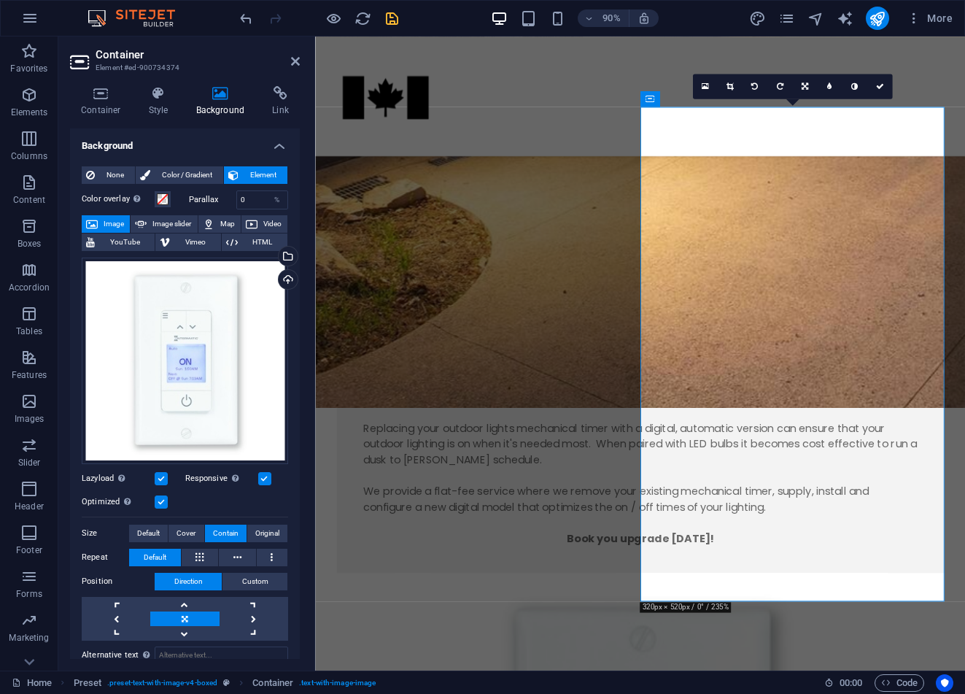
scroll to position [0, 0]
click at [101, 103] on h4 "Container" at bounding box center [104, 101] width 68 height 31
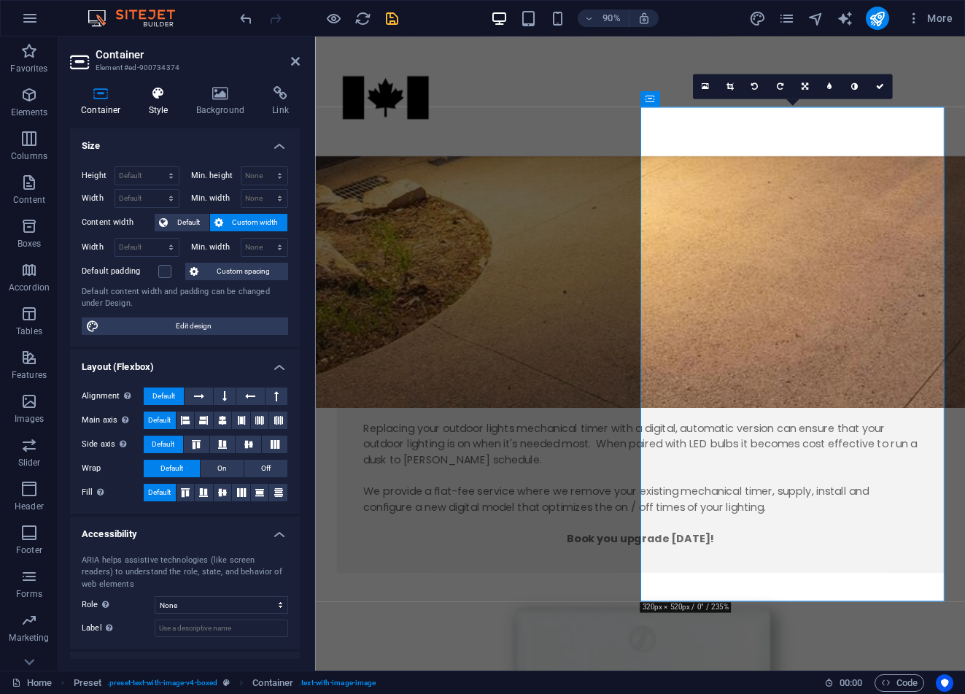
click at [158, 95] on icon at bounding box center [159, 93] width 42 height 15
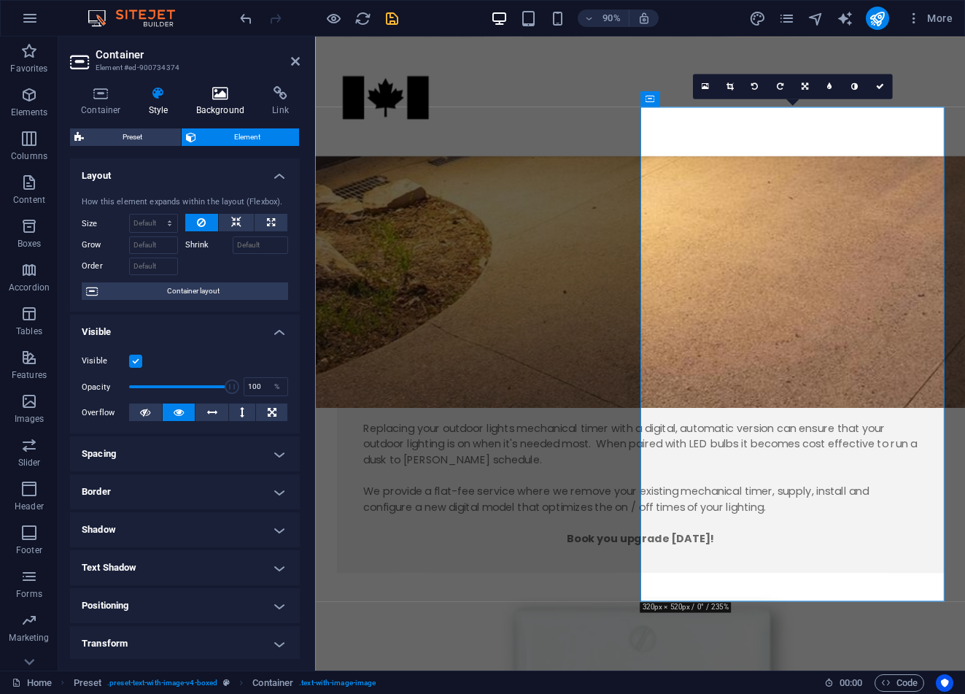
click at [223, 96] on icon at bounding box center [220, 93] width 71 height 15
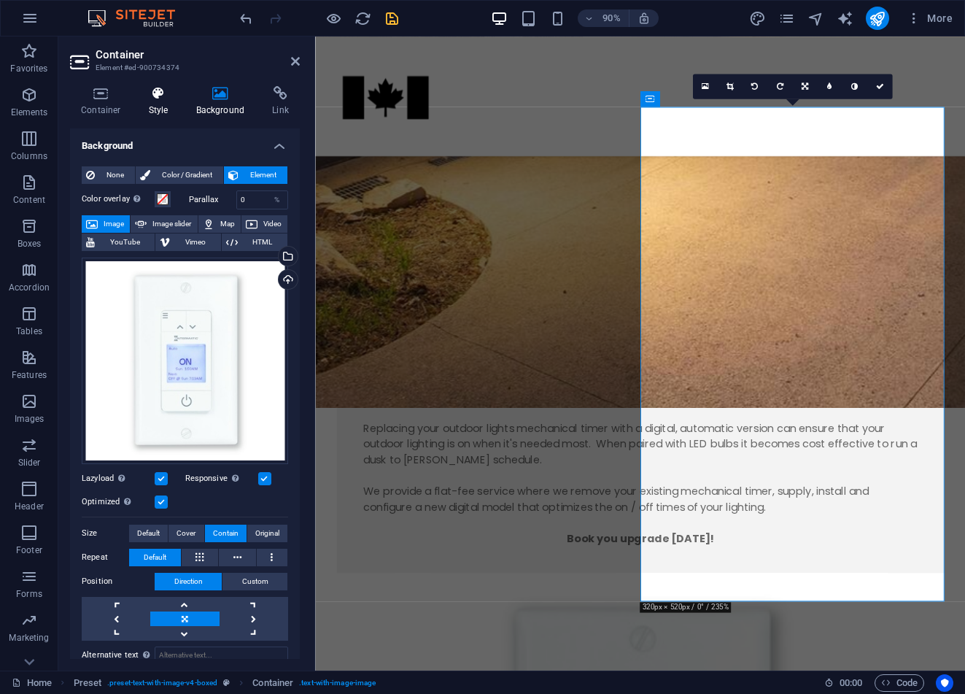
click at [165, 104] on h4 "Style" at bounding box center [161, 101] width 47 height 31
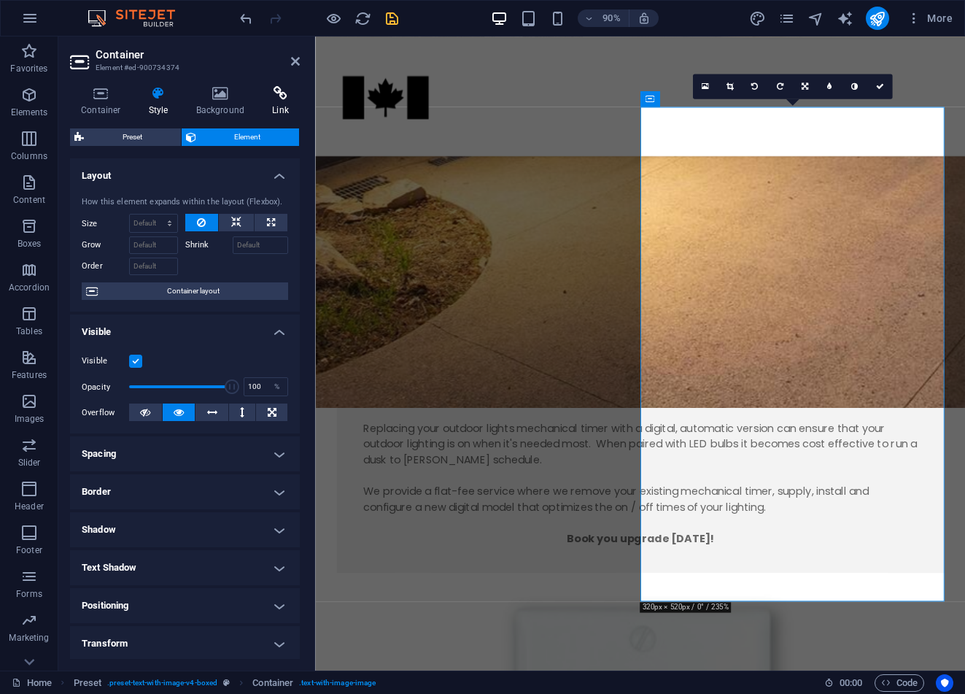
click at [278, 99] on icon at bounding box center [280, 93] width 39 height 15
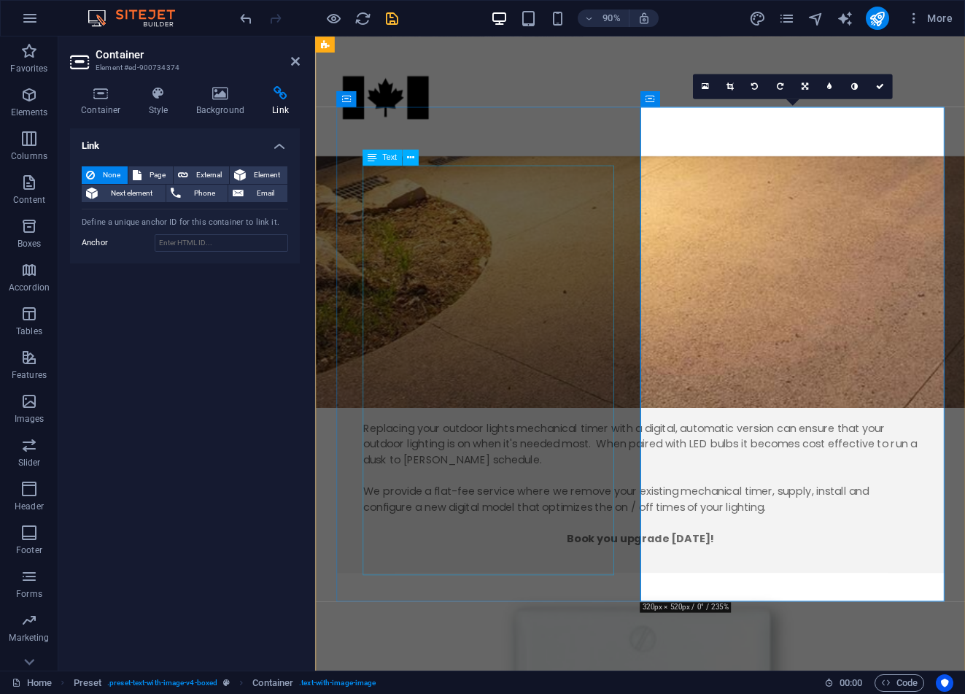
click at [521, 422] on div "Even though many homes have outdoor lighting, the timers or switches controllin…" at bounding box center [676, 463] width 617 height 280
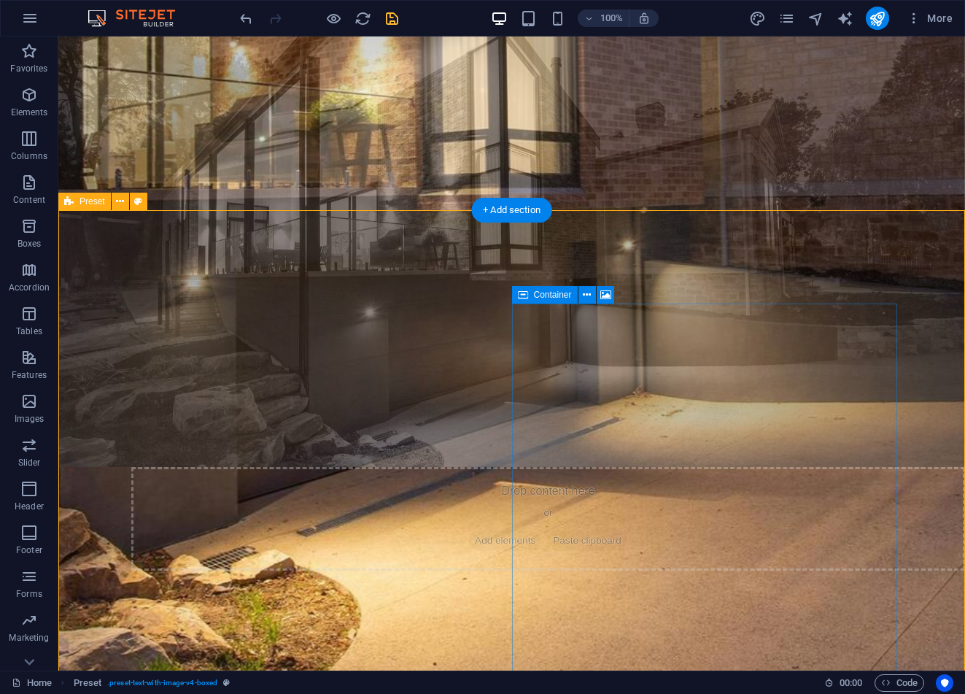
scroll to position [893, 0]
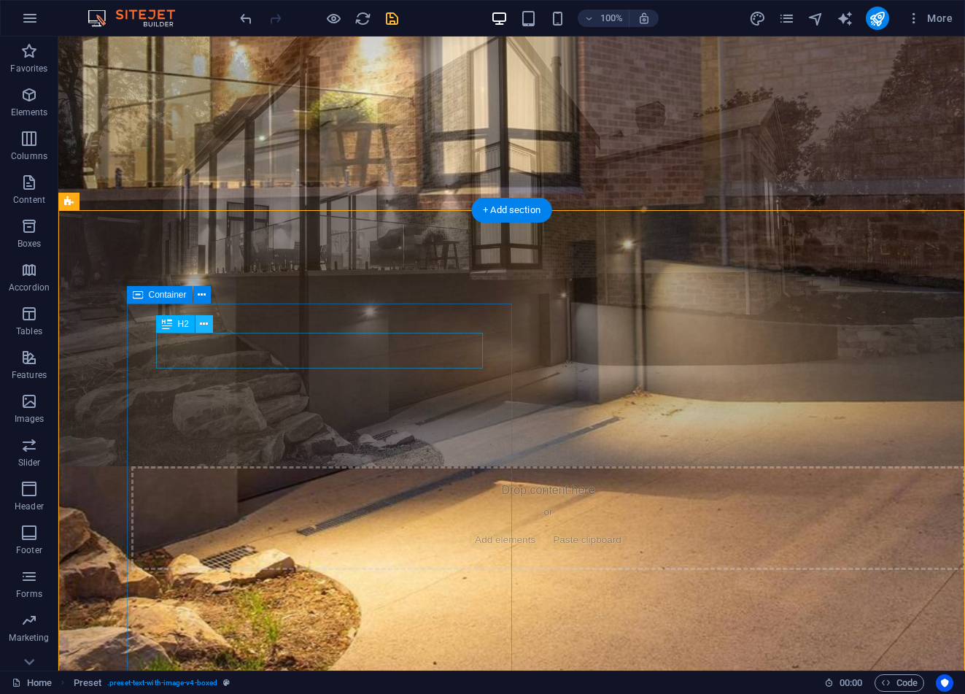
click at [212, 326] on button at bounding box center [204, 324] width 18 height 18
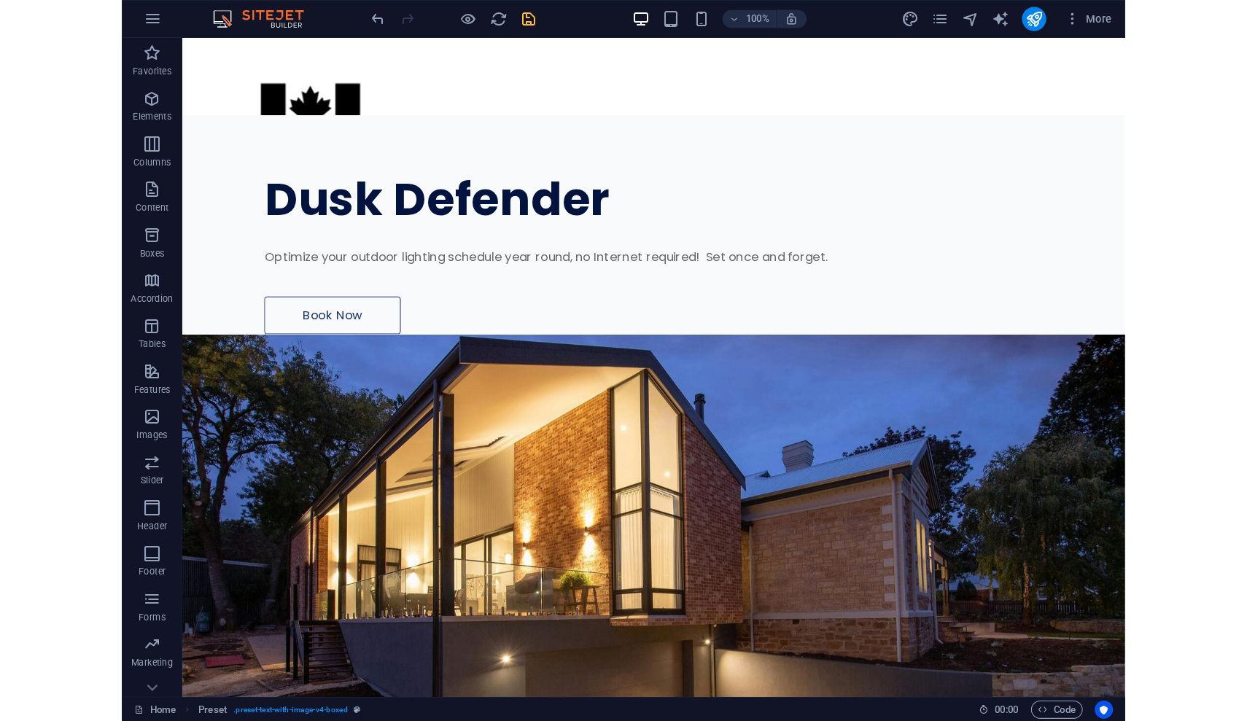
scroll to position [0, 0]
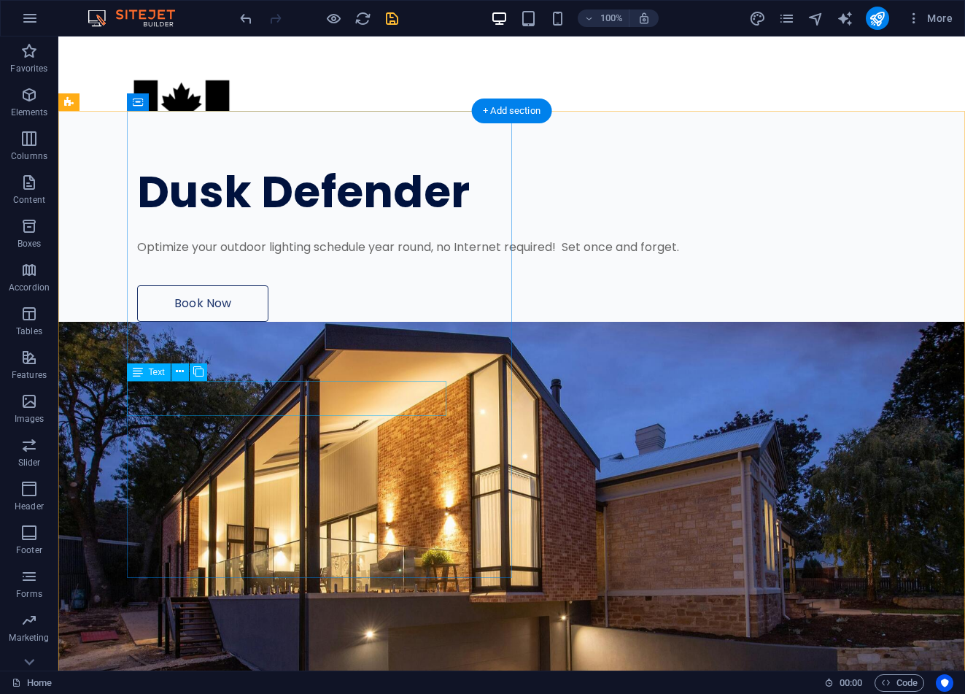
click at [186, 256] on div "Optimize your outdoor lighting schedule year round, no Internet required! Set o…" at bounding box center [512, 247] width 751 height 18
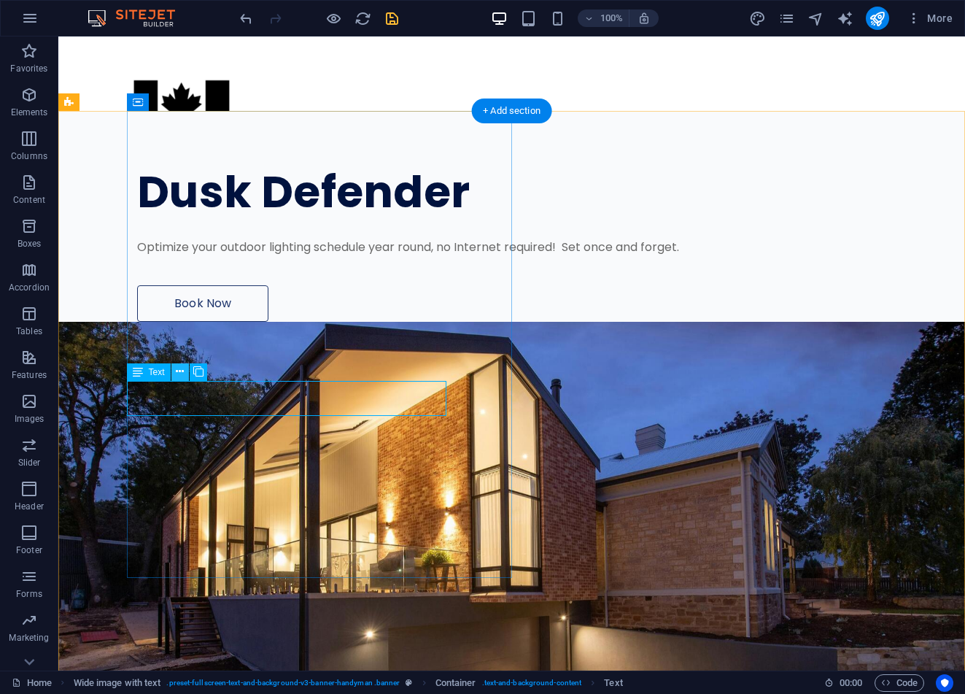
click at [183, 376] on icon at bounding box center [180, 371] width 8 height 15
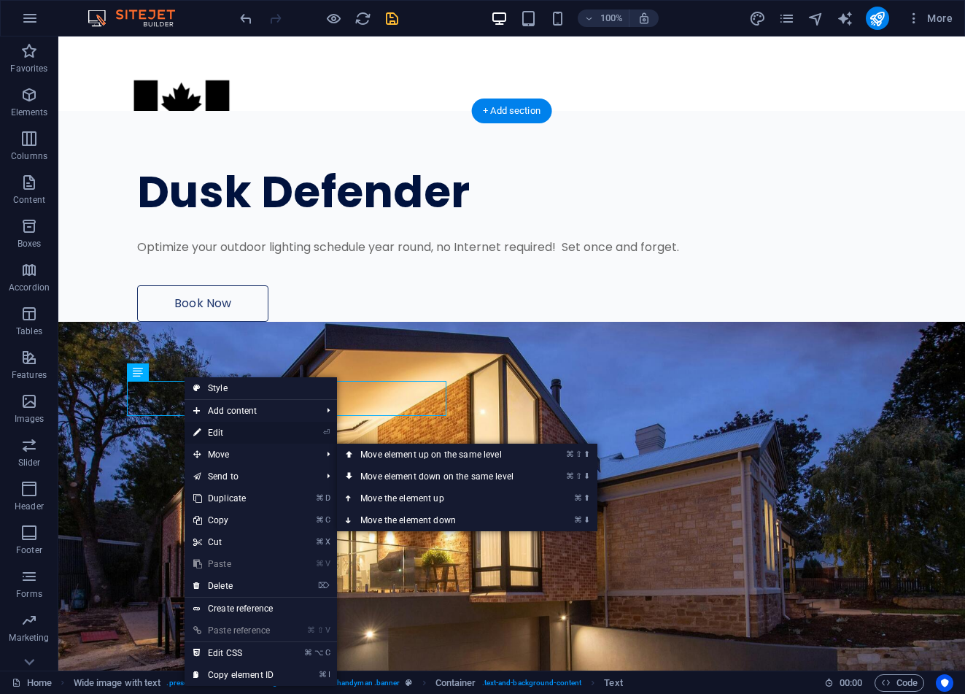
click at [228, 434] on link "⏎ Edit" at bounding box center [233, 432] width 98 height 22
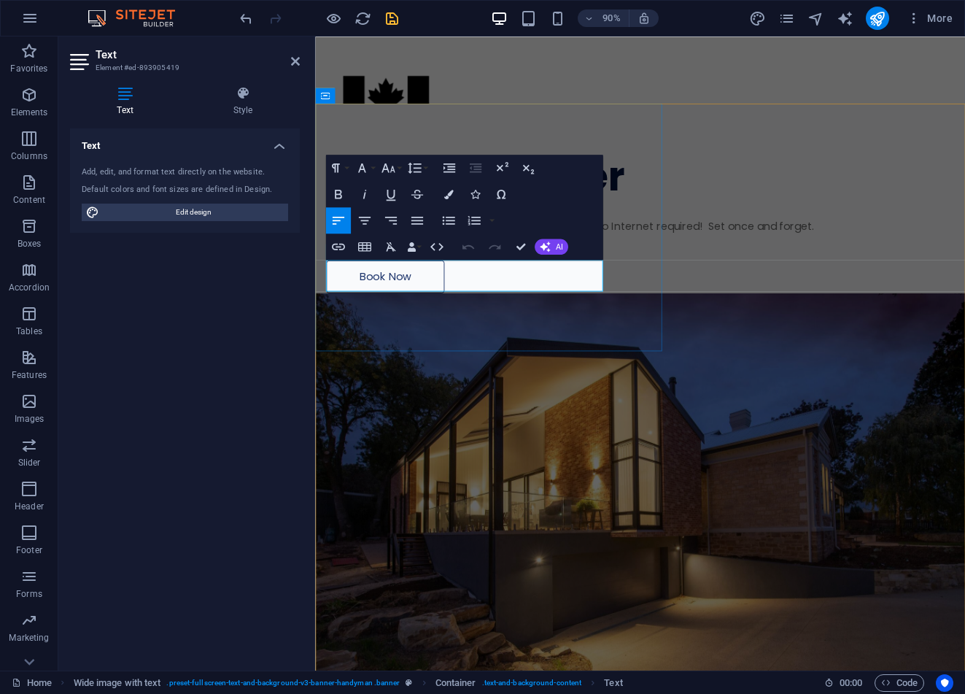
click at [627, 256] on p "Optimize your outdoor lighting schedule year round, no Internet required! Set o…" at bounding box center [649, 247] width 645 height 18
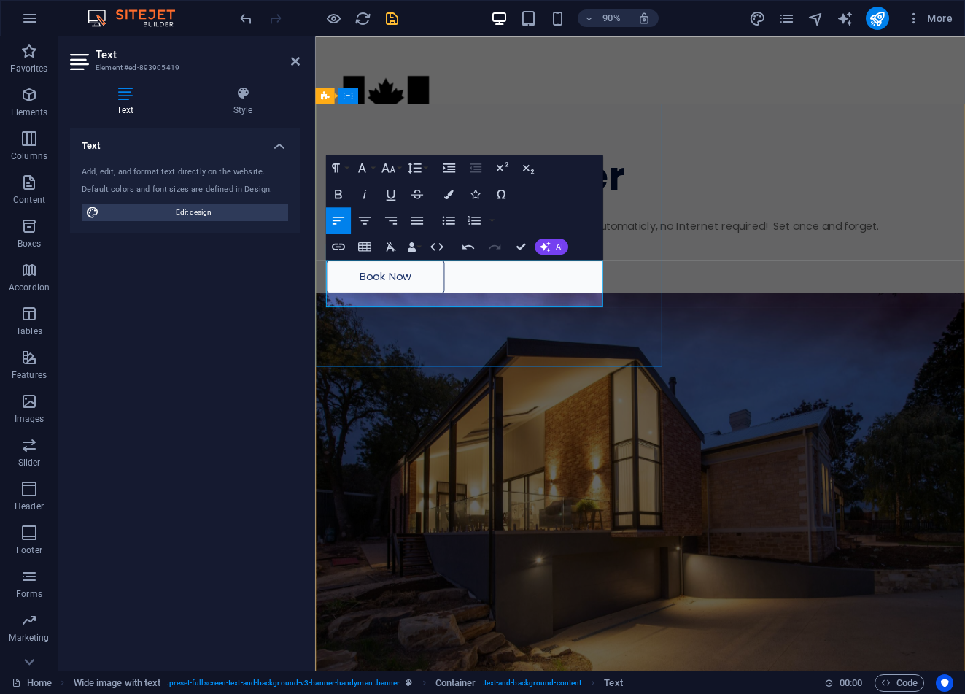
click at [586, 256] on p "Optimize your outdoor lighting schedule year round automaticly , no Internet re…" at bounding box center [649, 247] width 645 height 18
click at [503, 256] on p "Optimize your outdoor lighting schedule year round automatically , no Internet …" at bounding box center [649, 247] width 645 height 18
click at [543, 256] on p "Optimize your outdoor lighting schedule year round automatically , no Internet …" at bounding box center [649, 247] width 645 height 18
click at [539, 256] on p "Optimize your outdoor lighting schedule year round automatically , no Internet …" at bounding box center [649, 247] width 645 height 18
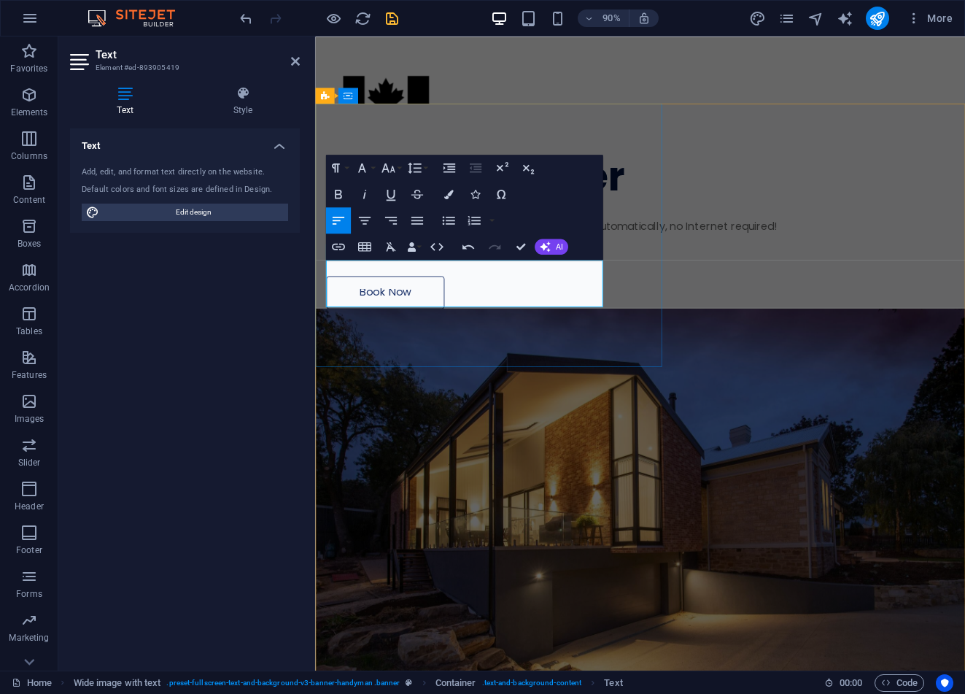
click at [473, 273] on p "Set once and forget." at bounding box center [649, 265] width 645 height 18
click at [343, 195] on icon "button" at bounding box center [338, 194] width 16 height 16
click at [368, 218] on icon "button" at bounding box center [365, 220] width 16 height 16
click at [580, 256] on p "Optimize your outdoor lighting schedule year round automatically, no Internet r…" at bounding box center [649, 247] width 645 height 18
click at [543, 273] on p "Set once and forget." at bounding box center [649, 265] width 645 height 18
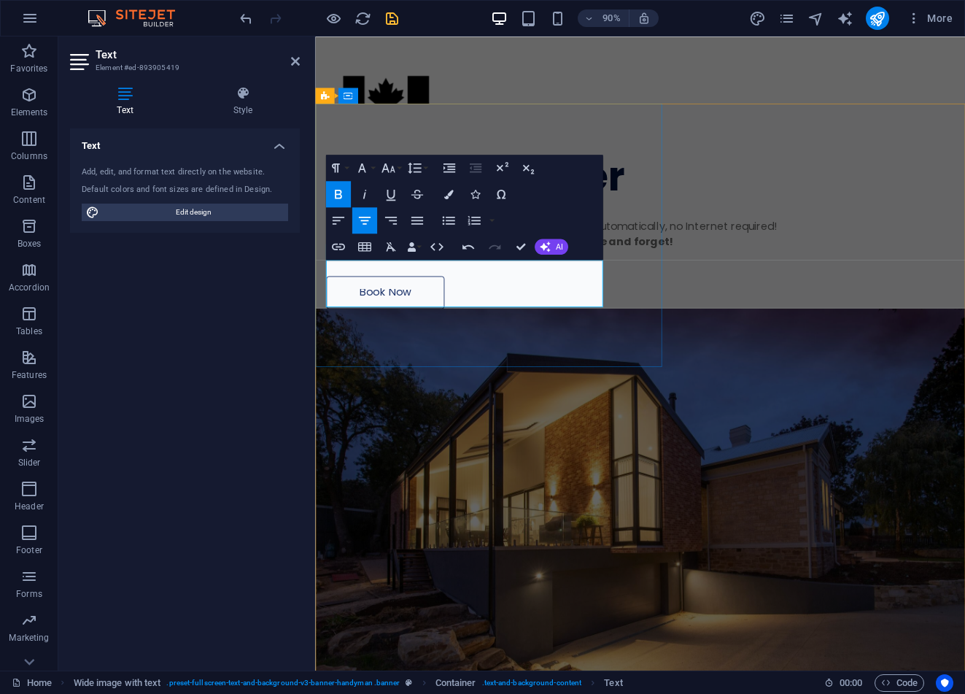
click at [580, 256] on p "Optimize your outdoor lighting schedule year round automatically, no Internet r…" at bounding box center [649, 247] width 645 height 18
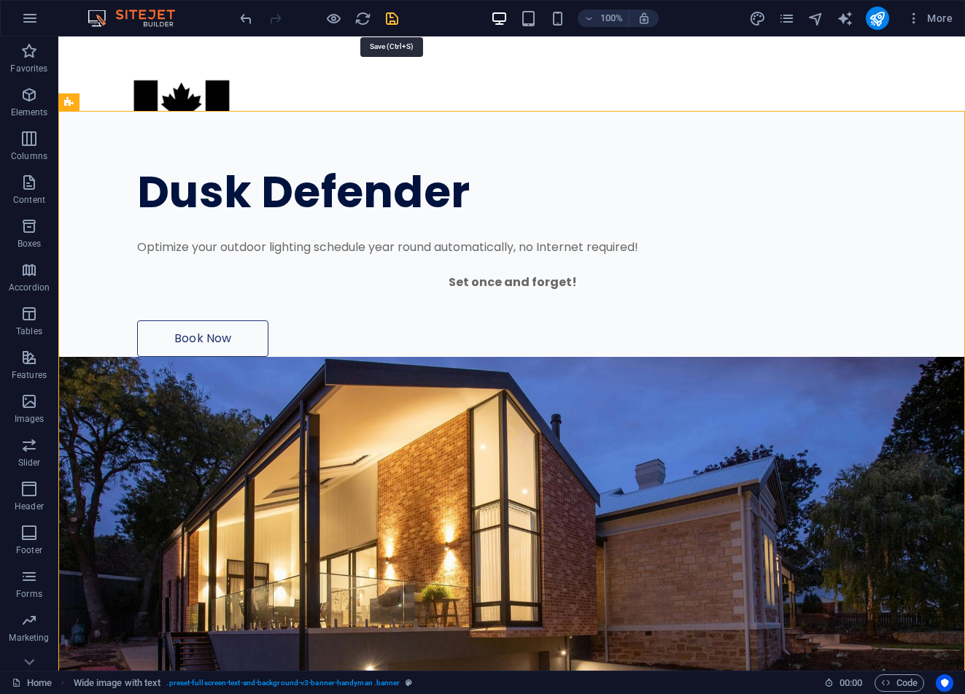
click at [388, 21] on icon "save" at bounding box center [392, 18] width 17 height 17
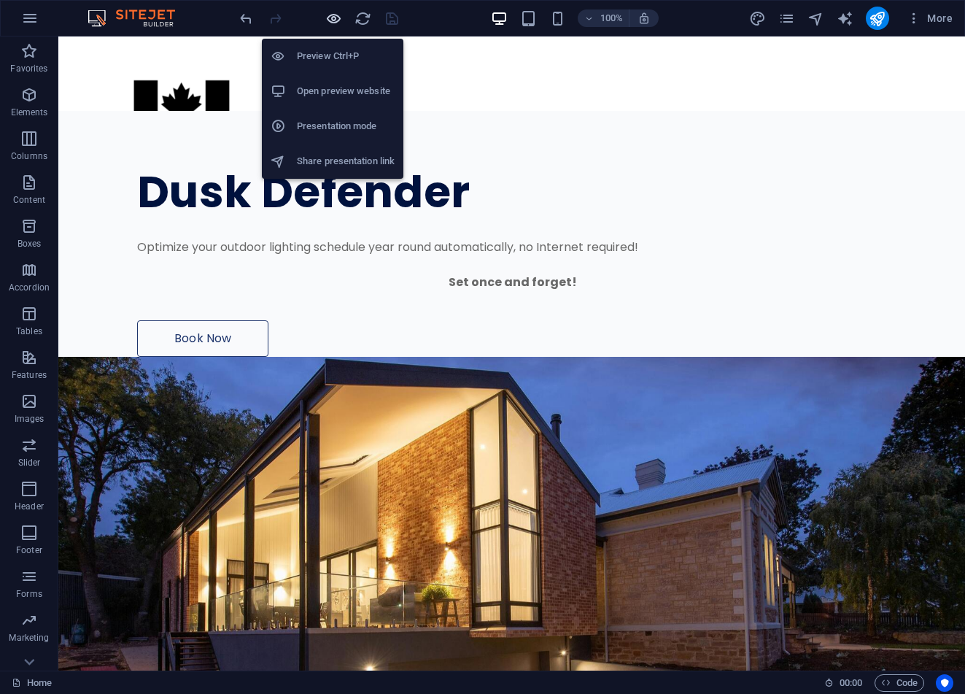
click at [334, 20] on icon "button" at bounding box center [333, 18] width 17 height 17
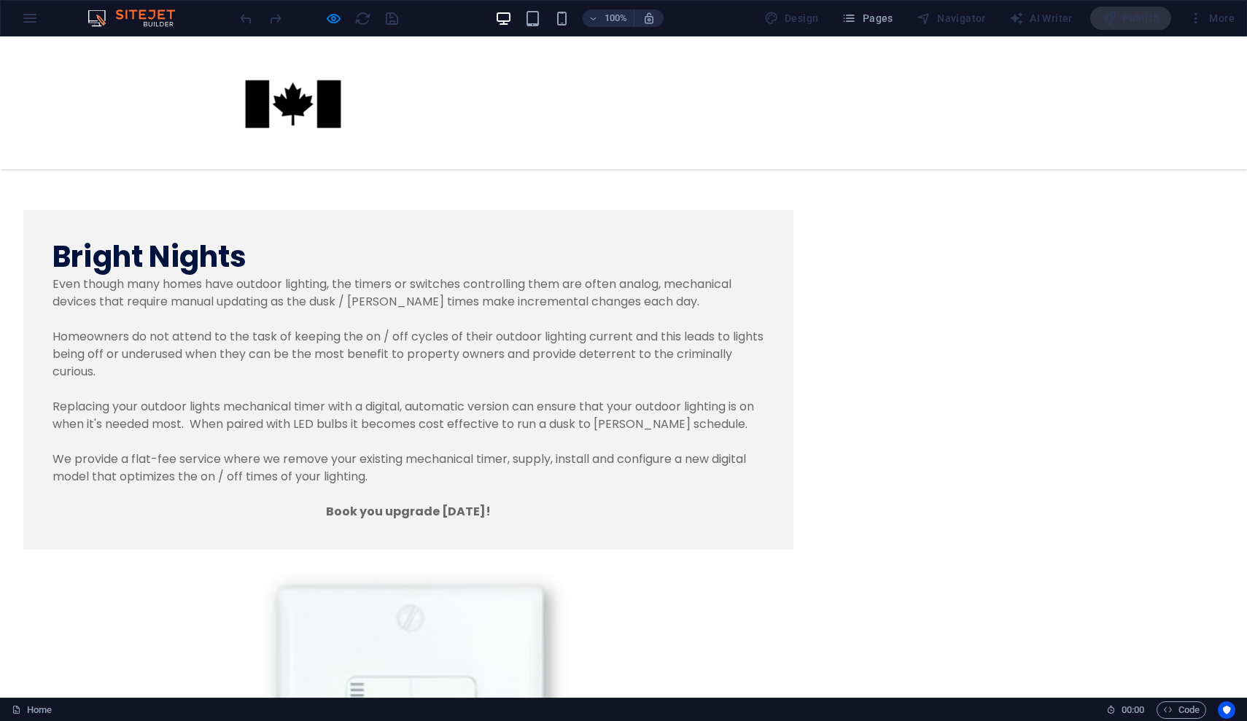
scroll to position [766, 0]
click at [465, 114] on div at bounding box center [623, 102] width 1247 height 133
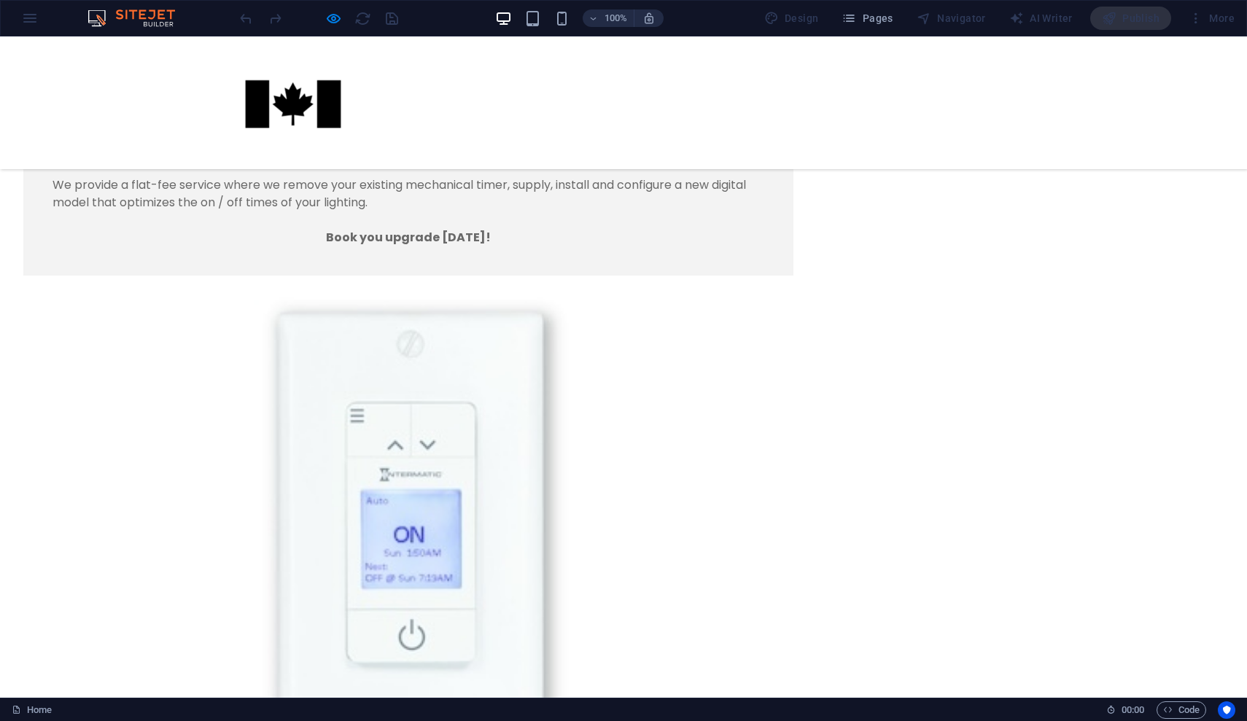
scroll to position [1038, 0]
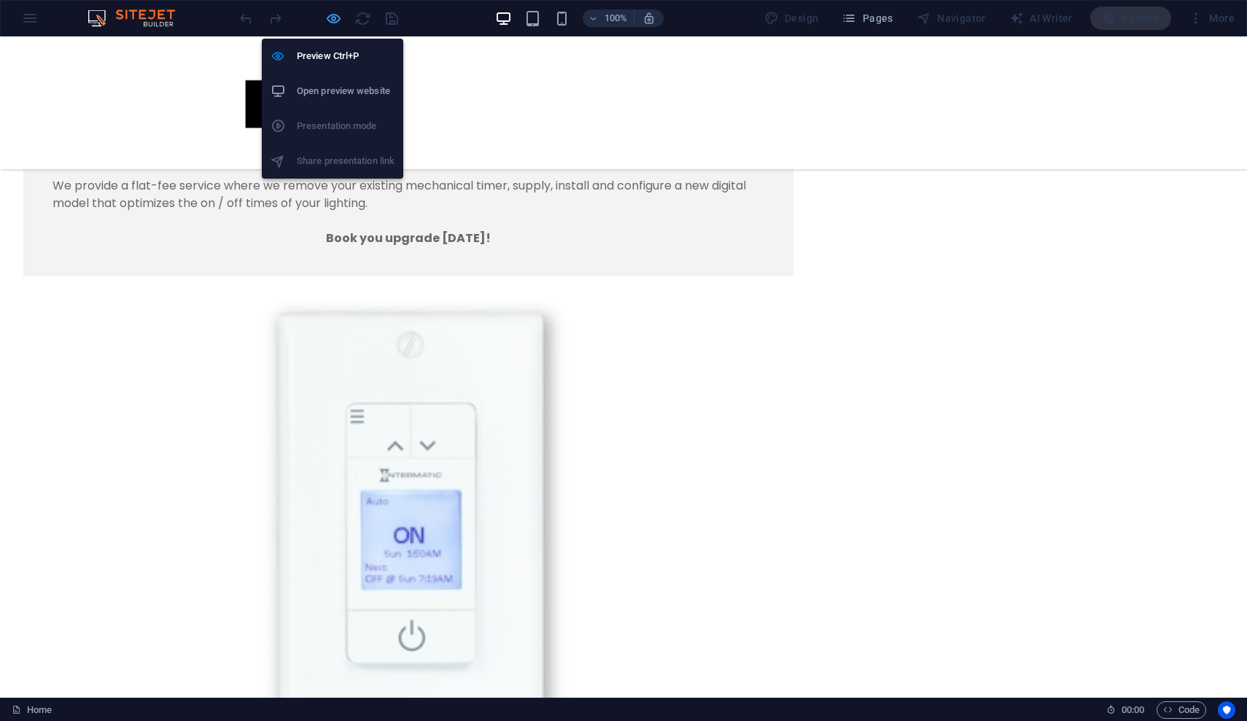
click at [338, 20] on icon "button" at bounding box center [333, 18] width 17 height 17
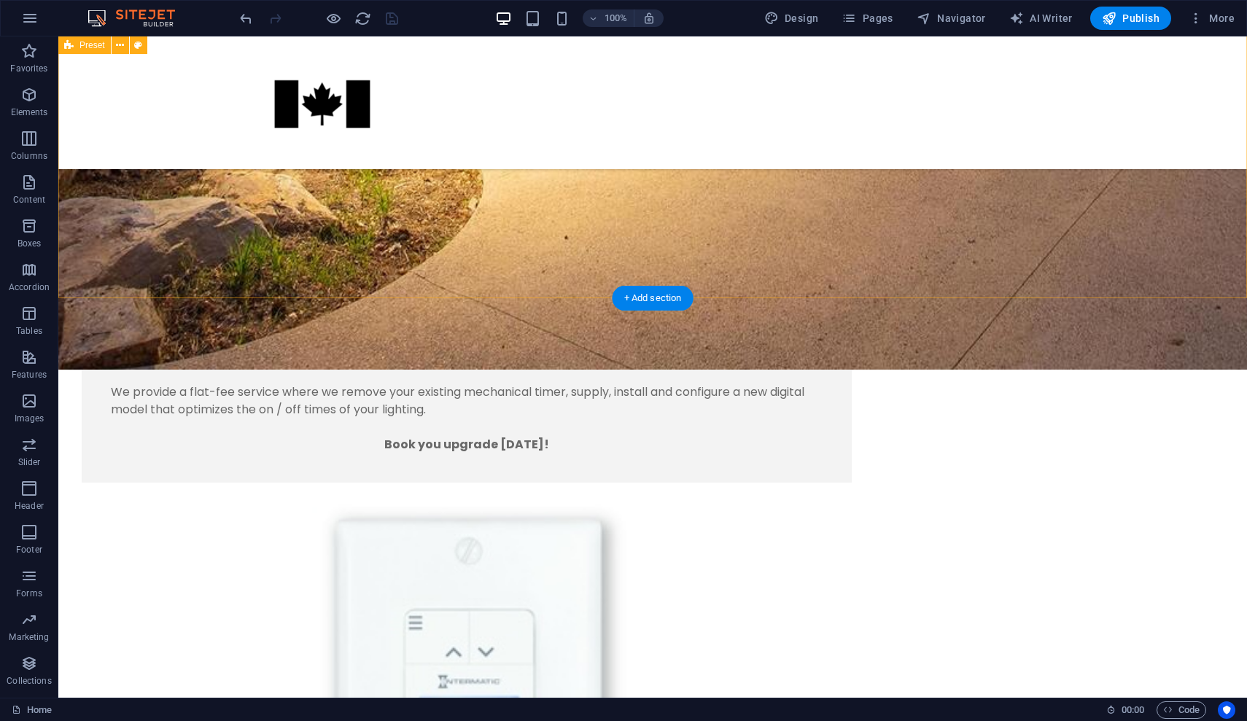
scroll to position [1505, 0]
click at [585, 228] on div "Bright Nights Even though many homes have outdoor lighting, the timers or switc…" at bounding box center [652, 622] width 1189 height 1144
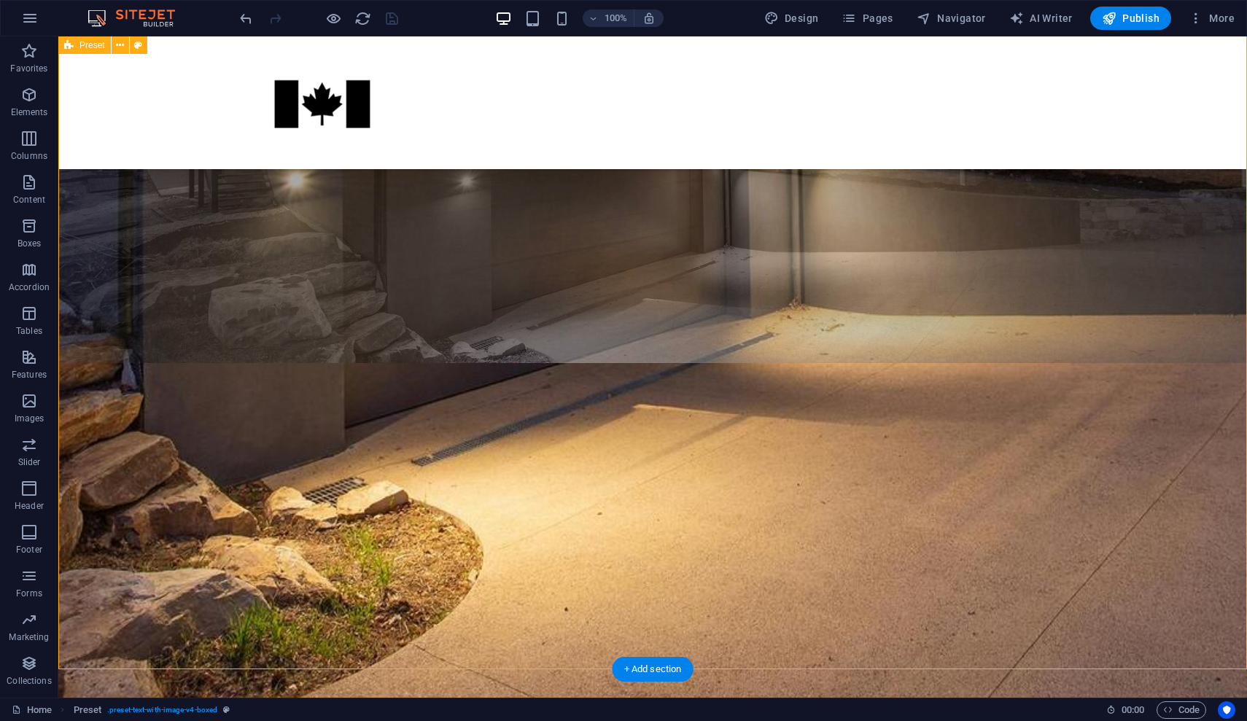
scroll to position [1132, 0]
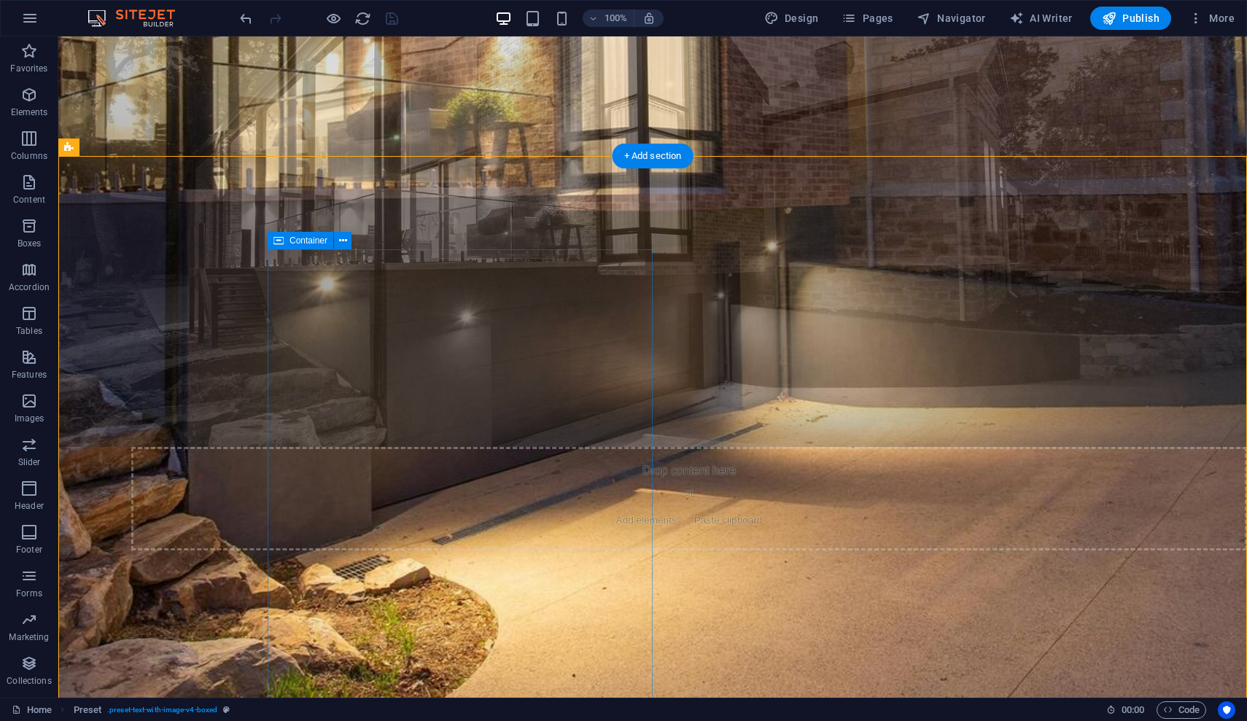
scroll to position [950, 0]
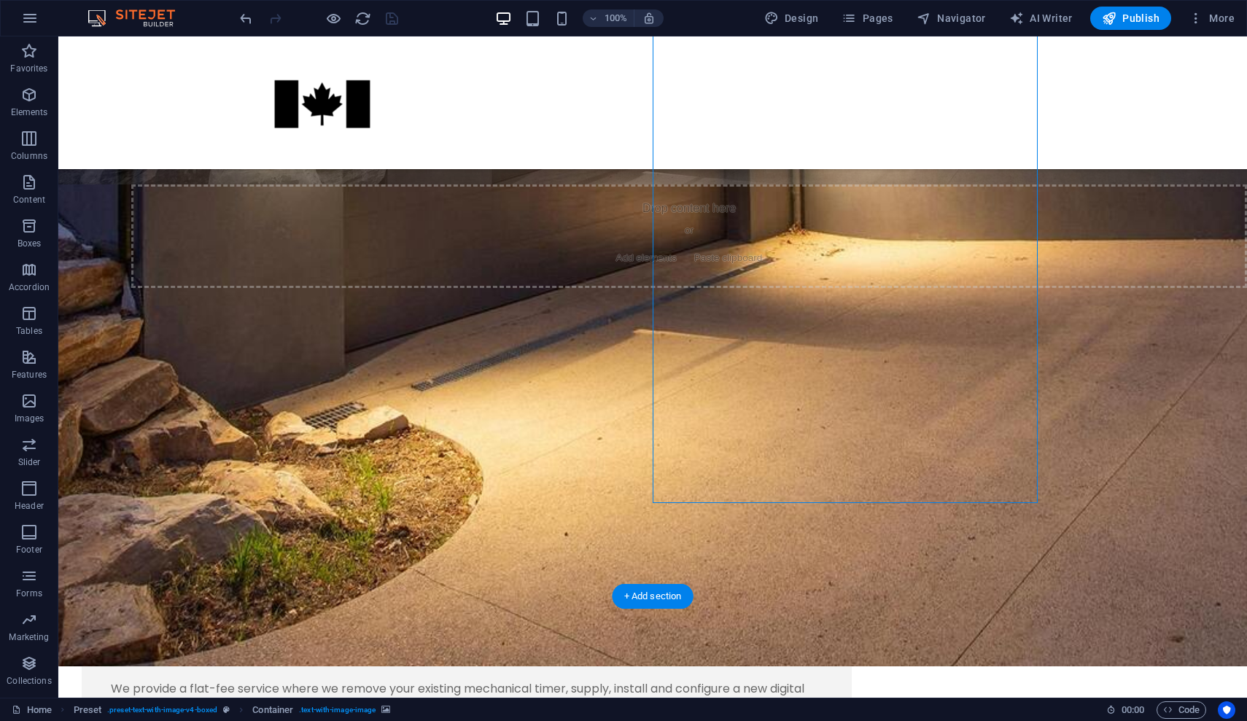
scroll to position [1207, 0]
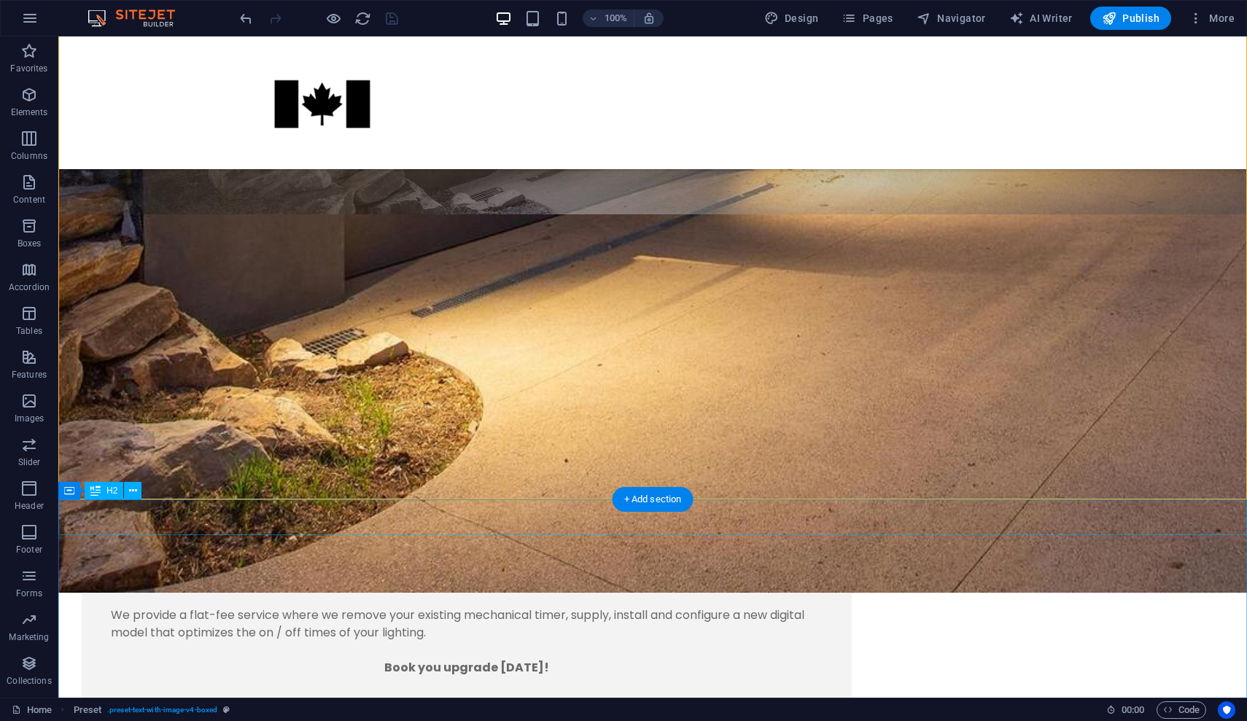
scroll to position [1308, 0]
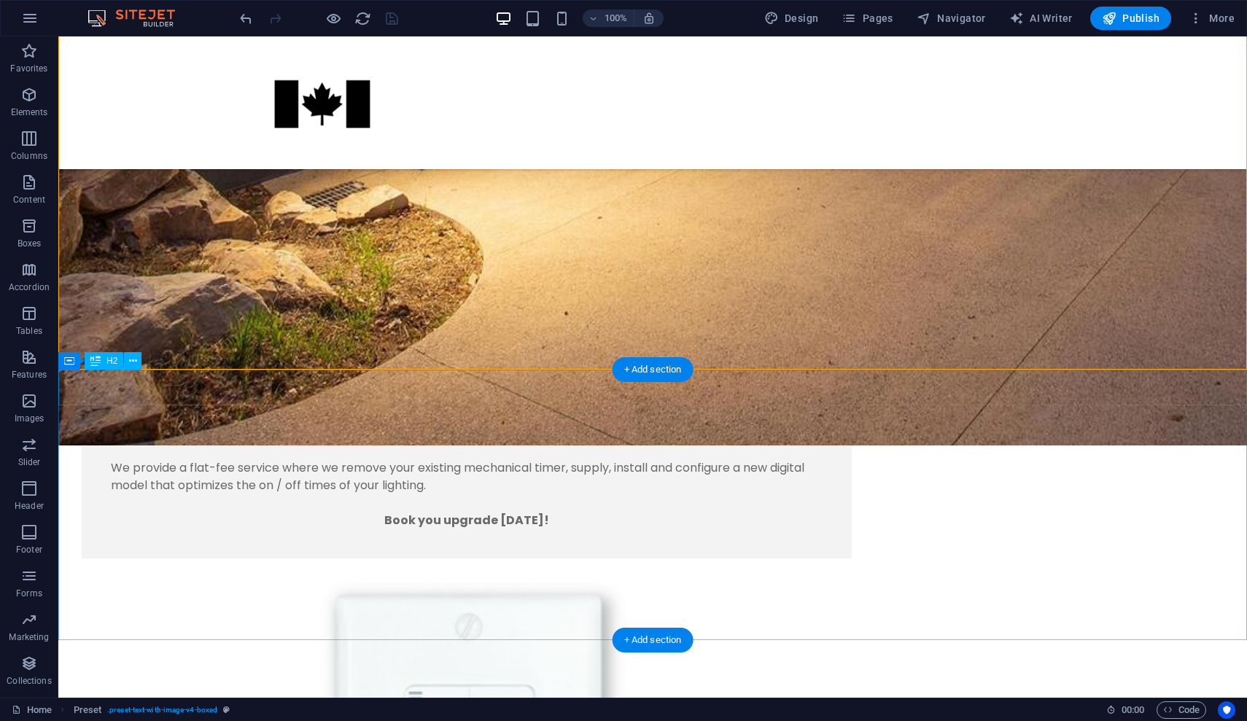
scroll to position [1434, 0]
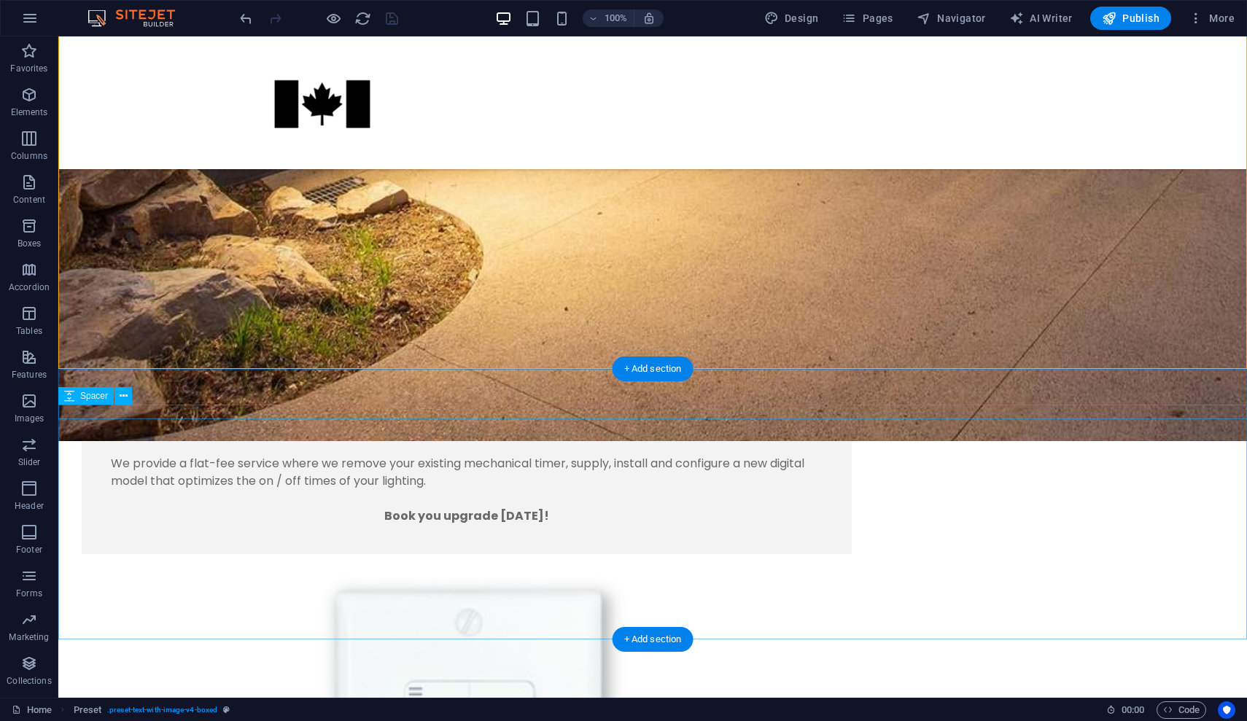
click at [122, 398] on icon at bounding box center [124, 396] width 8 height 15
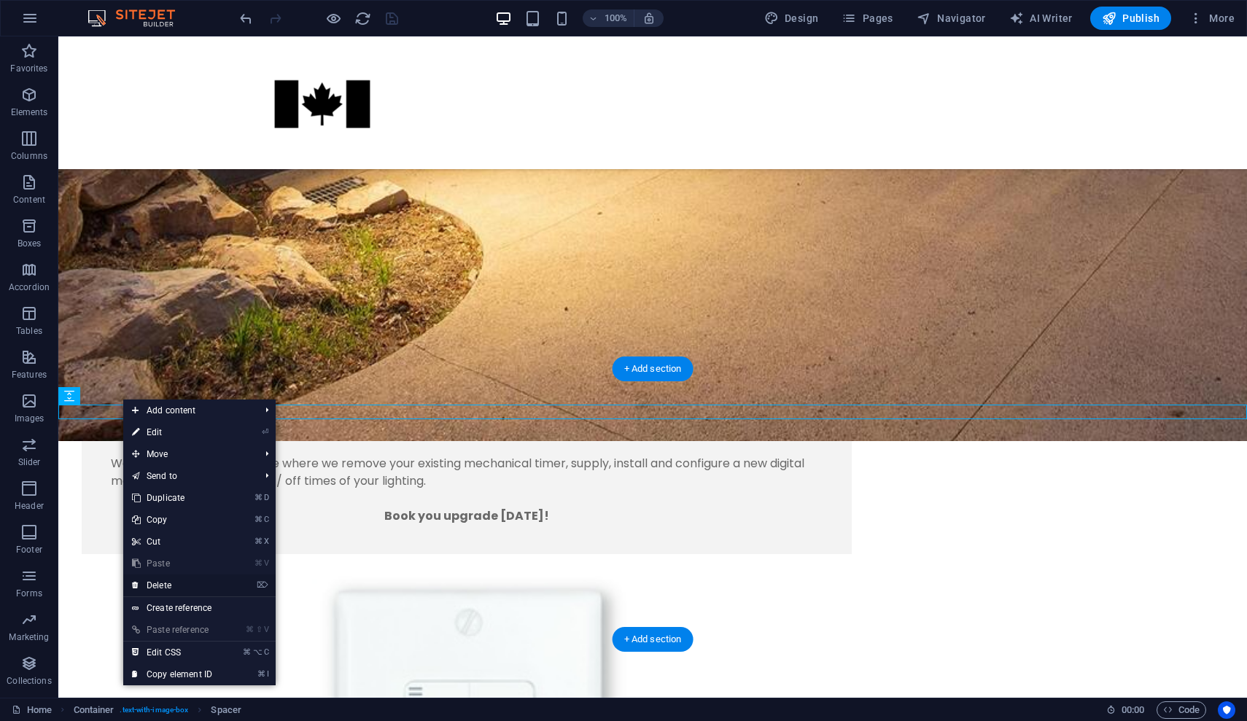
click at [168, 583] on link "⌦ Delete" at bounding box center [172, 586] width 98 height 22
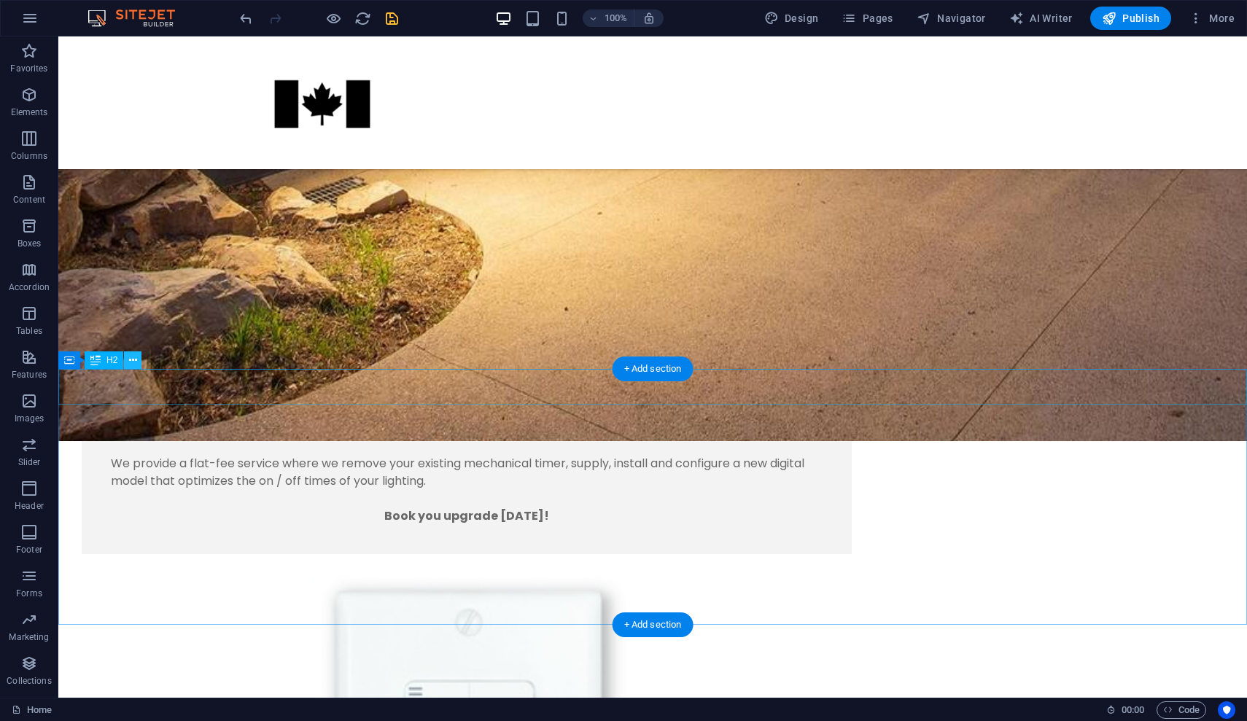
click at [137, 362] on button at bounding box center [133, 360] width 18 height 18
click at [127, 416] on icon at bounding box center [127, 419] width 8 height 15
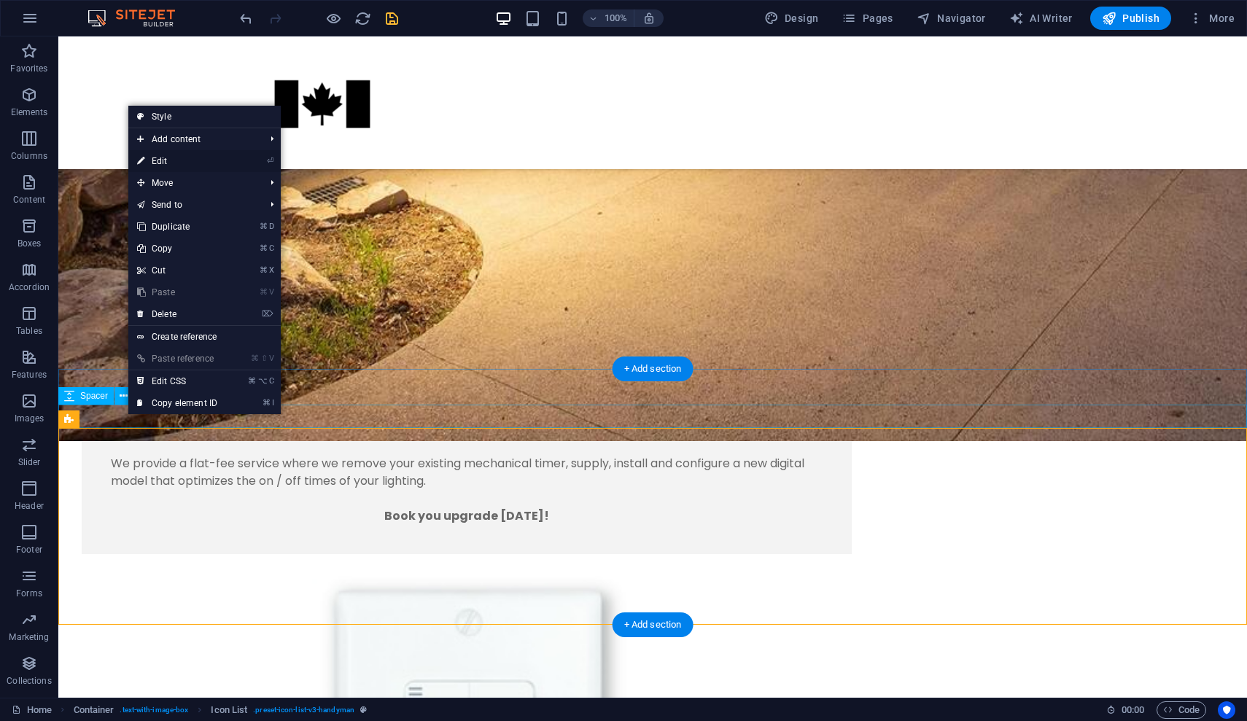
click at [164, 167] on link "⏎ Edit" at bounding box center [177, 161] width 98 height 22
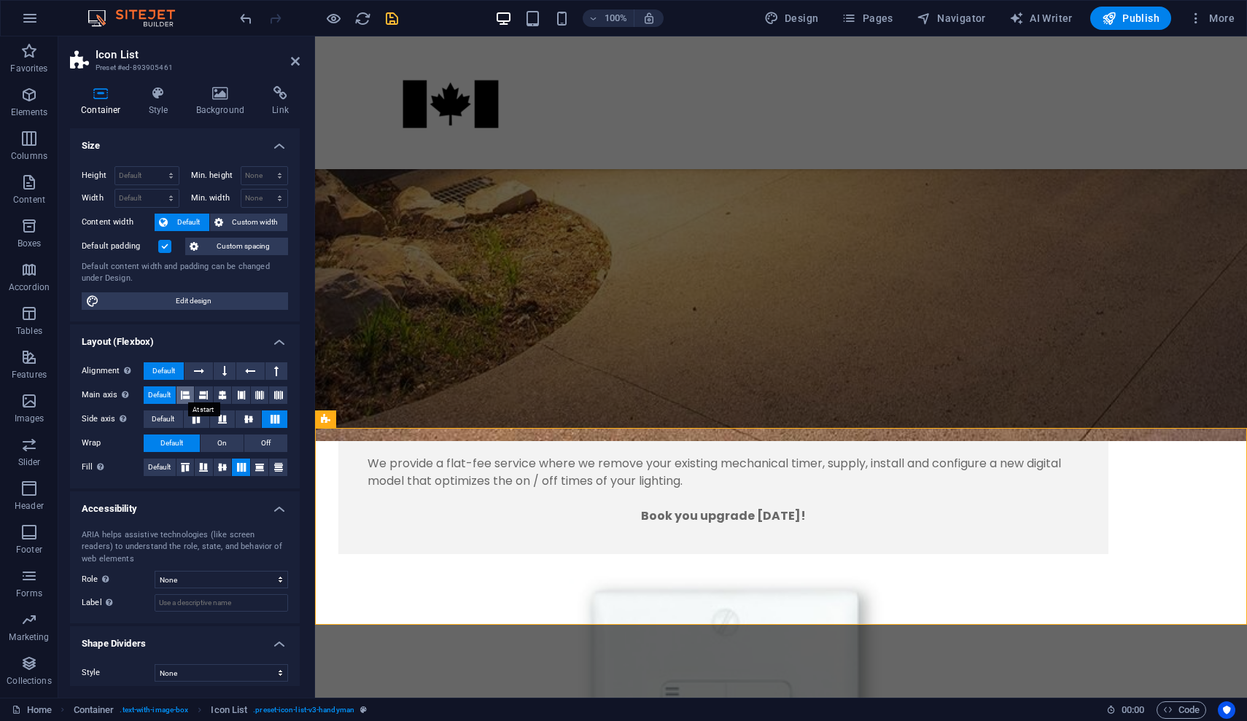
click at [183, 391] on icon at bounding box center [185, 395] width 9 height 18
click at [162, 392] on span "Default" at bounding box center [159, 395] width 23 height 18
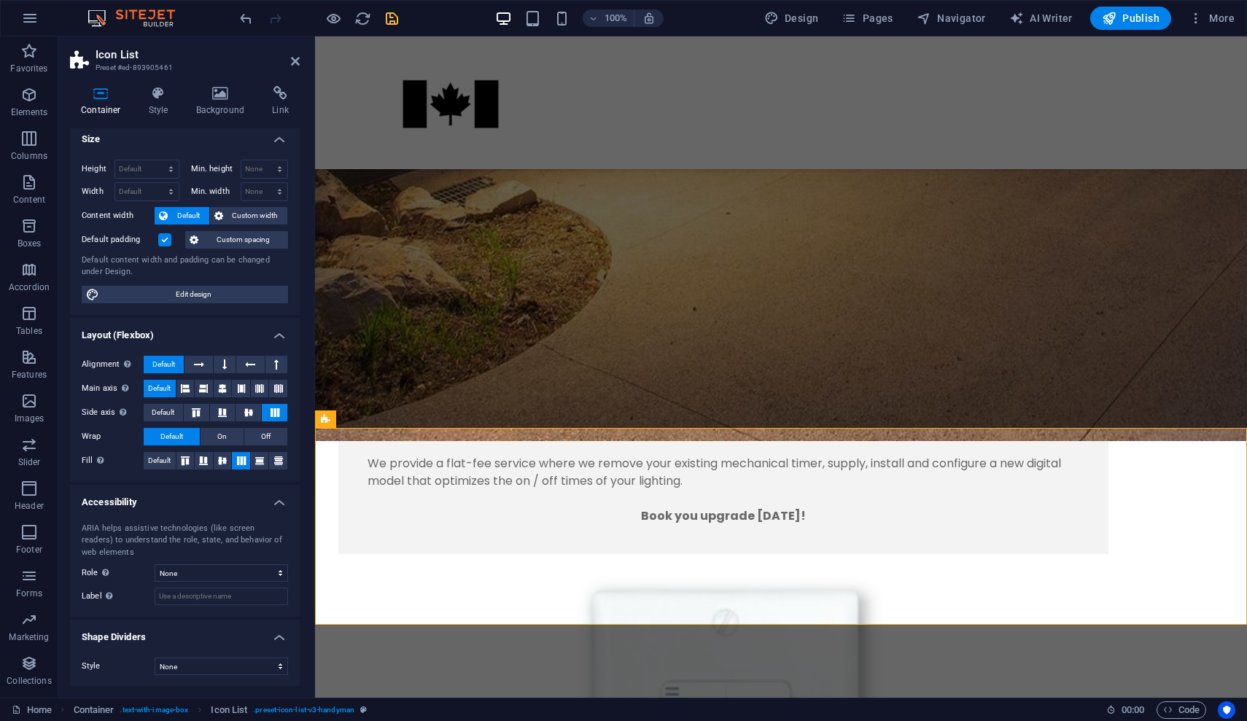
scroll to position [5, 0]
click at [195, 358] on icon at bounding box center [199, 366] width 10 height 18
click at [168, 364] on span "Default" at bounding box center [163, 366] width 23 height 18
click at [163, 104] on h4 "Style" at bounding box center [161, 101] width 47 height 31
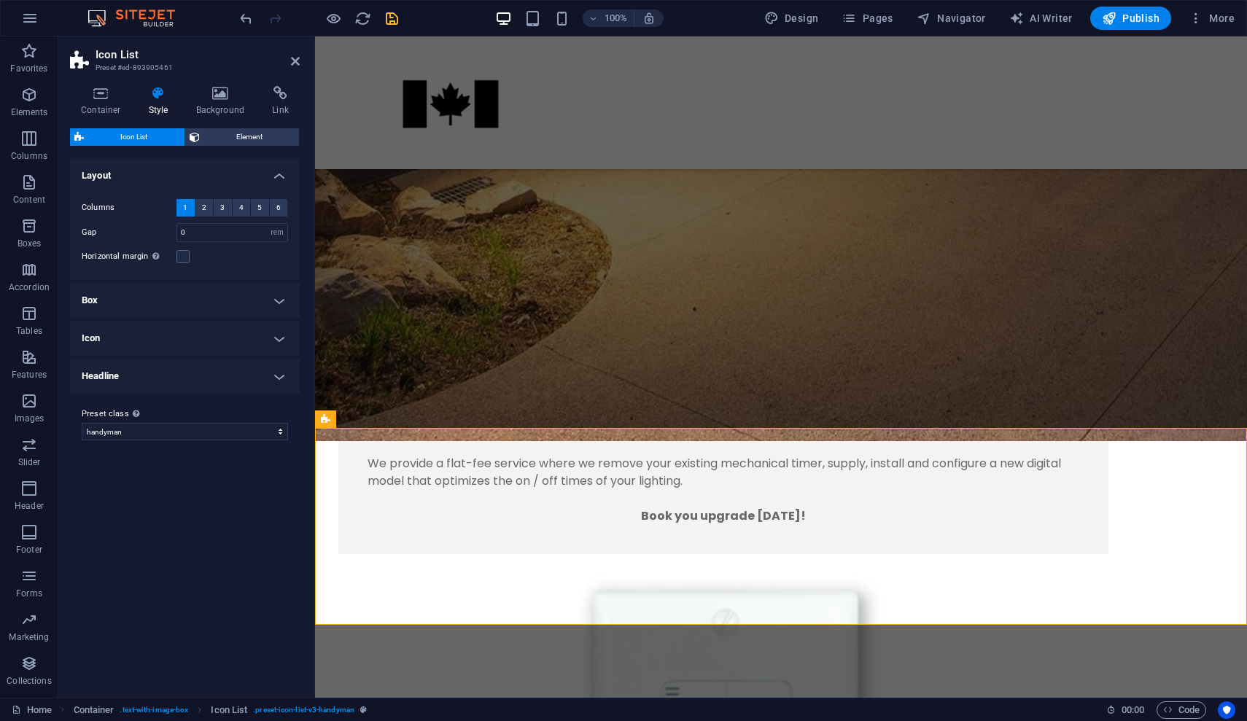
click at [279, 339] on h4 "Icon" at bounding box center [185, 338] width 230 height 35
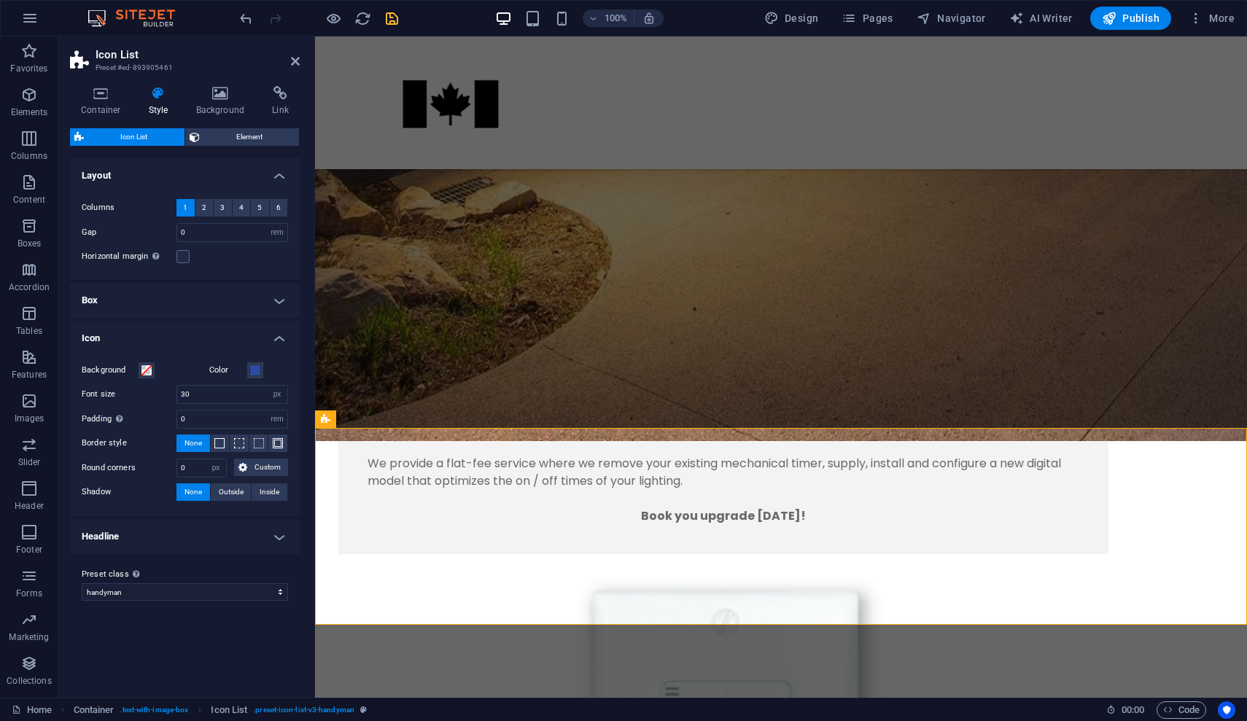
click at [279, 339] on h4 "Icon" at bounding box center [185, 334] width 230 height 26
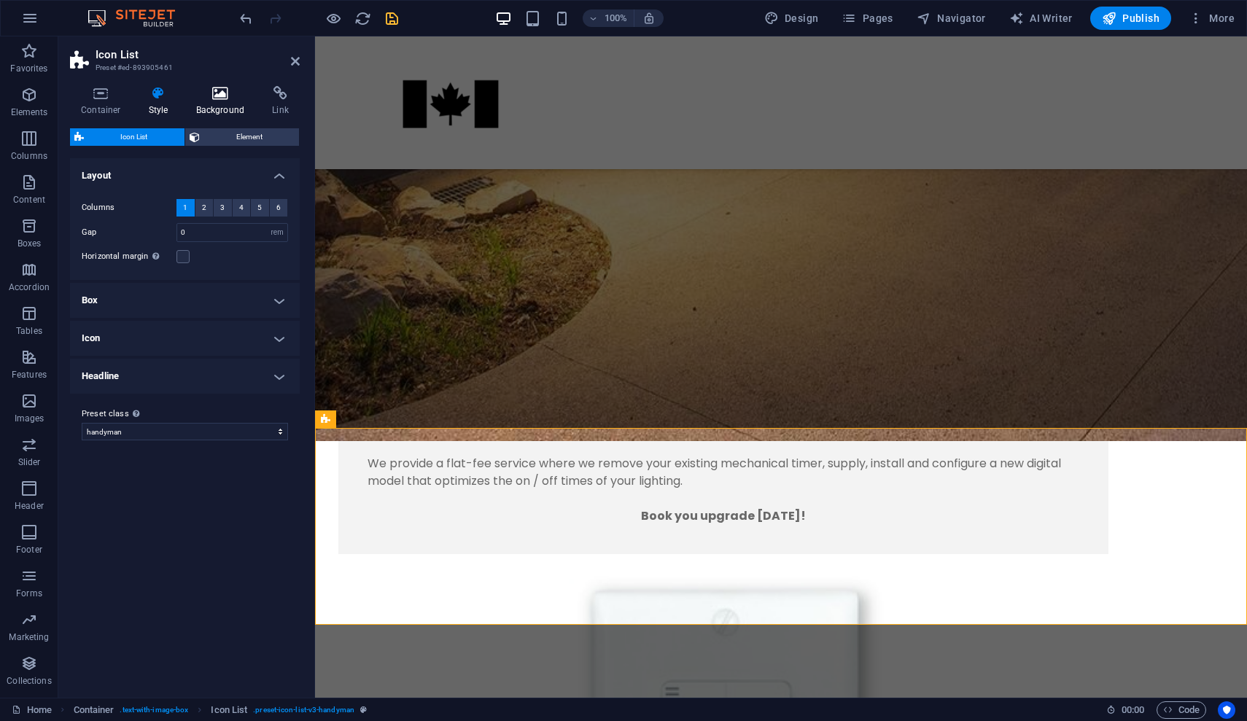
click at [223, 98] on icon at bounding box center [220, 93] width 71 height 15
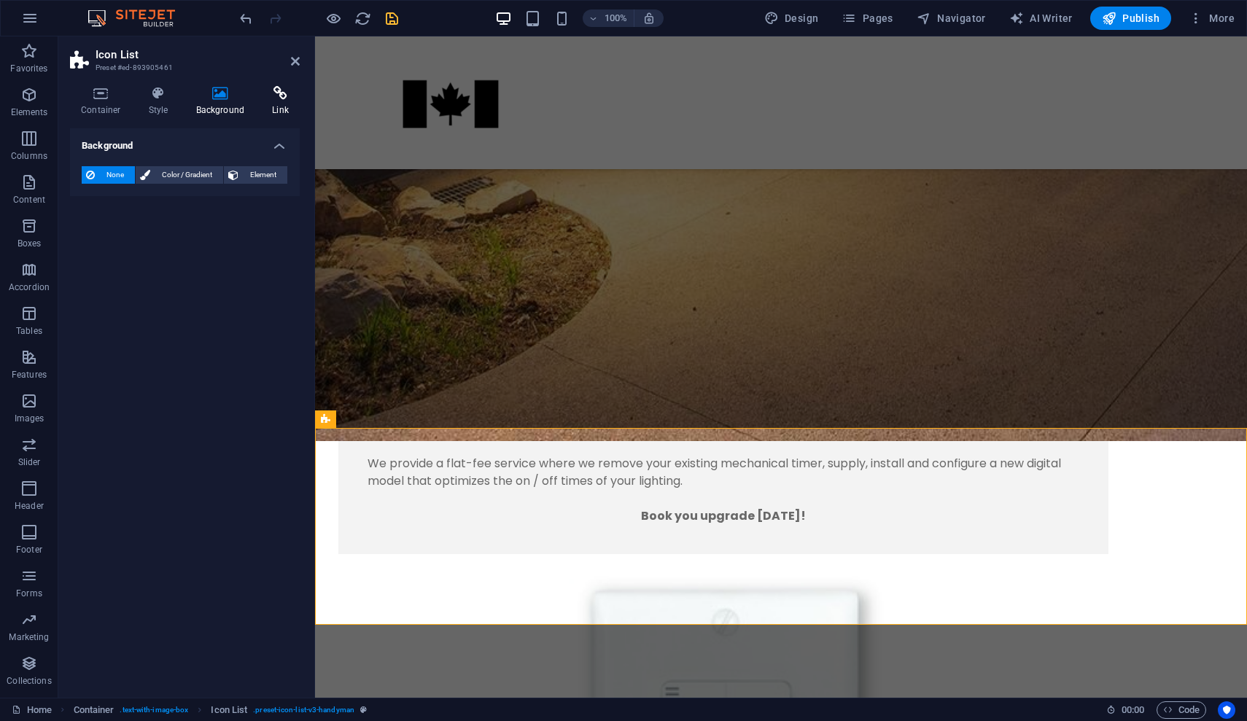
click at [276, 94] on icon at bounding box center [280, 93] width 39 height 15
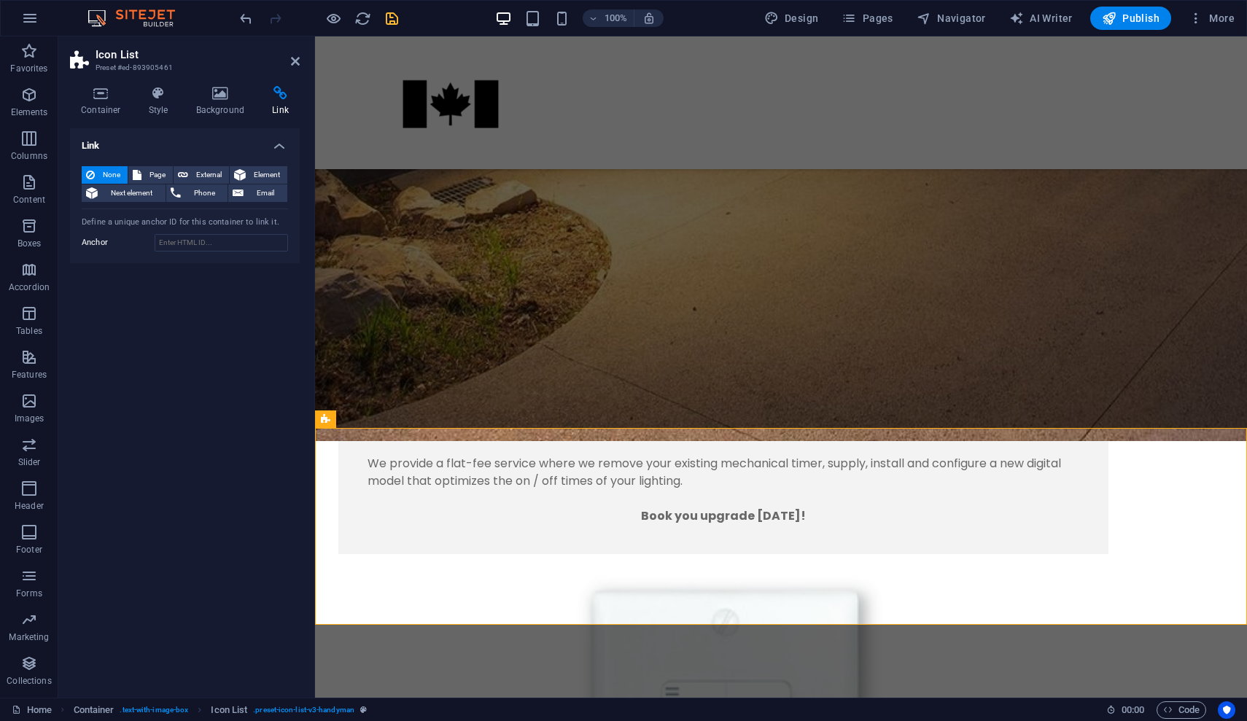
click at [289, 63] on header "Icon List Preset #ed-893905461" at bounding box center [185, 55] width 230 height 38
click at [435, 421] on icon at bounding box center [437, 419] width 8 height 15
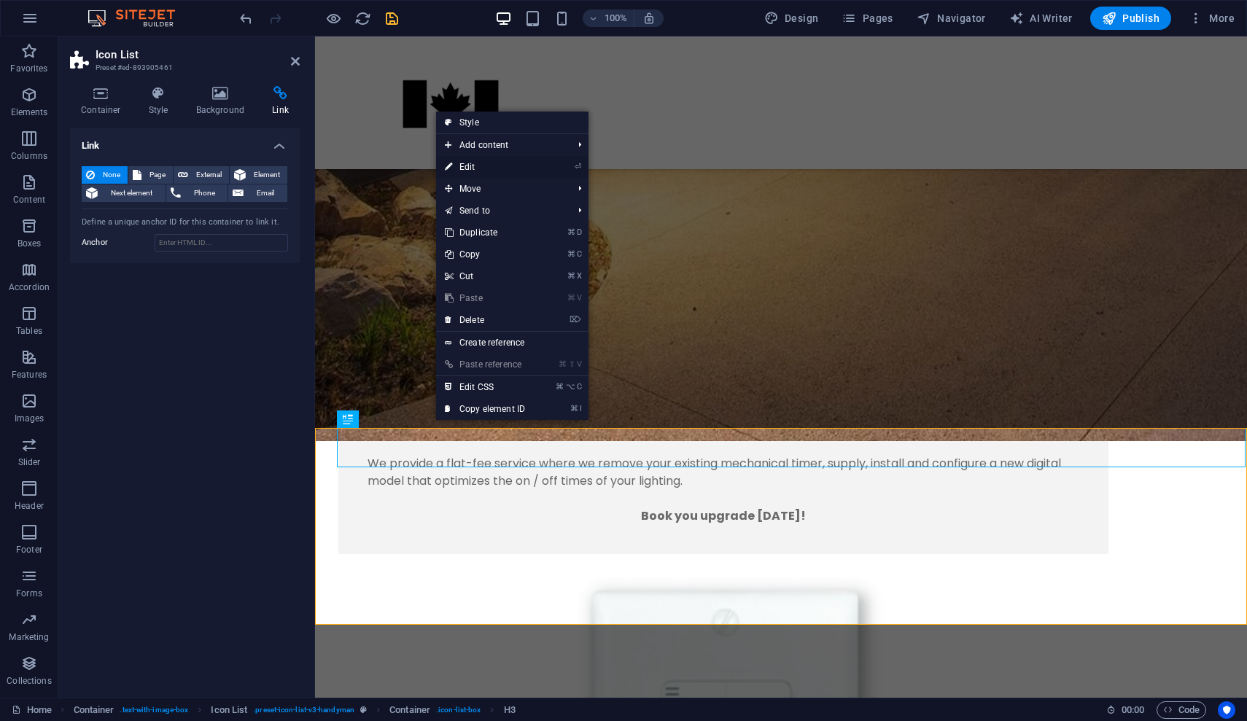
click at [467, 166] on link "⏎ Edit" at bounding box center [485, 167] width 98 height 22
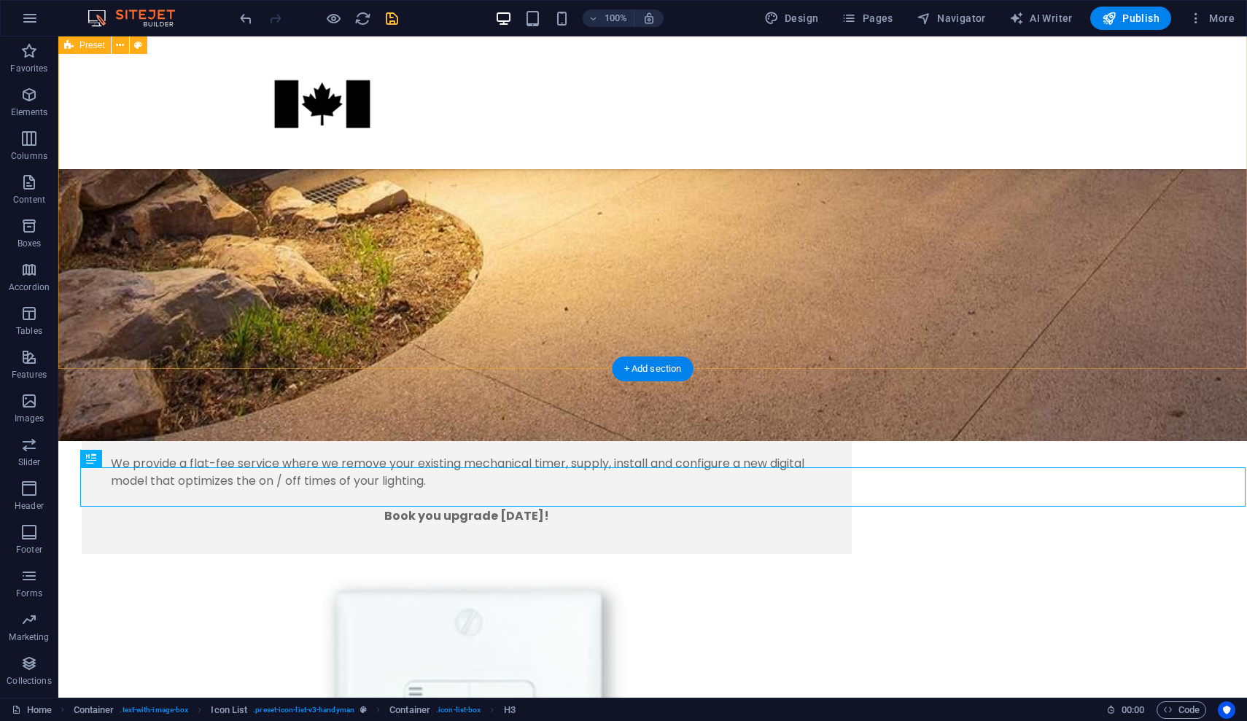
click at [836, 364] on div "Bright Nights Even though many homes have outdoor lighting, the timers or switc…" at bounding box center [652, 693] width 1189 height 1144
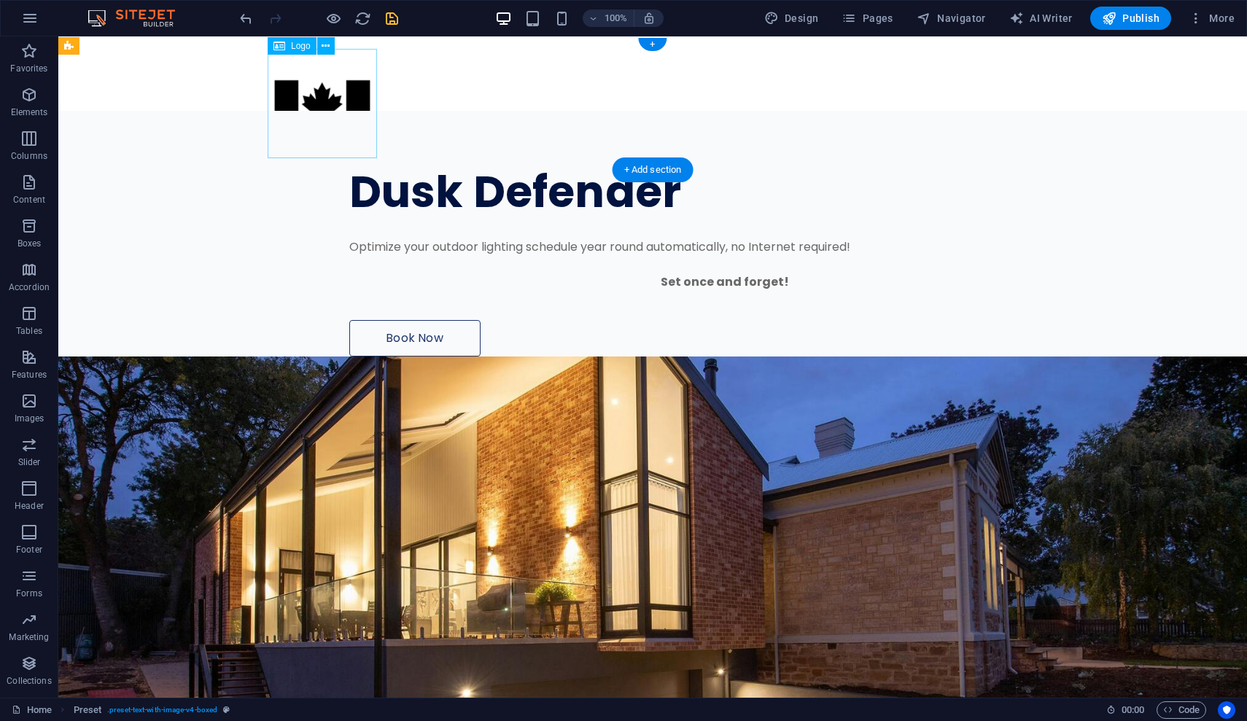
scroll to position [0, 0]
click at [424, 94] on div at bounding box center [652, 102] width 1189 height 133
click at [321, 111] on div at bounding box center [653, 102] width 770 height 109
click at [130, 47] on icon at bounding box center [133, 45] width 8 height 15
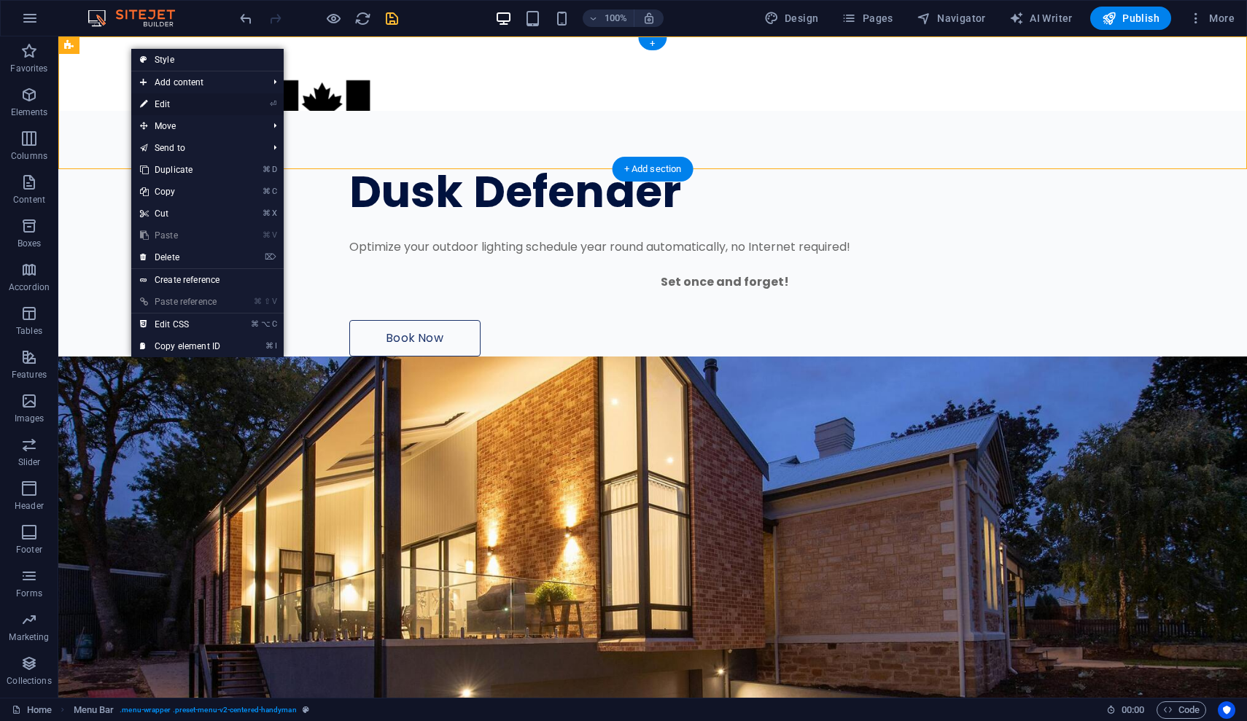
click at [158, 102] on link "⏎ Edit" at bounding box center [180, 104] width 98 height 22
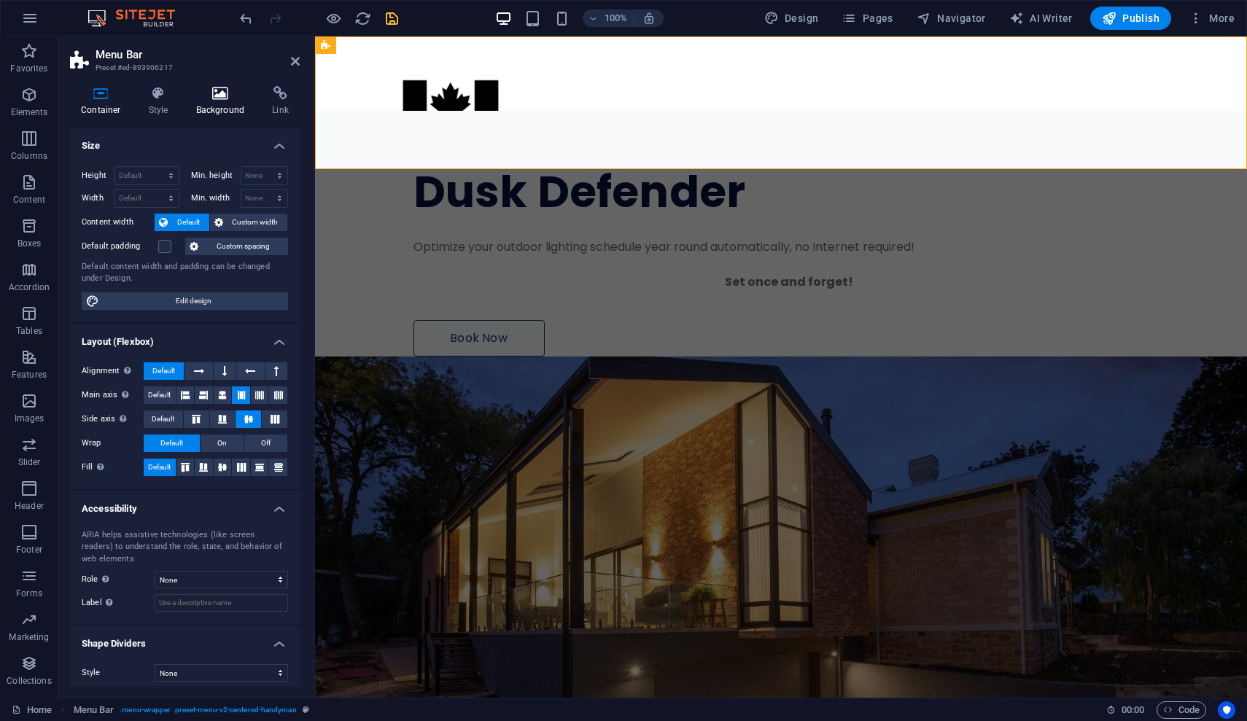
click at [193, 100] on icon at bounding box center [220, 93] width 71 height 15
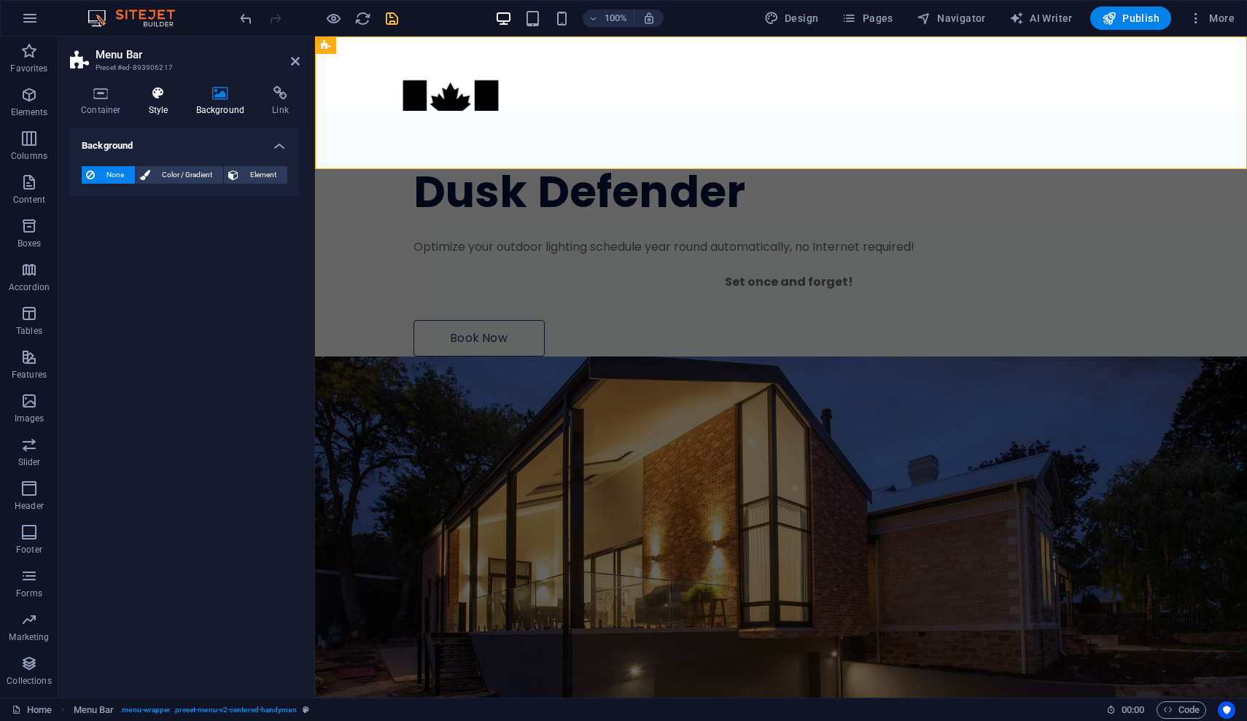
click at [166, 101] on h4 "Style" at bounding box center [161, 101] width 47 height 31
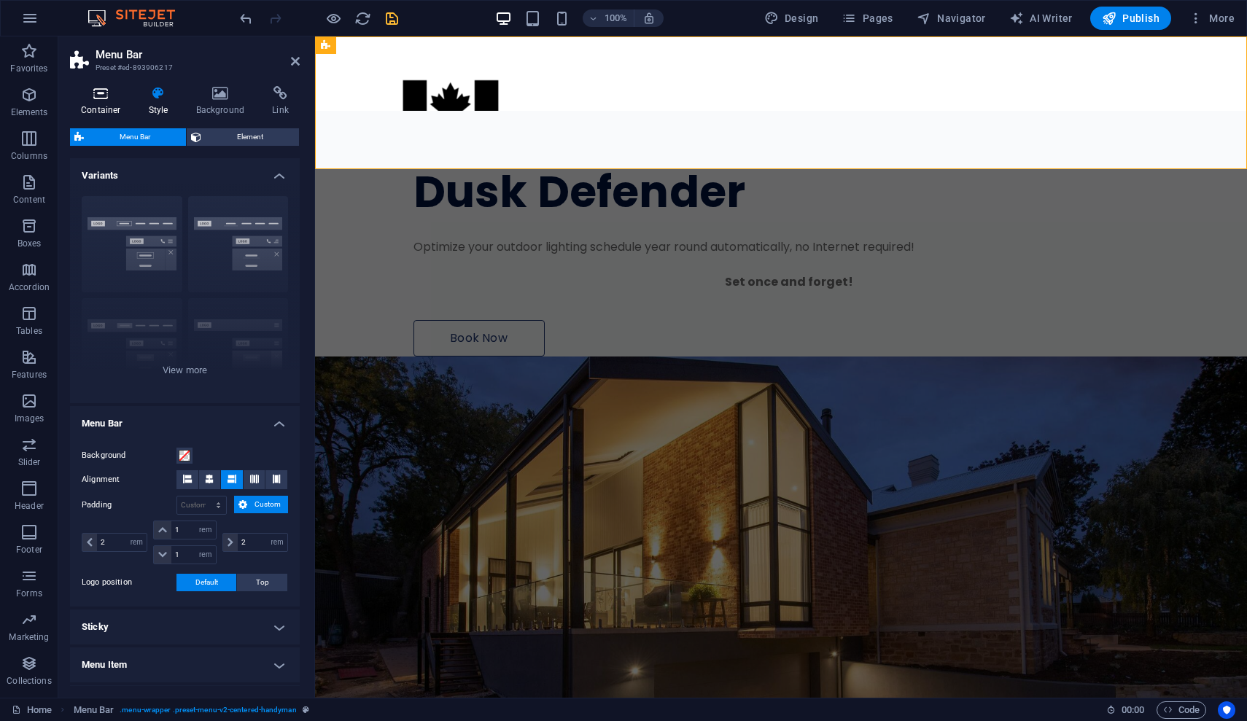
click at [105, 98] on icon at bounding box center [101, 93] width 62 height 15
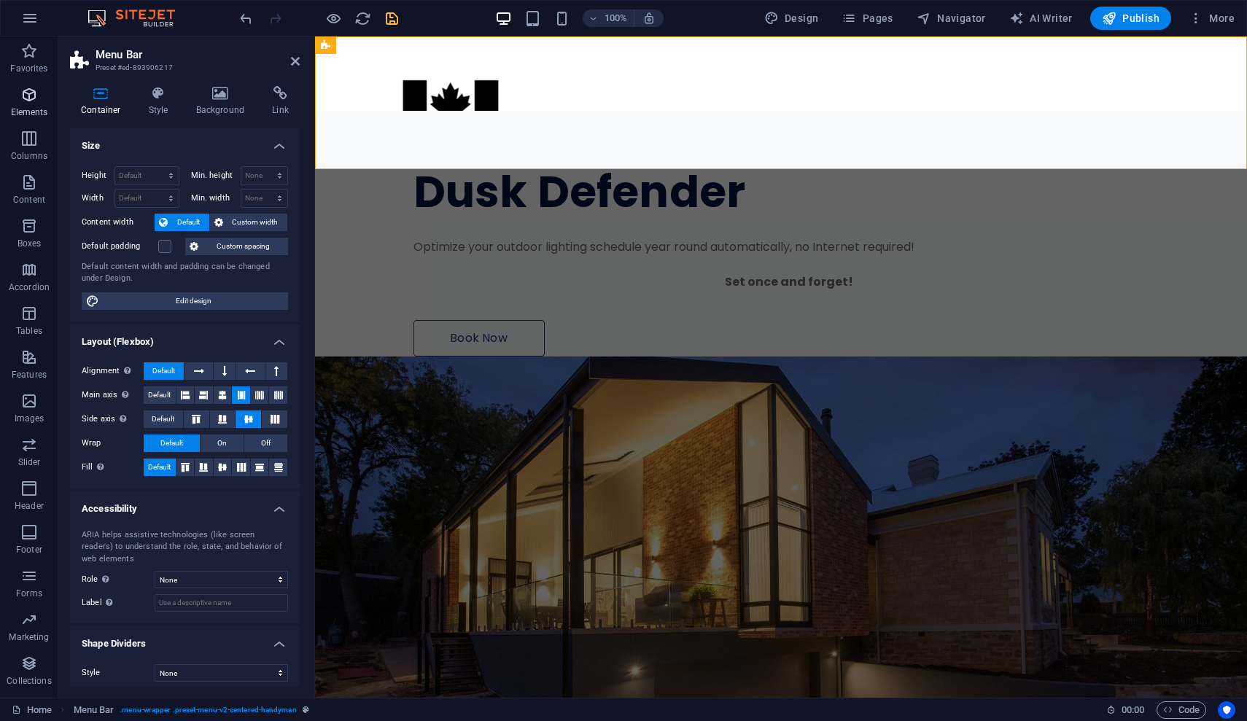
click at [42, 95] on span "Elements" at bounding box center [29, 103] width 58 height 35
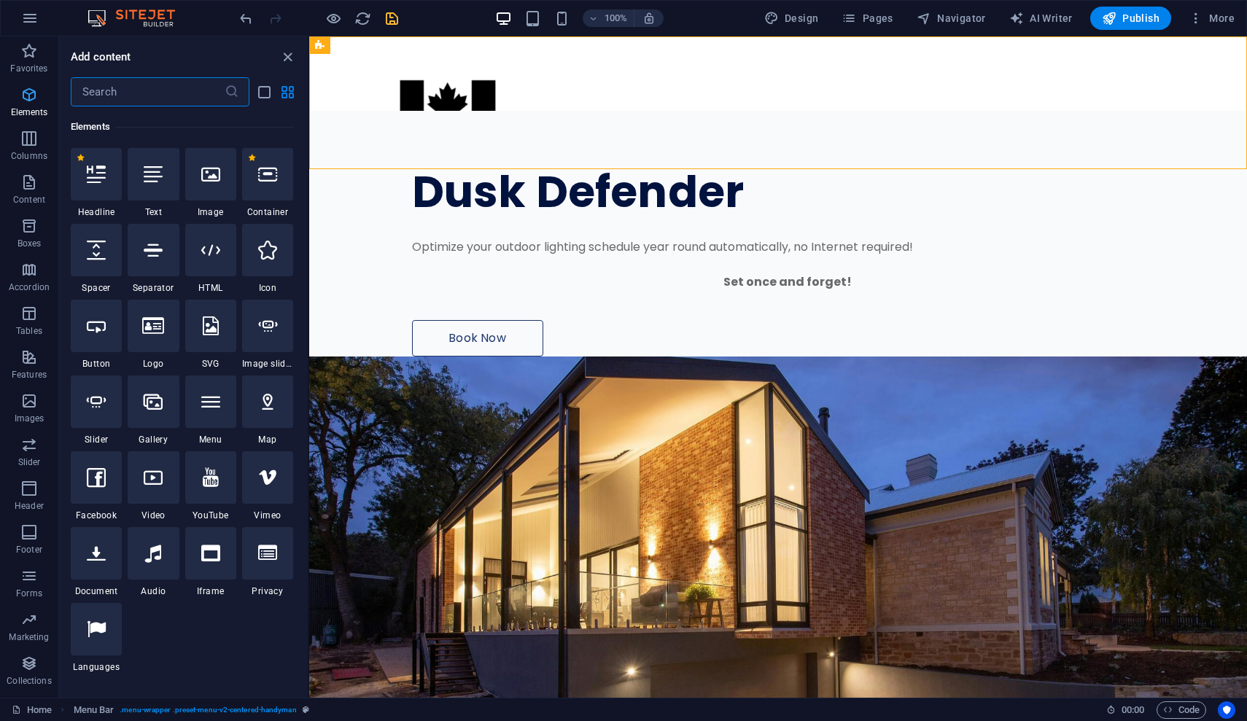
scroll to position [155, 0]
click at [32, 506] on p "Header" at bounding box center [29, 506] width 29 height 12
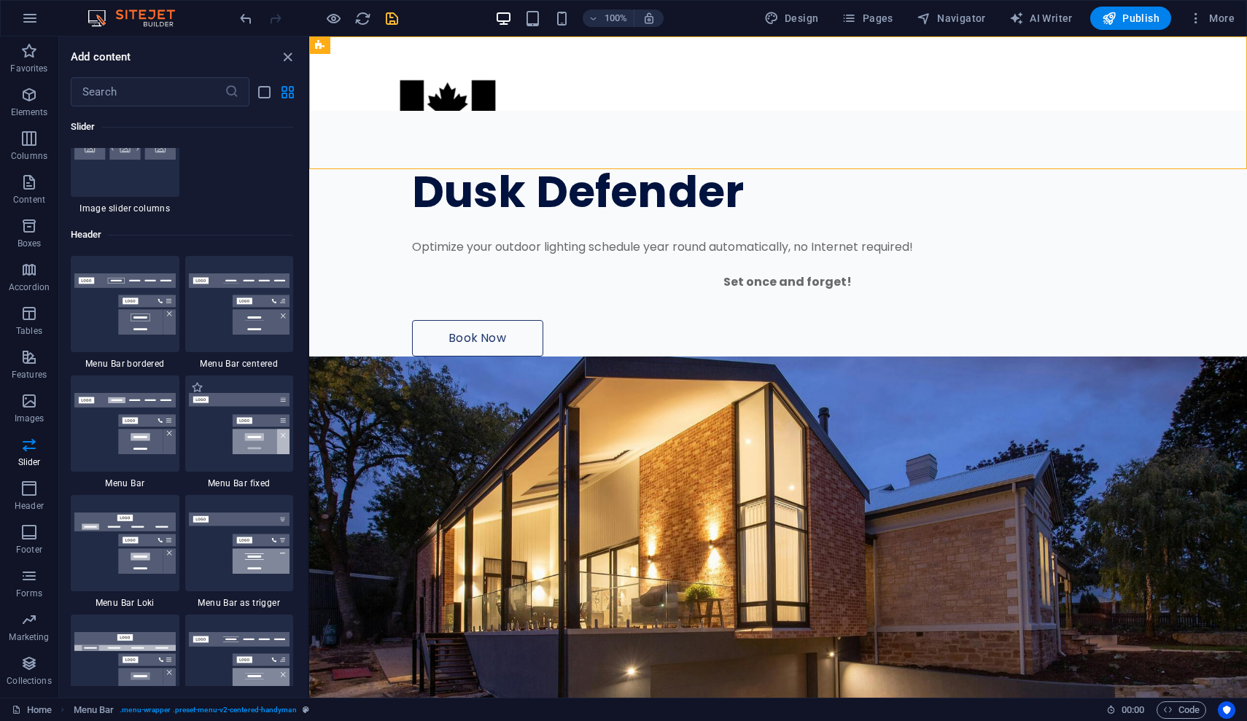
scroll to position [8673, 0]
click at [31, 184] on icon "button" at bounding box center [29, 183] width 18 height 18
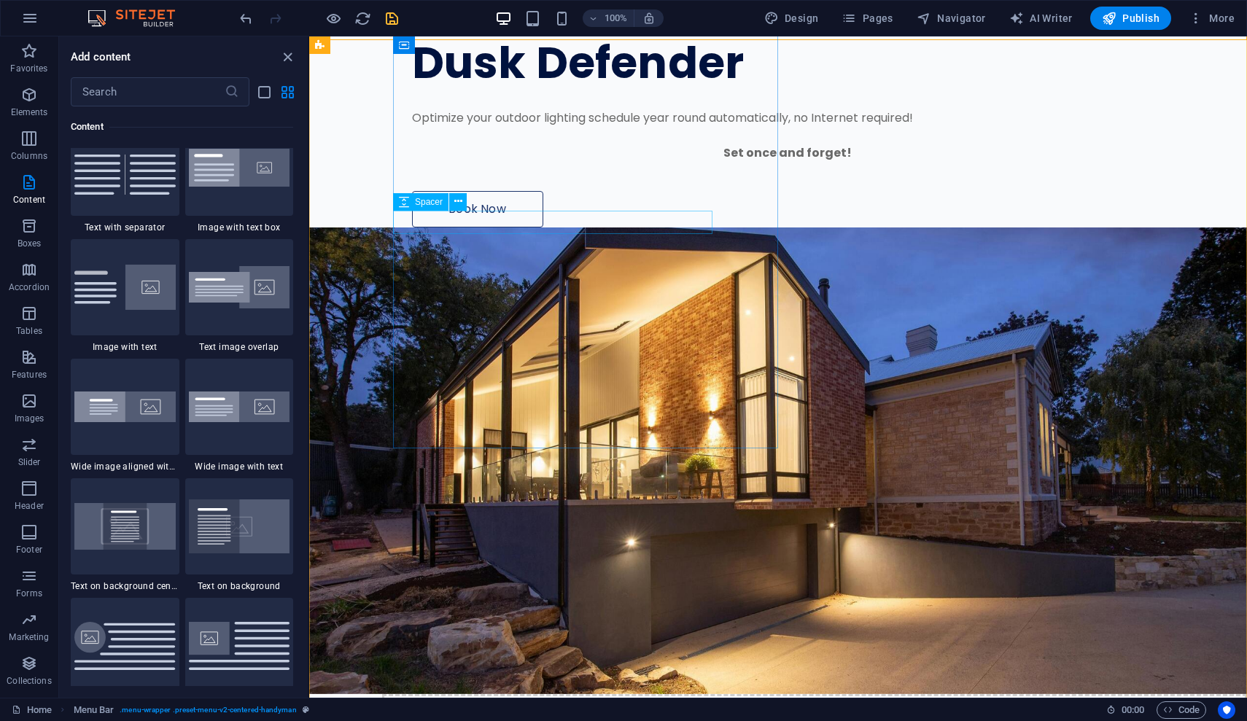
scroll to position [128, 0]
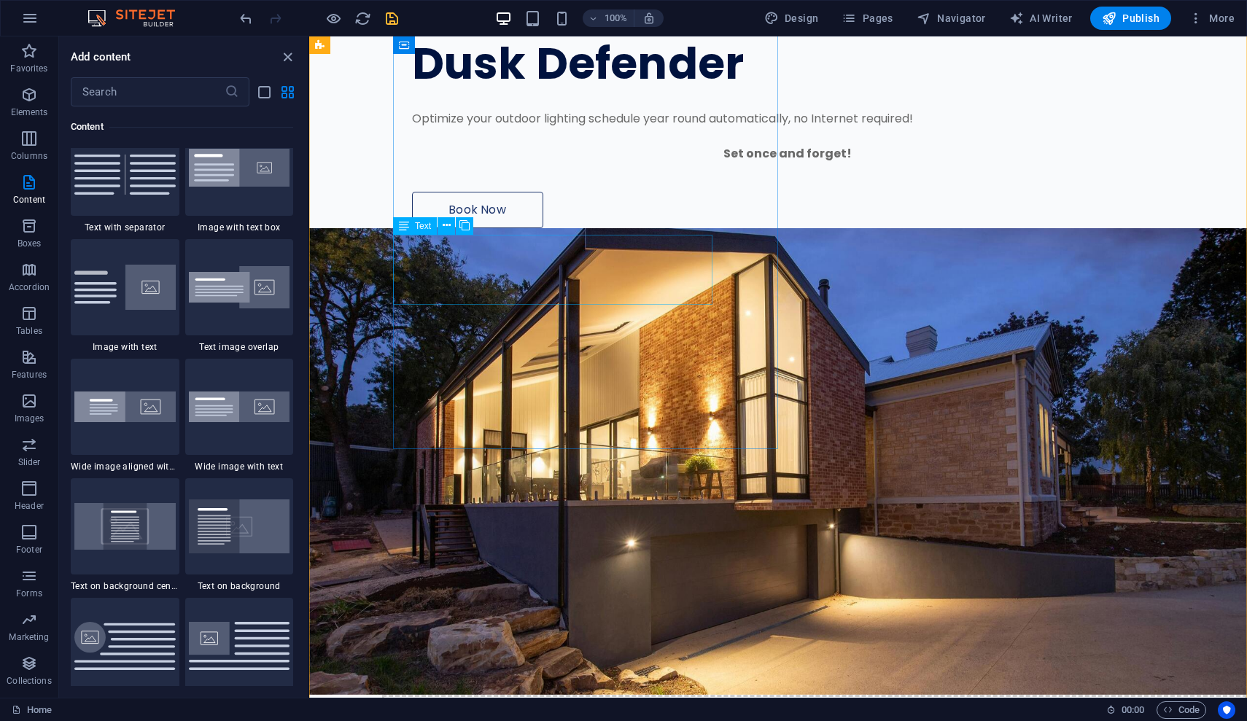
click at [603, 163] on div "Optimize your outdoor lighting schedule year round automatically, no Internet r…" at bounding box center [787, 136] width 751 height 53
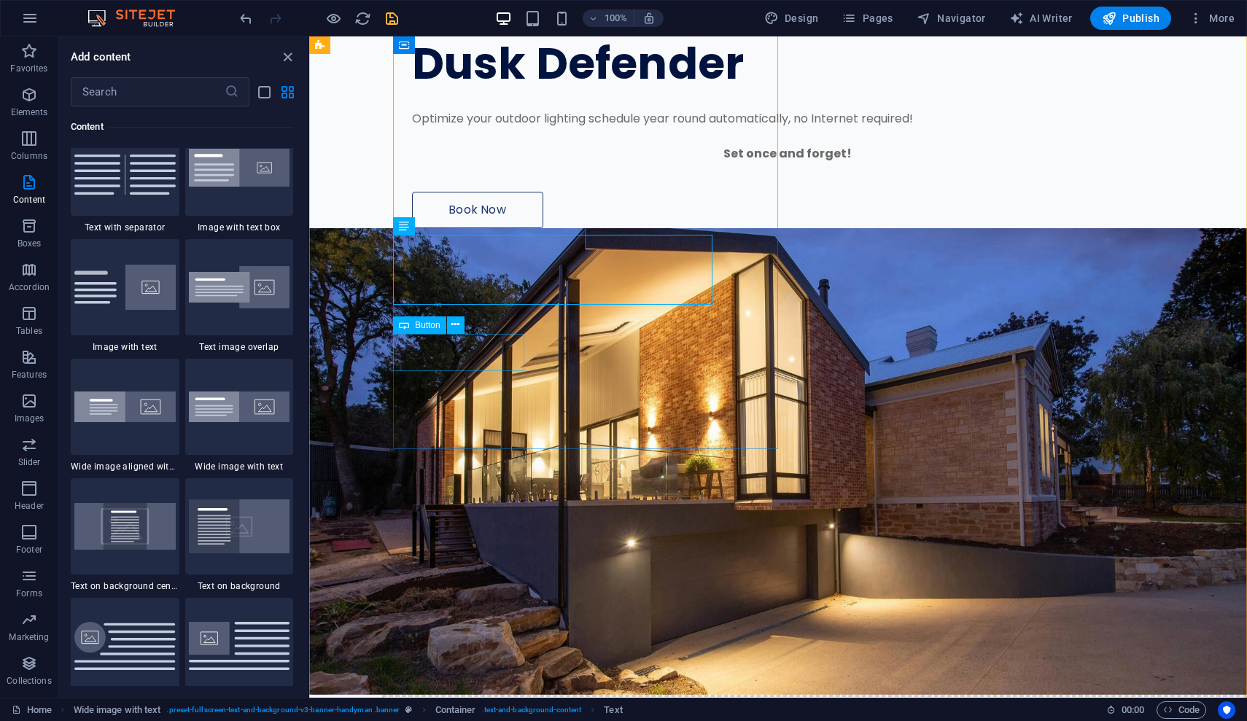
click at [492, 228] on div "Book Now" at bounding box center [787, 210] width 751 height 36
click at [457, 325] on icon at bounding box center [455, 324] width 8 height 15
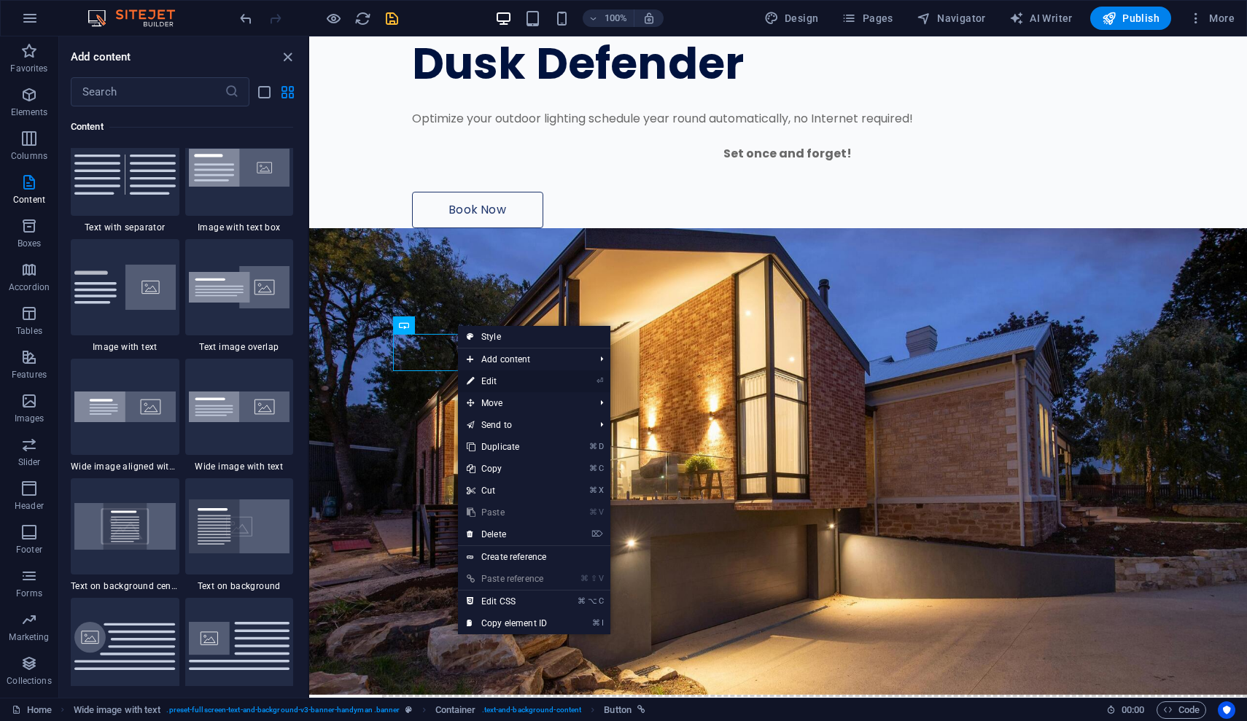
click at [501, 376] on link "⏎ Edit" at bounding box center [507, 381] width 98 height 22
select select "px"
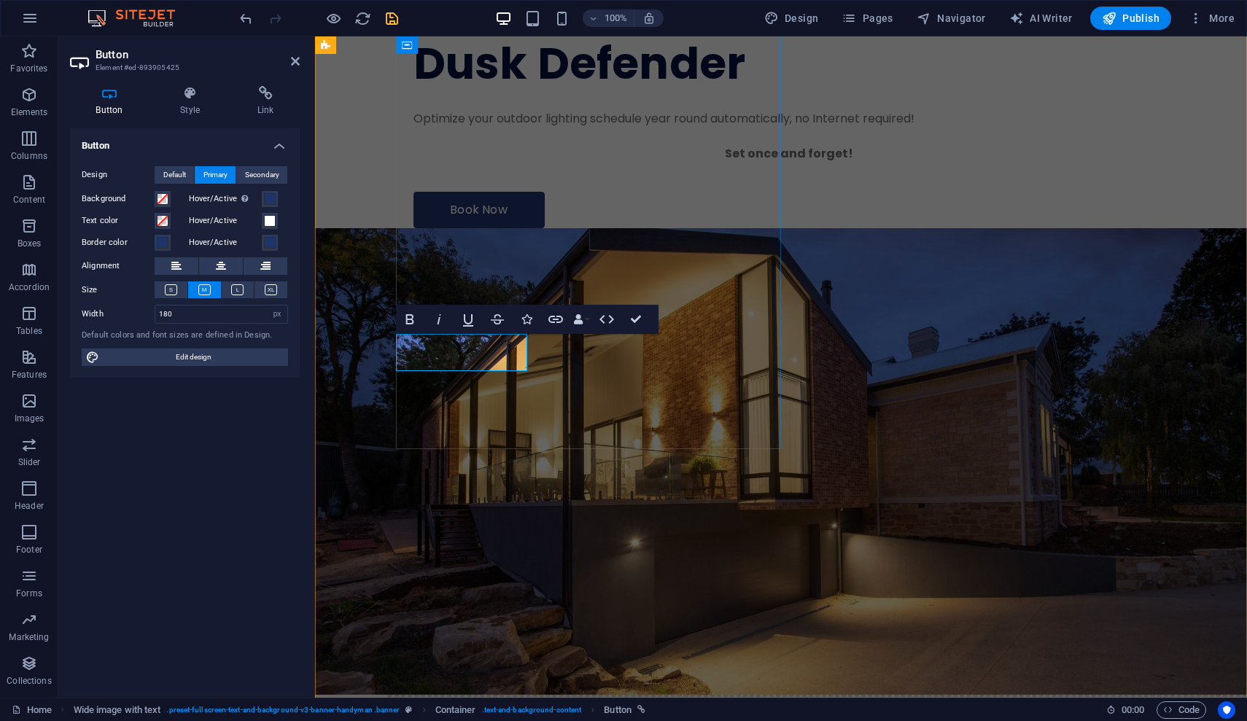
click at [497, 228] on link "Book Now" at bounding box center [478, 210] width 131 height 36
click at [699, 228] on div "Dusk Defender Optimize your outdoor lighting schedule year round automatically,…" at bounding box center [821, 105] width 851 height 246
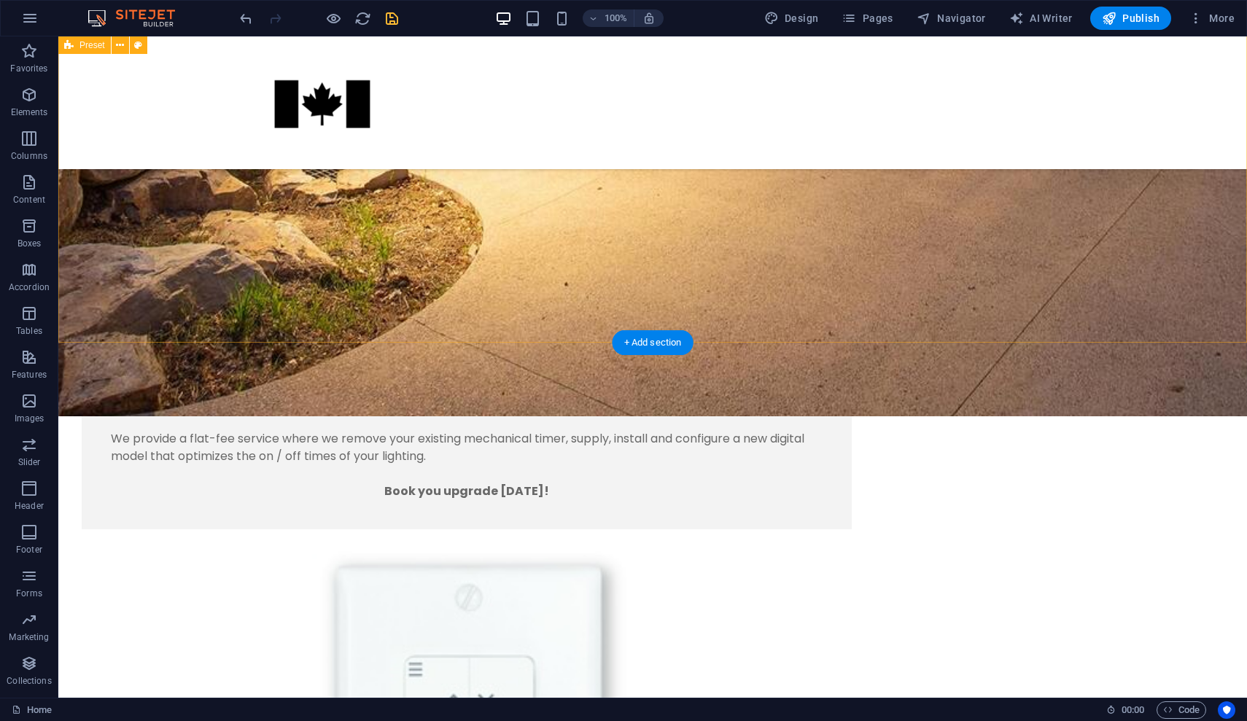
scroll to position [1461, 0]
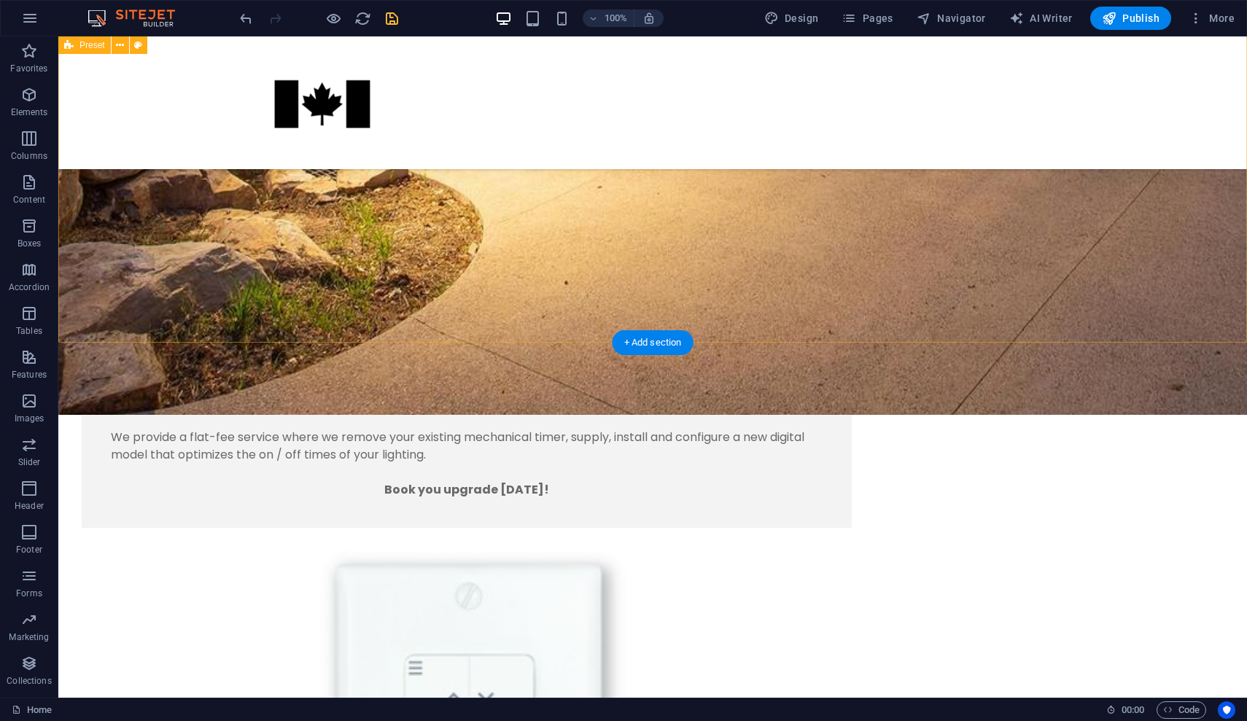
click at [138, 326] on div "Bright Nights Even though many homes have outdoor lighting, the timers or switc…" at bounding box center [652, 667] width 1189 height 1144
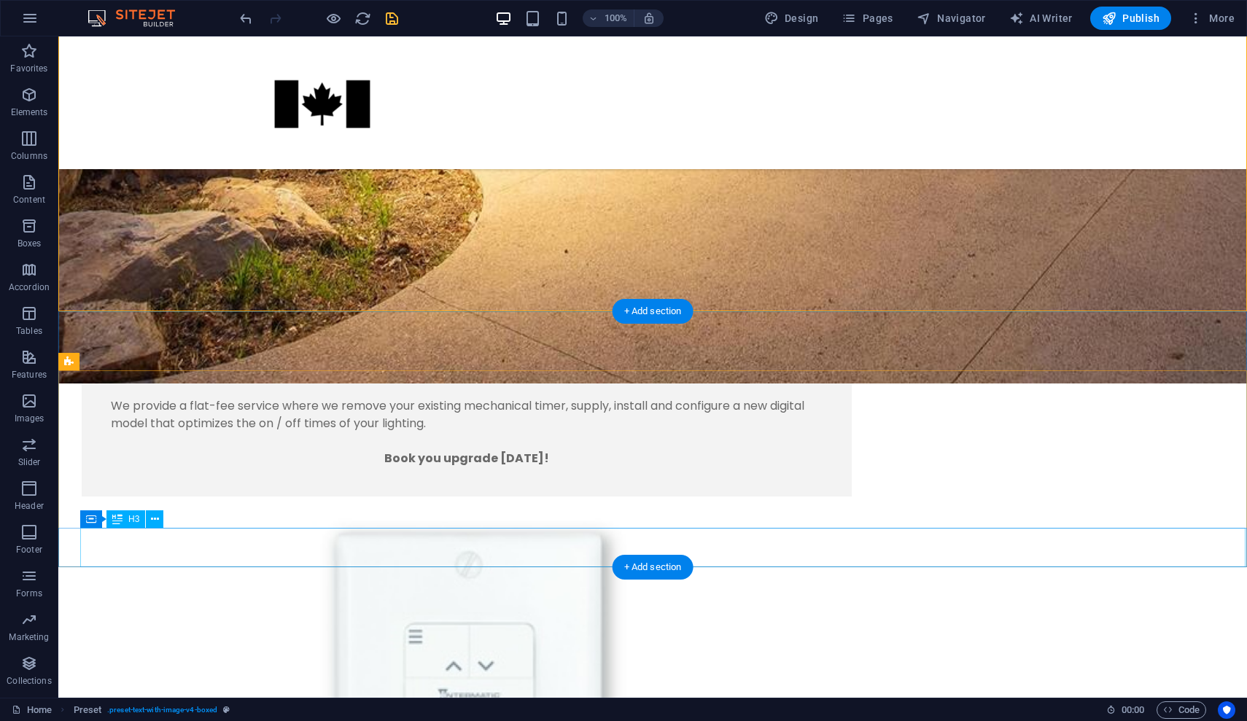
scroll to position [1491, 0]
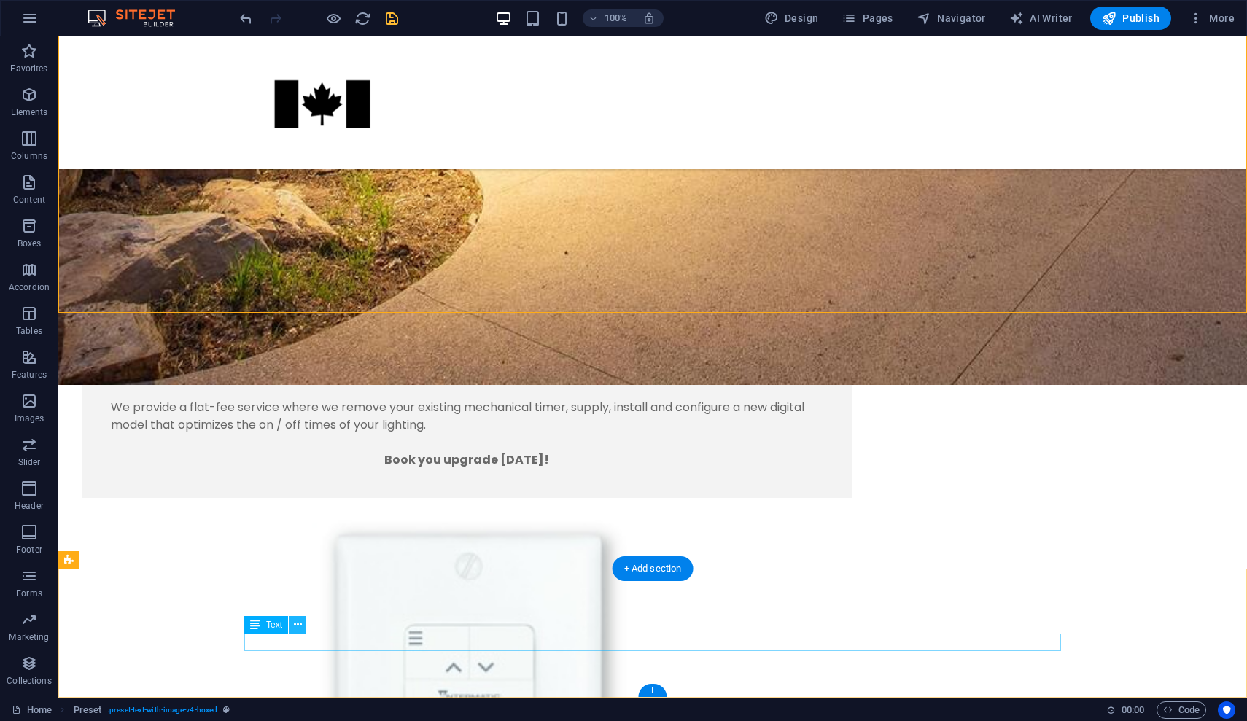
click at [297, 626] on icon at bounding box center [298, 625] width 8 height 15
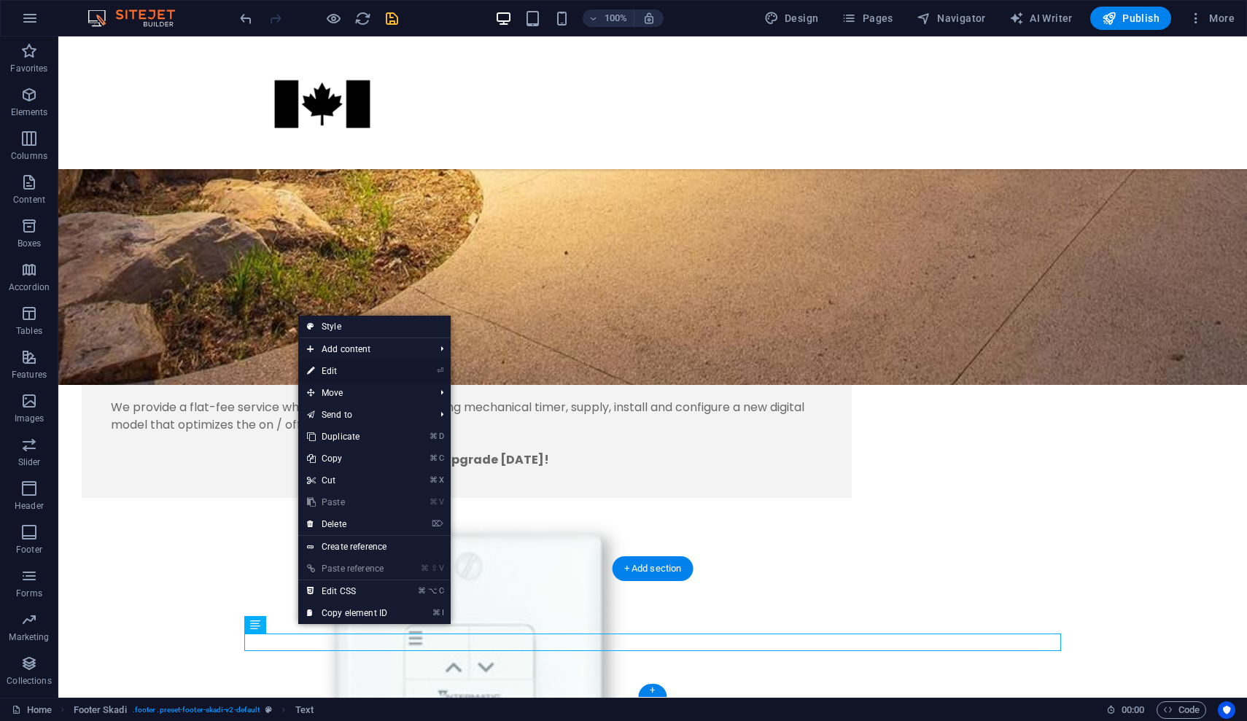
click at [336, 373] on link "⏎ Edit" at bounding box center [347, 371] width 98 height 22
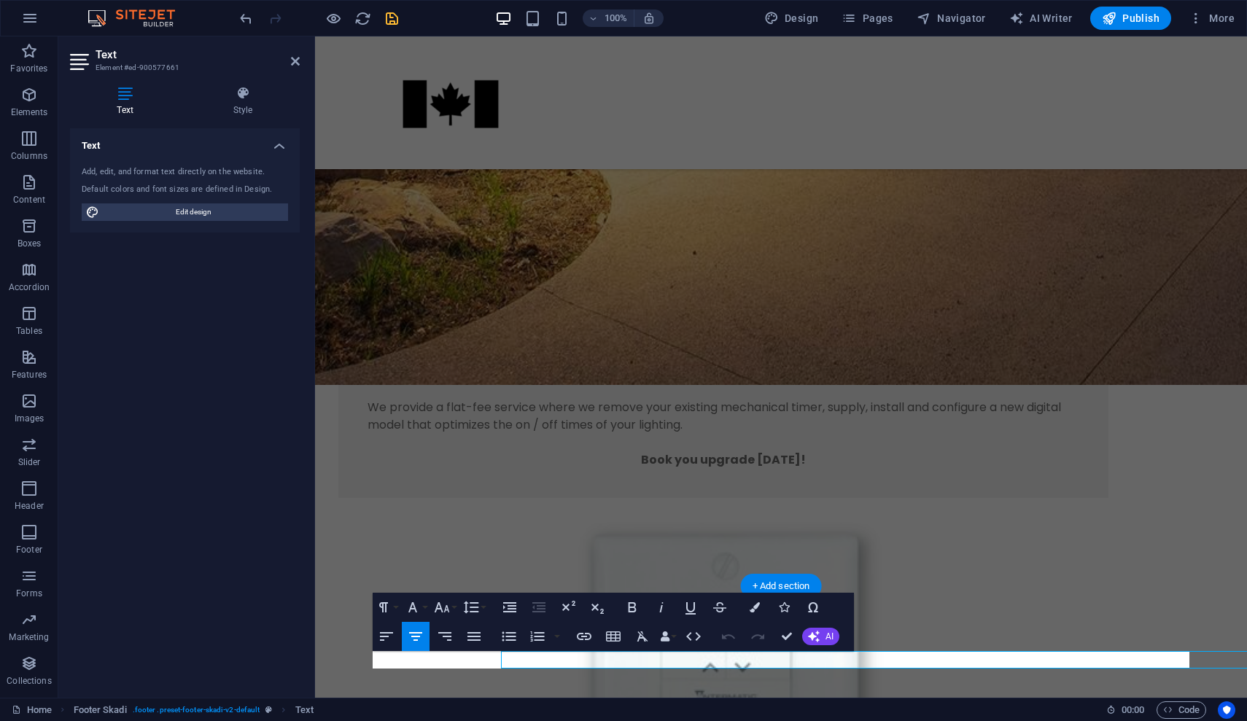
scroll to position [1473, 0]
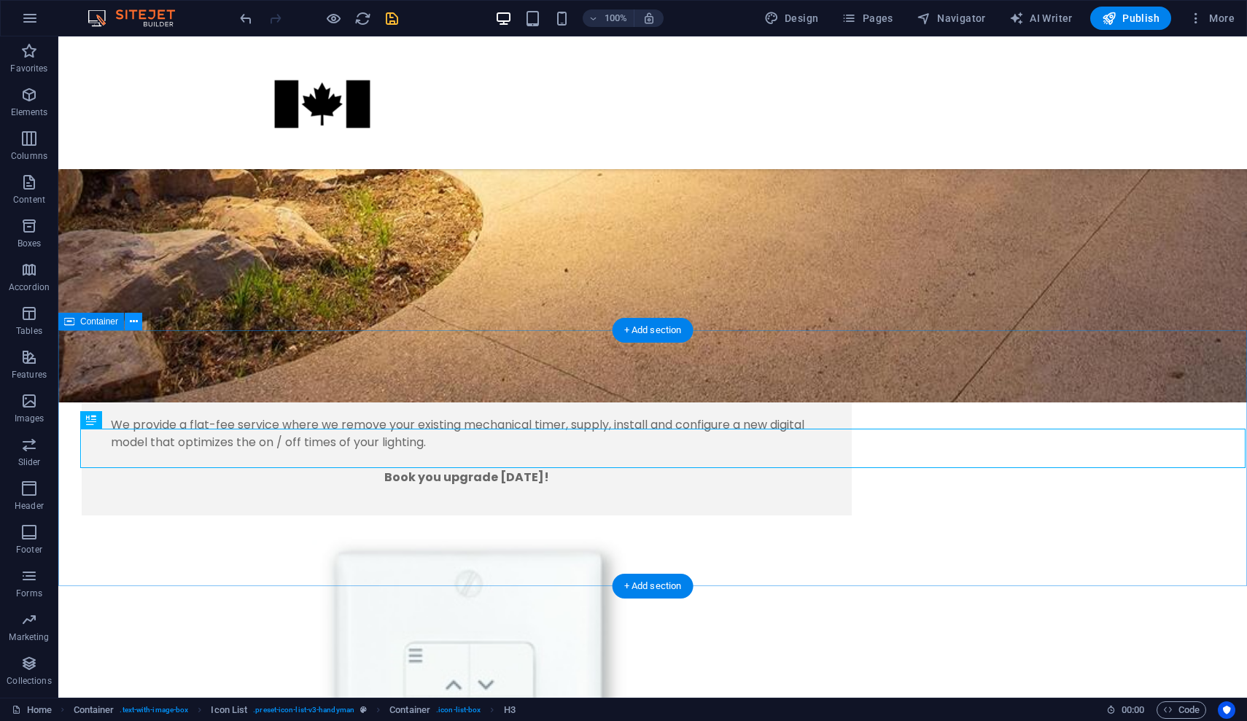
click at [130, 322] on icon at bounding box center [134, 321] width 8 height 15
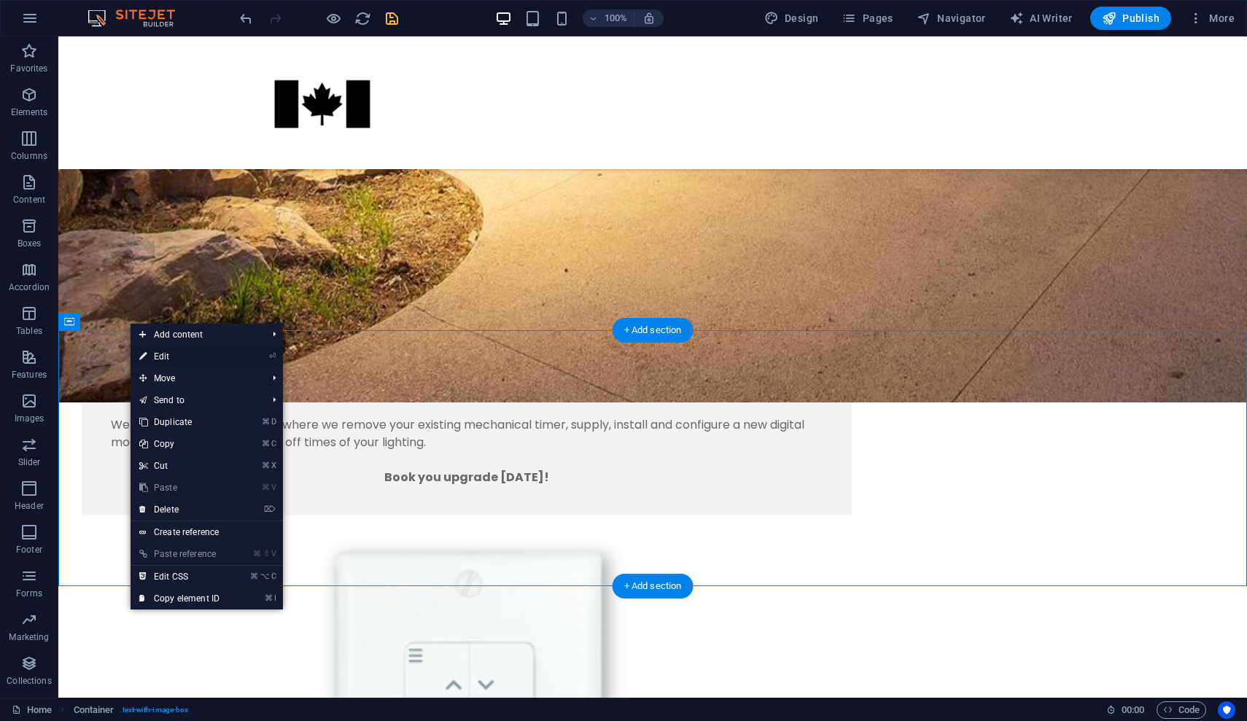
click at [174, 357] on link "⏎ Edit" at bounding box center [180, 357] width 98 height 22
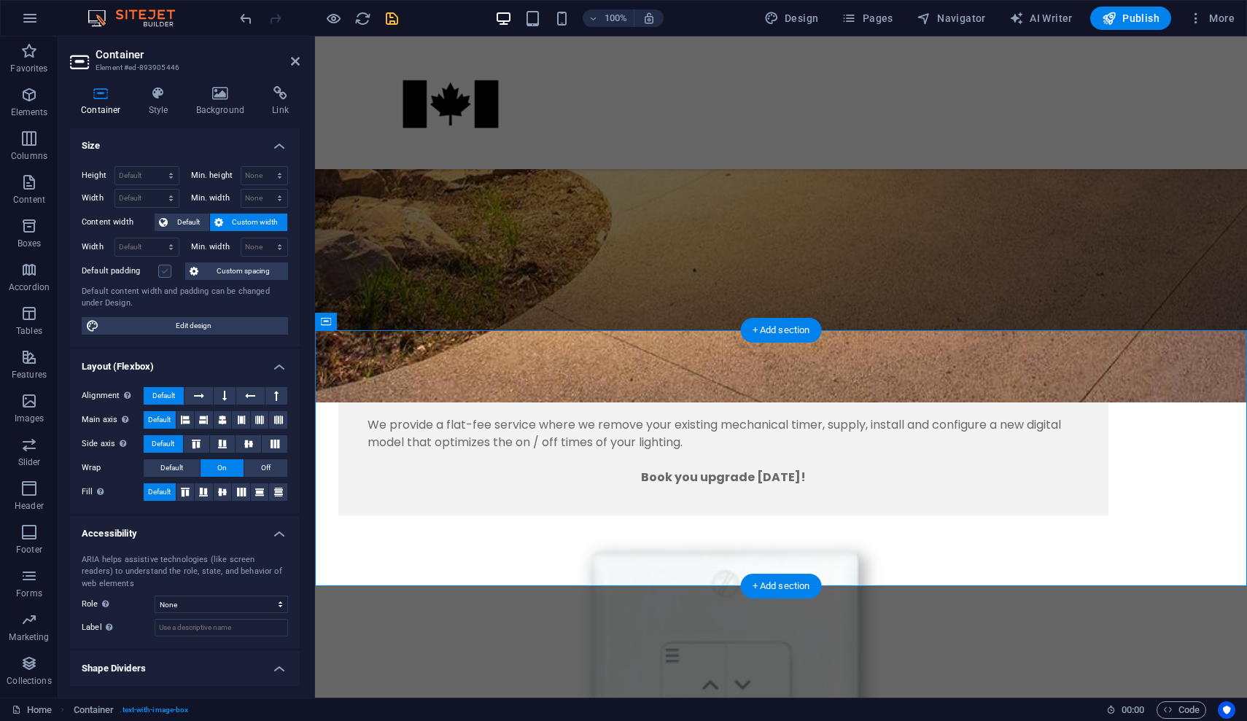
click at [165, 273] on label at bounding box center [164, 271] width 13 height 13
click at [0, 0] on input "Default padding" at bounding box center [0, 0] width 0 height 0
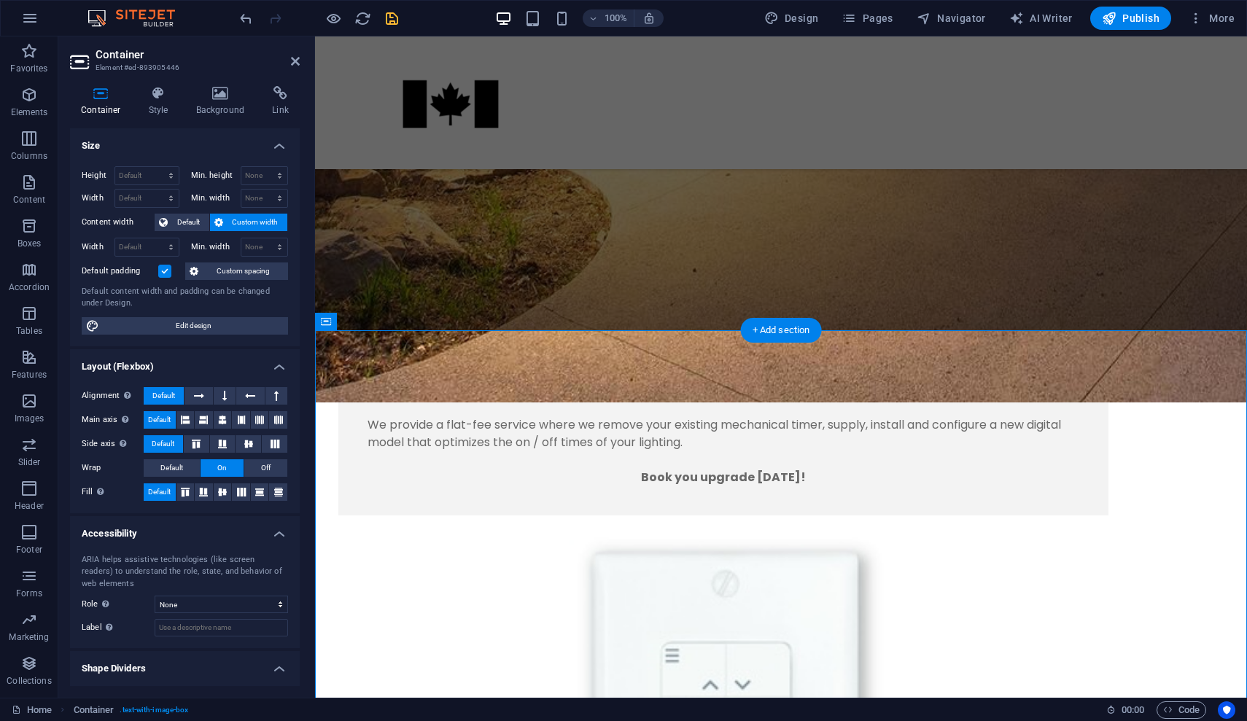
click at [165, 273] on label at bounding box center [164, 271] width 13 height 13
click at [0, 0] on input "Default padding" at bounding box center [0, 0] width 0 height 0
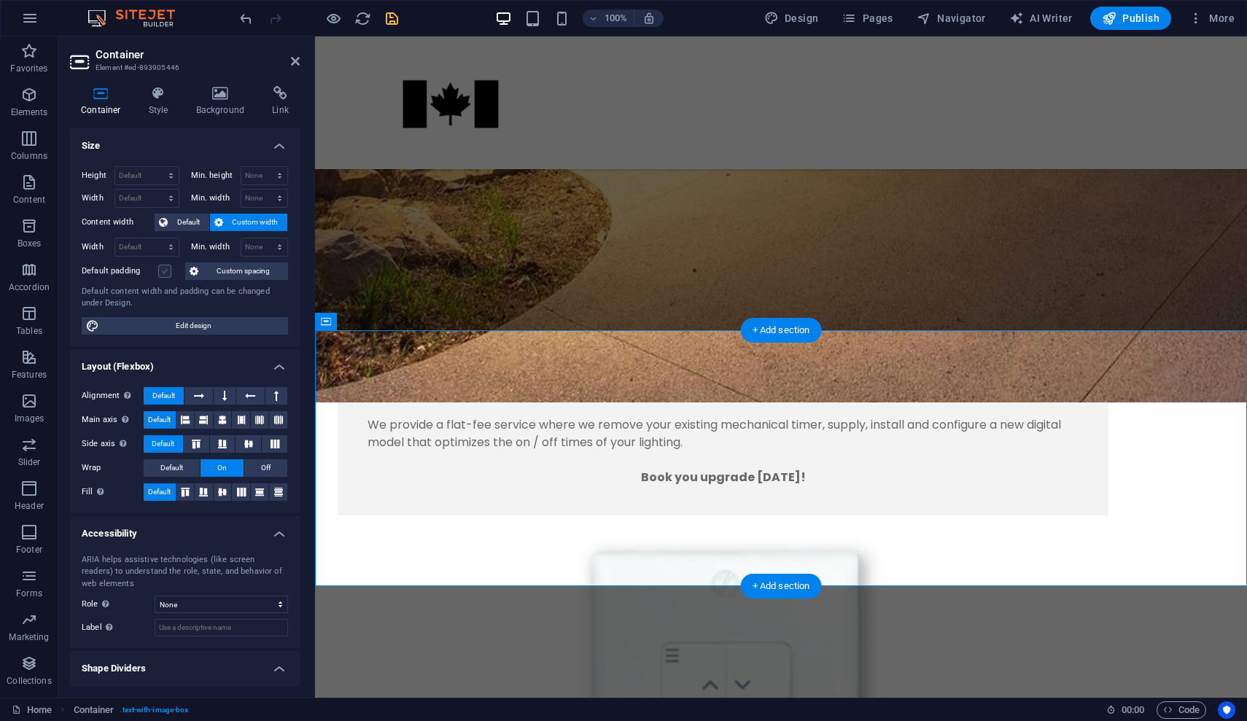
click at [165, 273] on label at bounding box center [164, 271] width 13 height 13
click at [0, 0] on input "Default padding" at bounding box center [0, 0] width 0 height 0
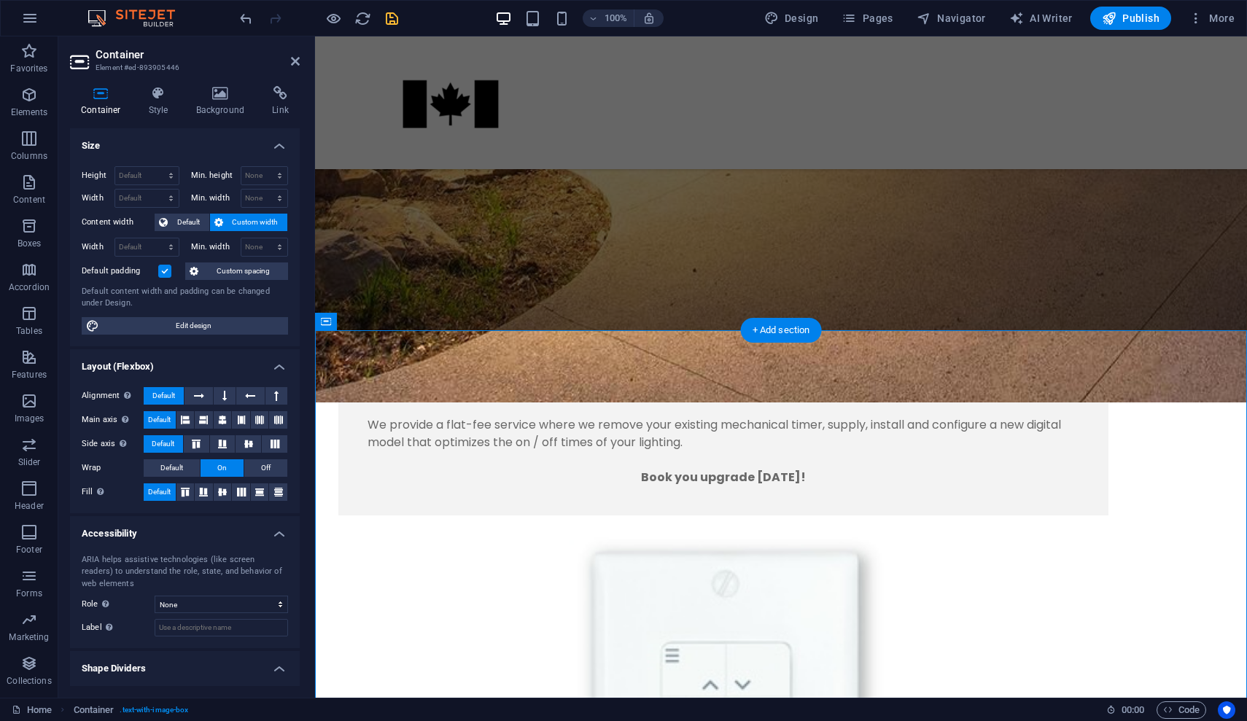
click at [165, 273] on label at bounding box center [164, 271] width 13 height 13
click at [0, 0] on input "Default padding" at bounding box center [0, 0] width 0 height 0
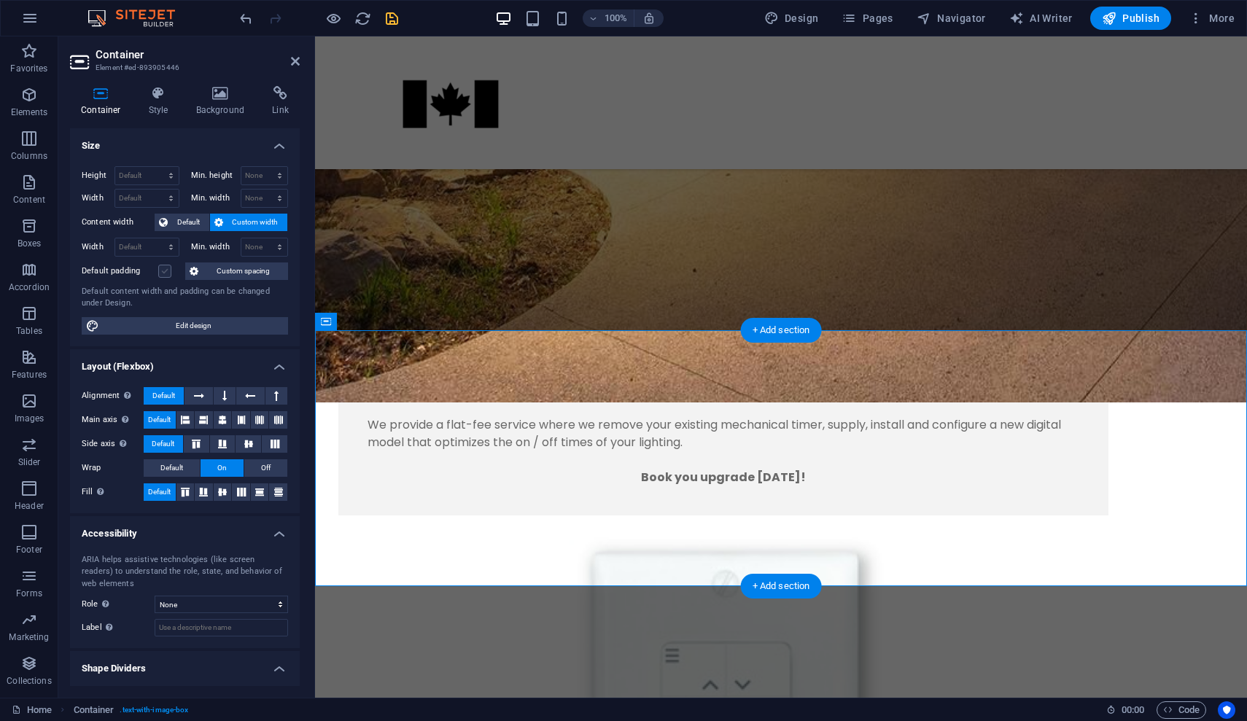
click at [165, 273] on label at bounding box center [164, 271] width 13 height 13
click at [0, 0] on input "Default padding" at bounding box center [0, 0] width 0 height 0
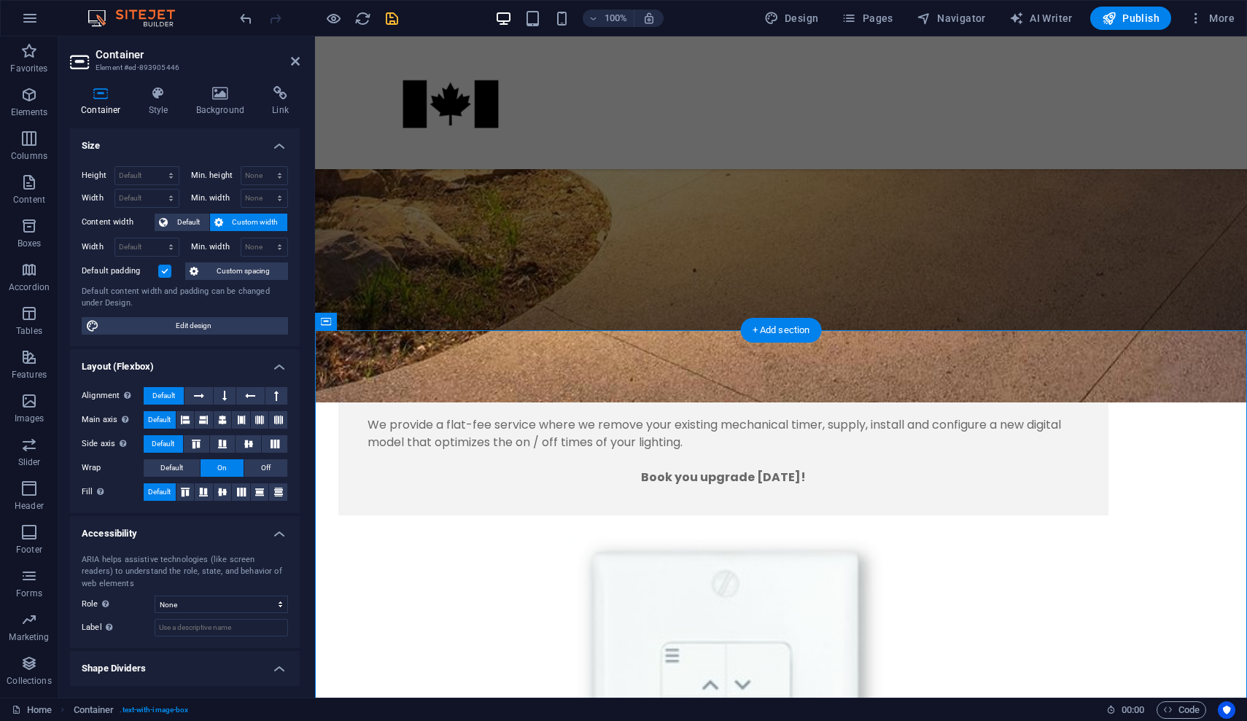
click at [165, 273] on label at bounding box center [164, 271] width 13 height 13
click at [0, 0] on input "Default padding" at bounding box center [0, 0] width 0 height 0
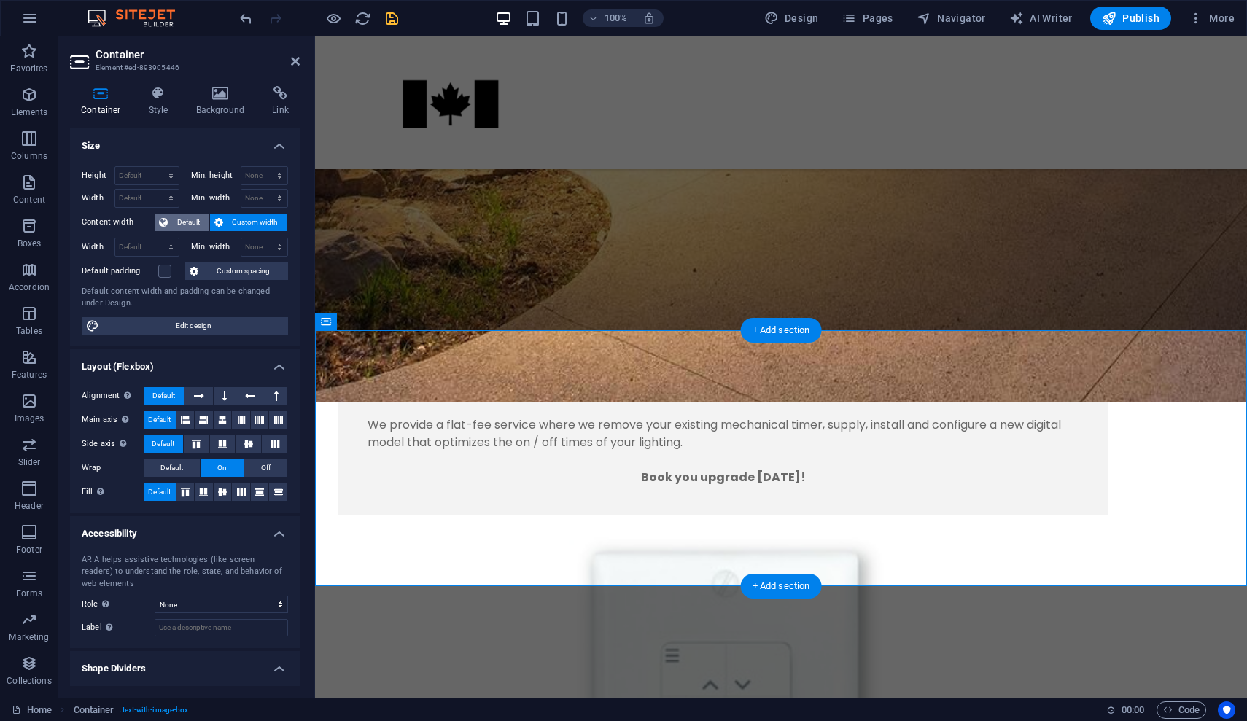
click at [186, 223] on span "Default" at bounding box center [188, 223] width 33 height 18
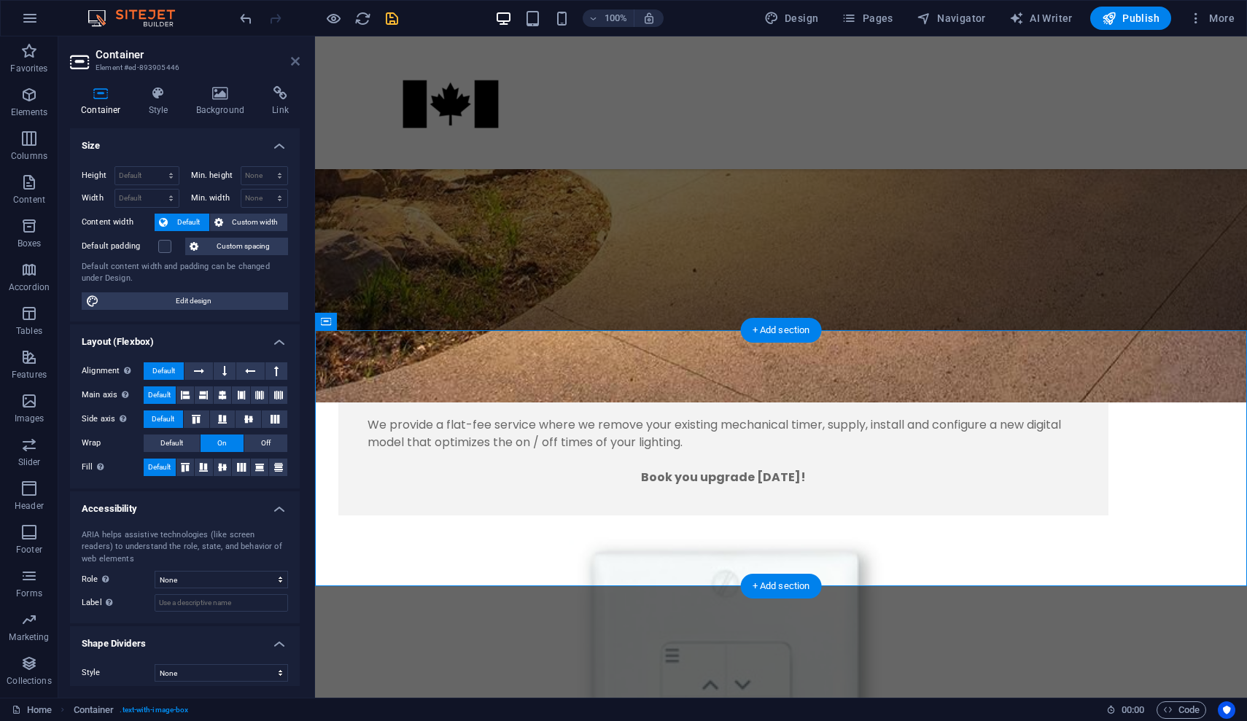
click at [298, 55] on link at bounding box center [295, 61] width 9 height 12
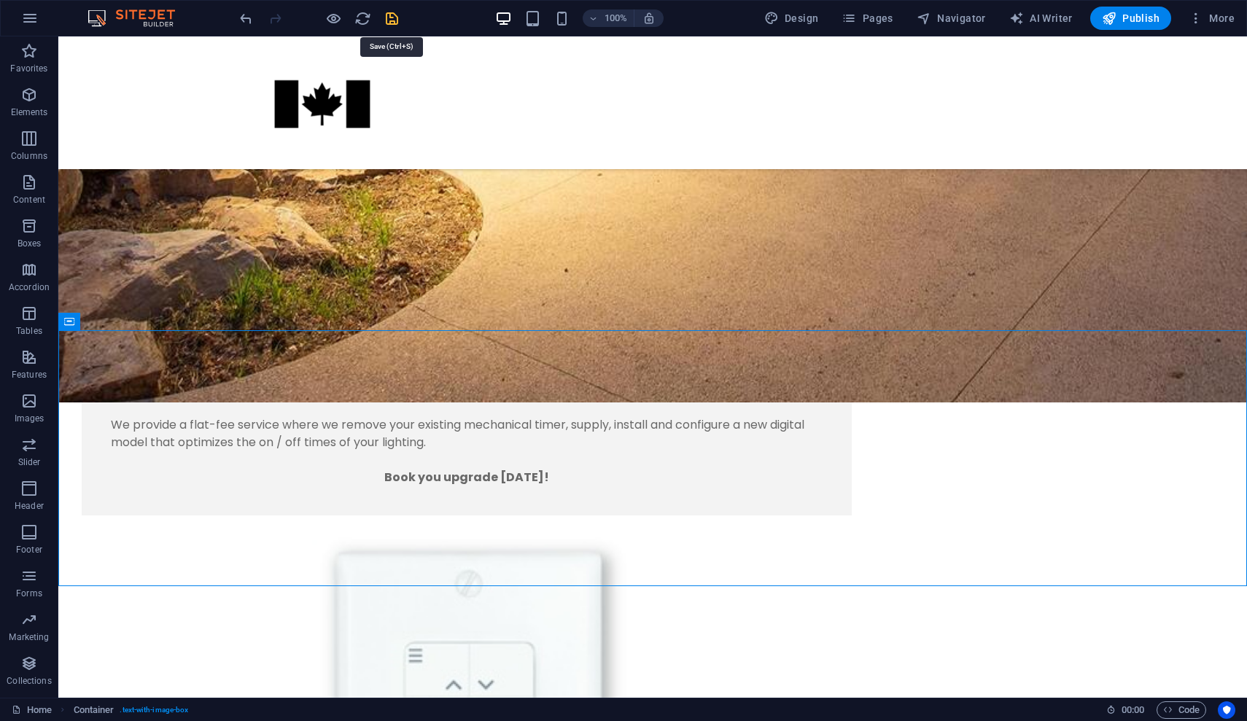
click at [398, 14] on icon "save" at bounding box center [392, 18] width 17 height 17
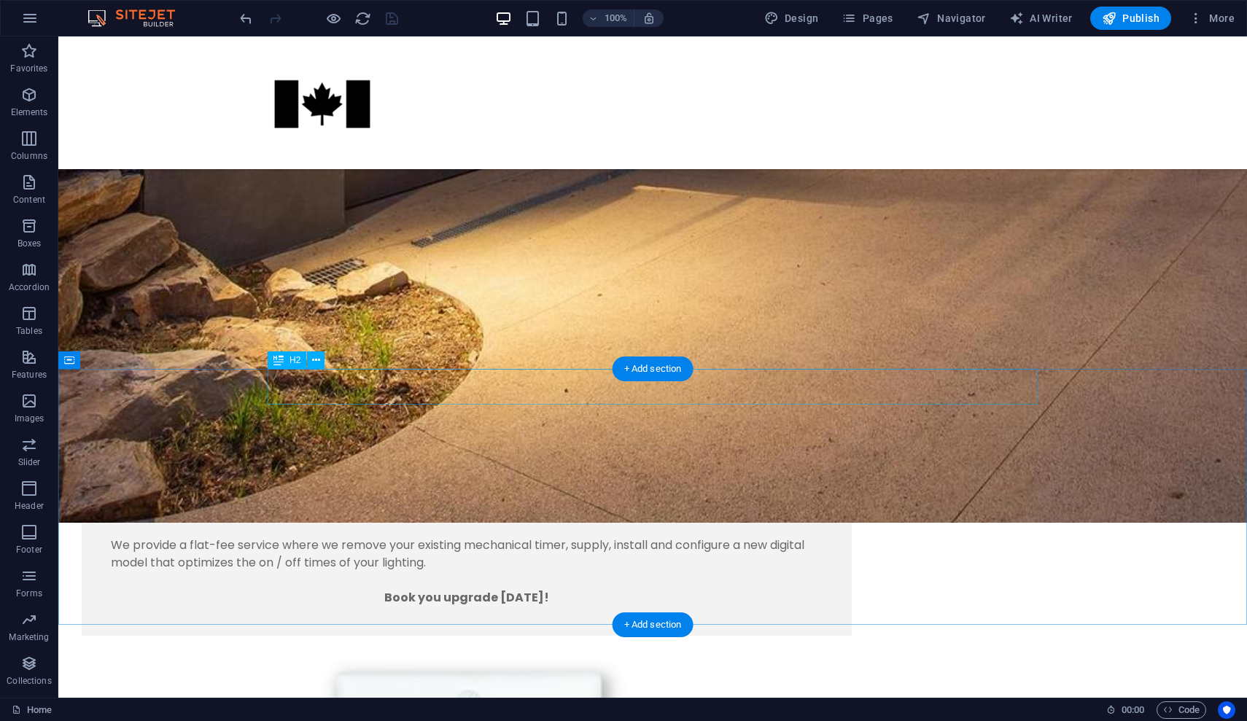
scroll to position [1434, 0]
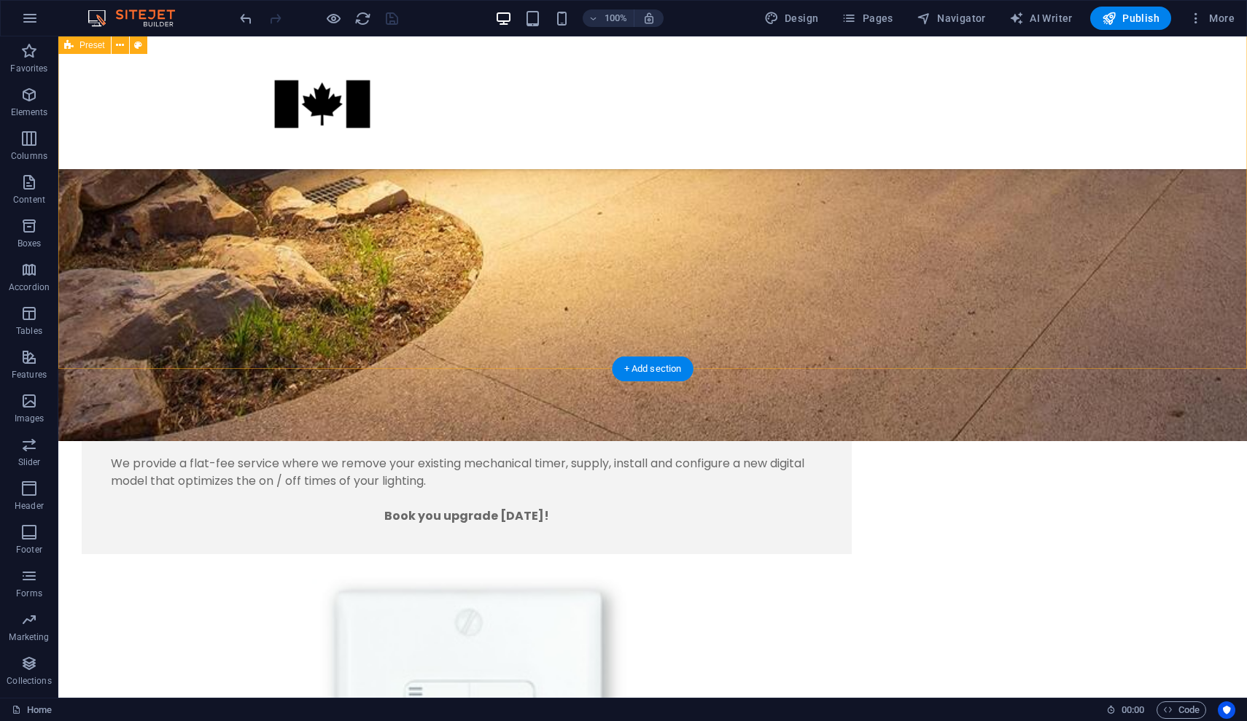
click at [324, 320] on div "Bright Nights Even though many homes have outdoor lighting, the timers or switc…" at bounding box center [652, 693] width 1189 height 1144
click at [188, 252] on div "Bright Nights Even though many homes have outdoor lighting, the timers or switc…" at bounding box center [652, 693] width 1189 height 1144
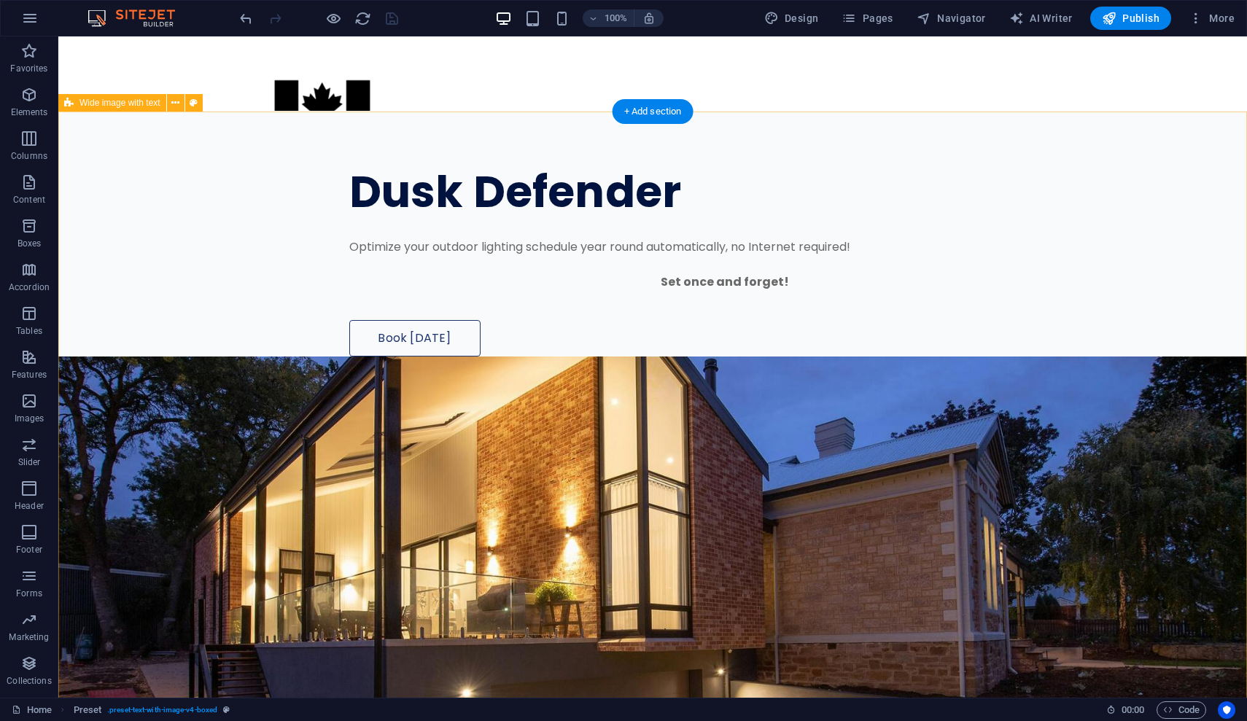
scroll to position [0, 0]
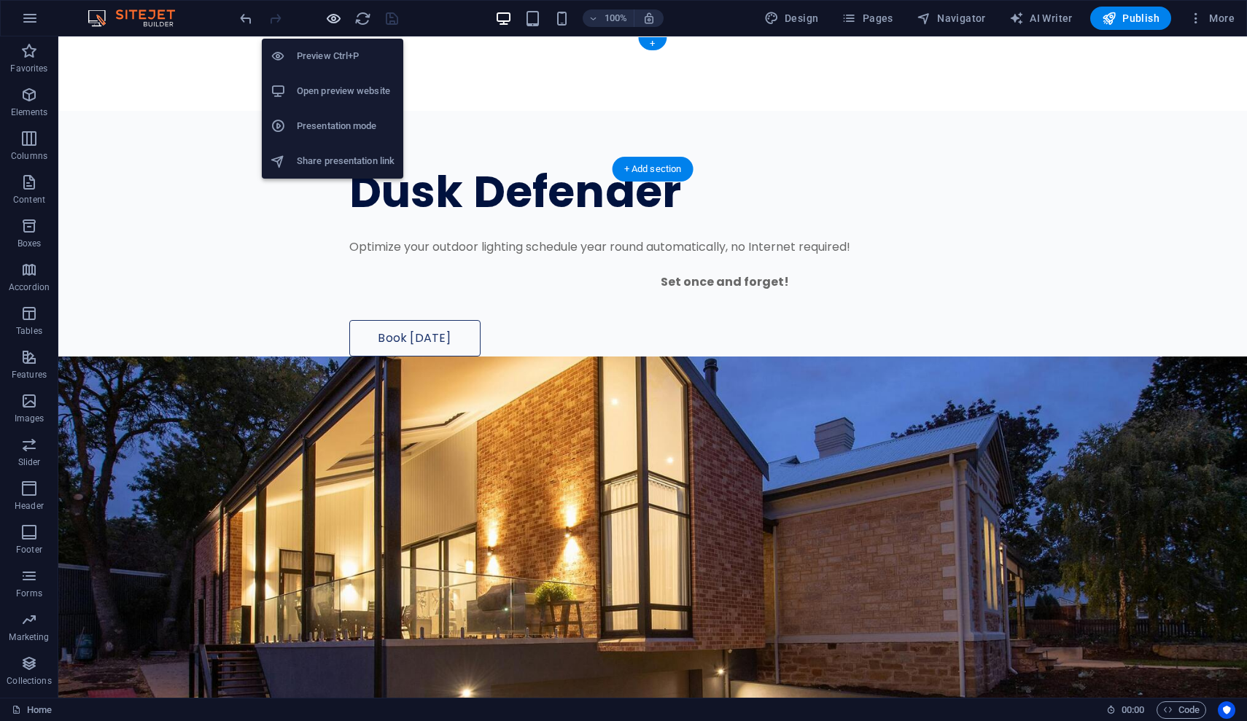
click at [335, 19] on icon "button" at bounding box center [333, 18] width 17 height 17
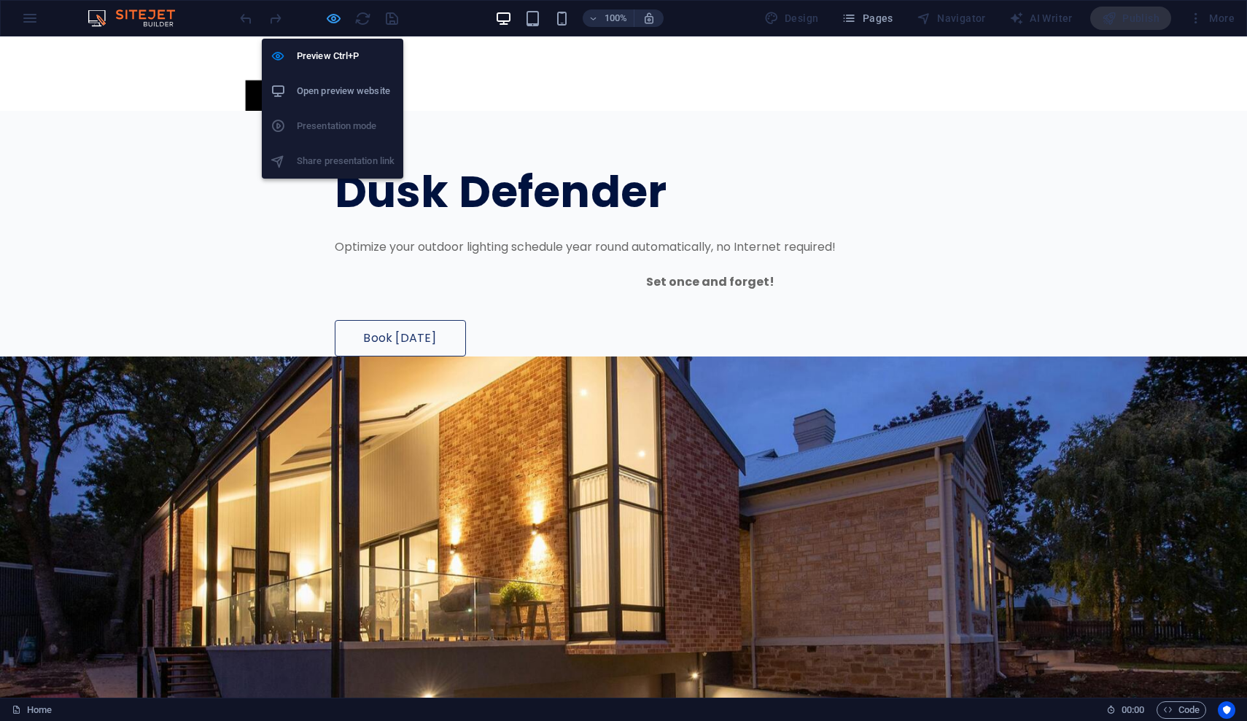
click at [339, 21] on icon "button" at bounding box center [333, 18] width 17 height 17
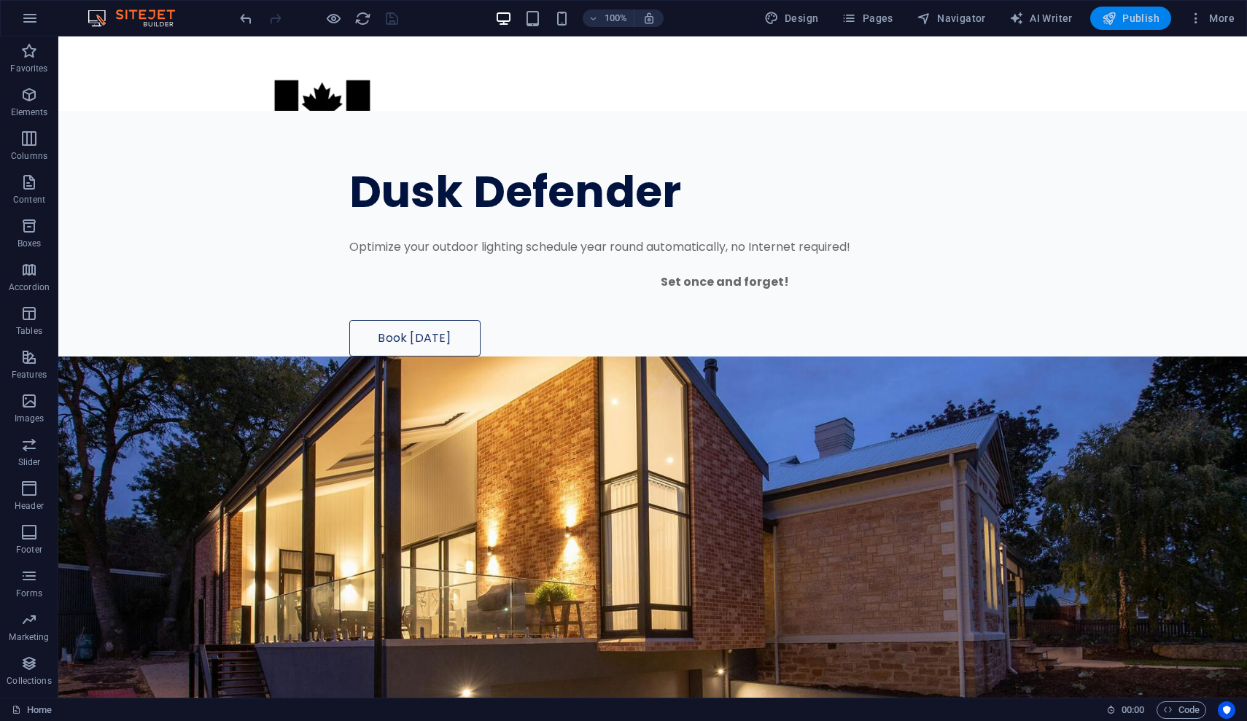
click at [1145, 20] on span "Publish" at bounding box center [1131, 18] width 58 height 15
